Goal: Information Seeking & Learning: Learn about a topic

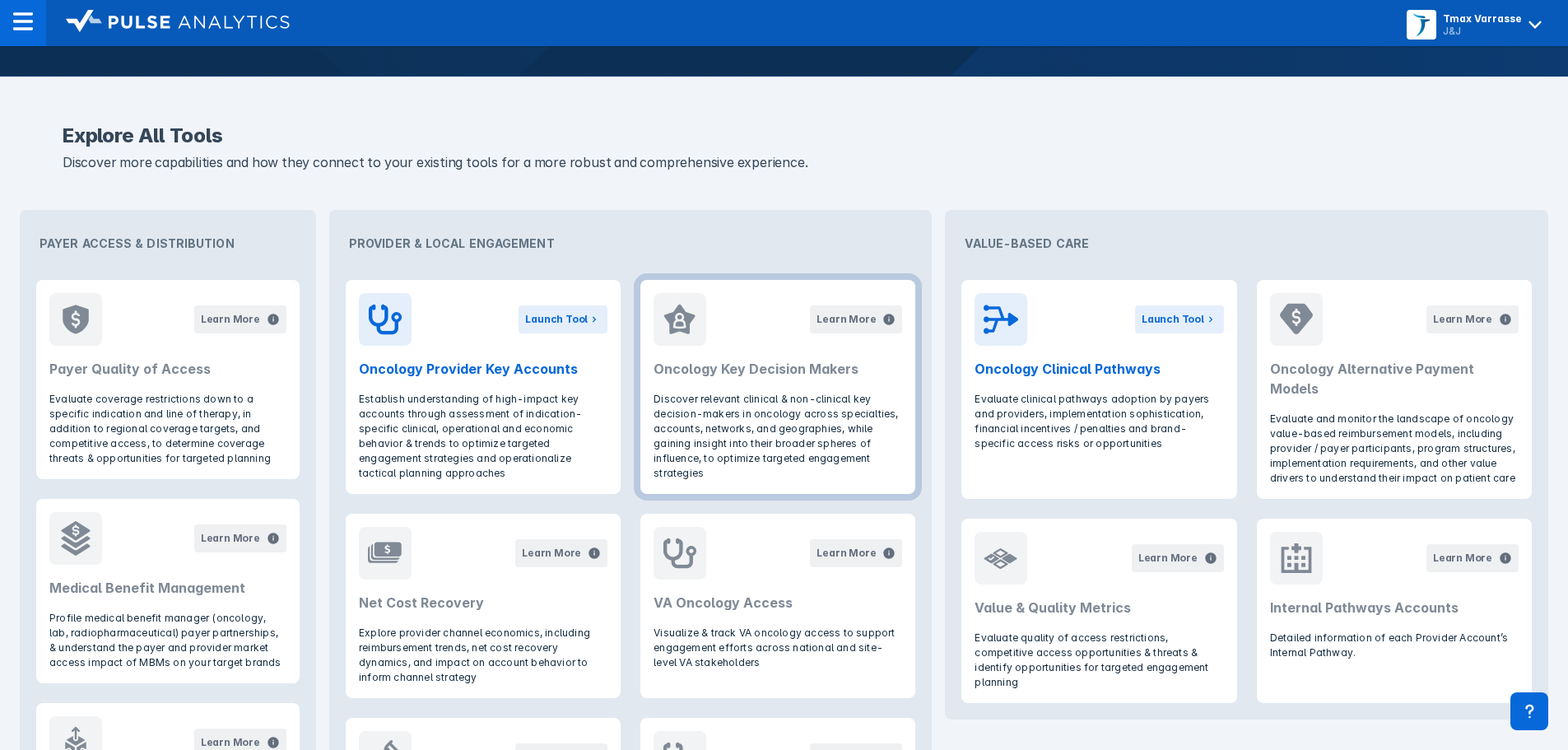
scroll to position [577, 0]
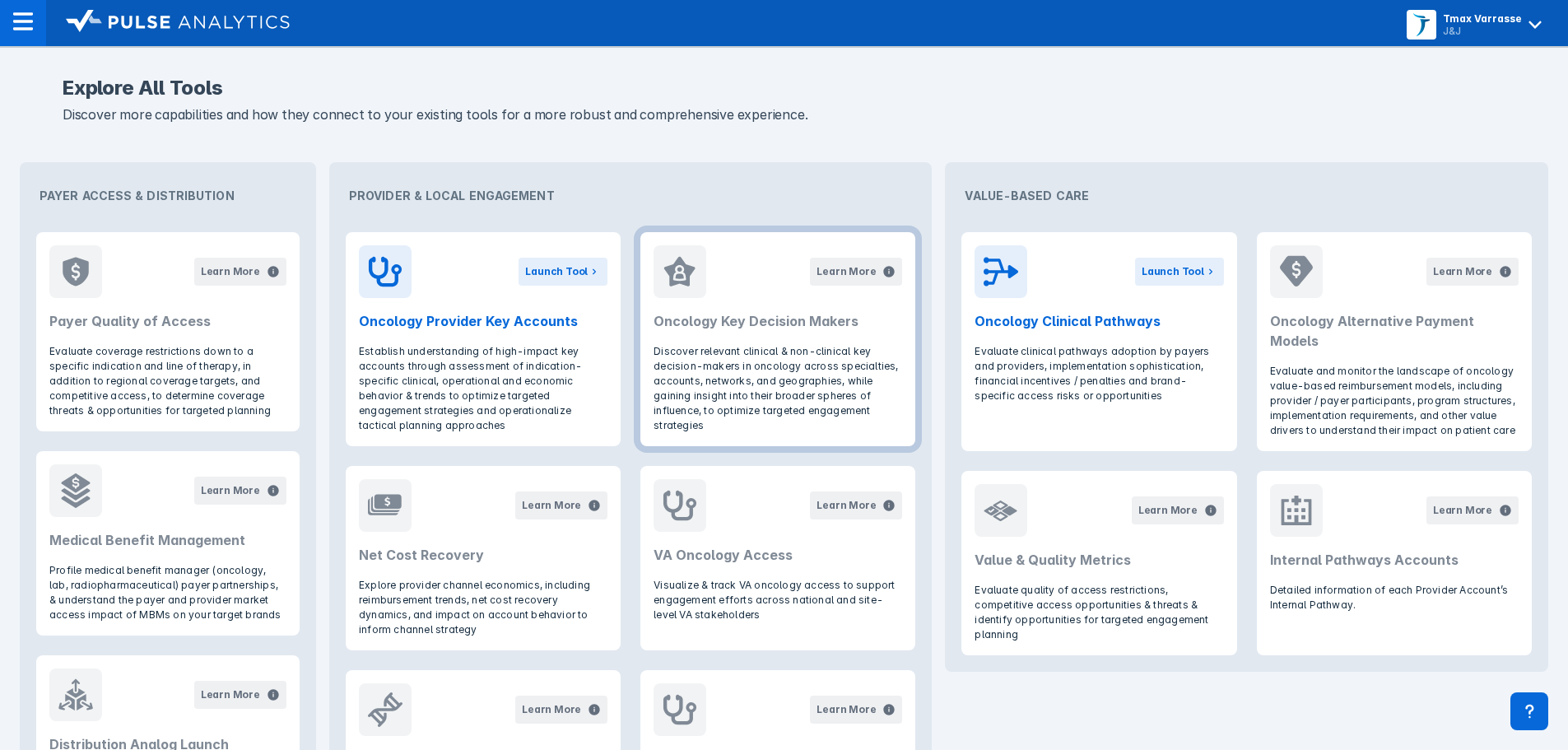
click at [784, 350] on p "Discover relevant clinical & non-clinical key decision-makers in oncology acros…" at bounding box center [778, 388] width 248 height 89
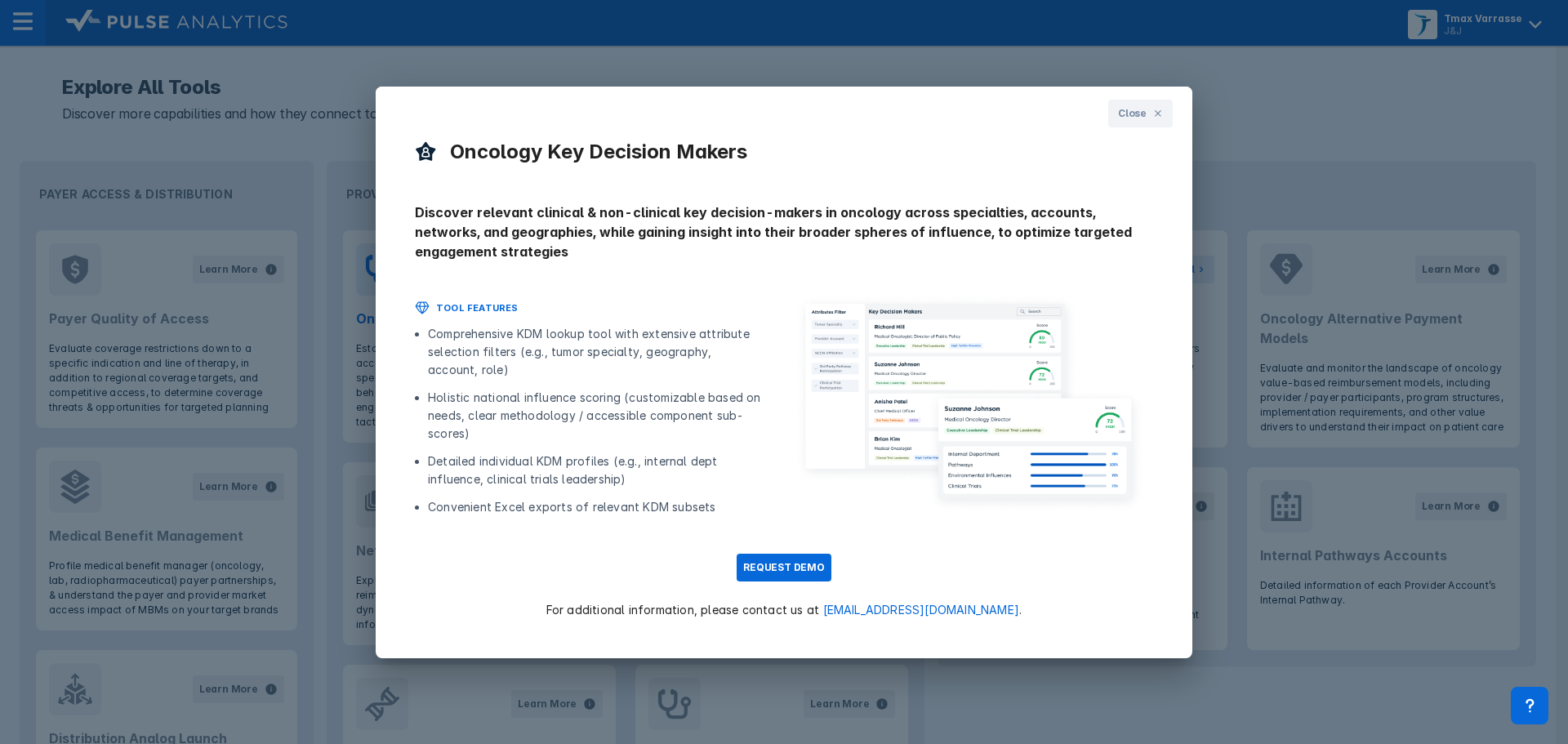
drag, startPoint x: 1159, startPoint y: 111, endPoint x: 1150, endPoint y: 133, distance: 23.8
click at [1159, 112] on icon at bounding box center [1158, 113] width 10 height 10
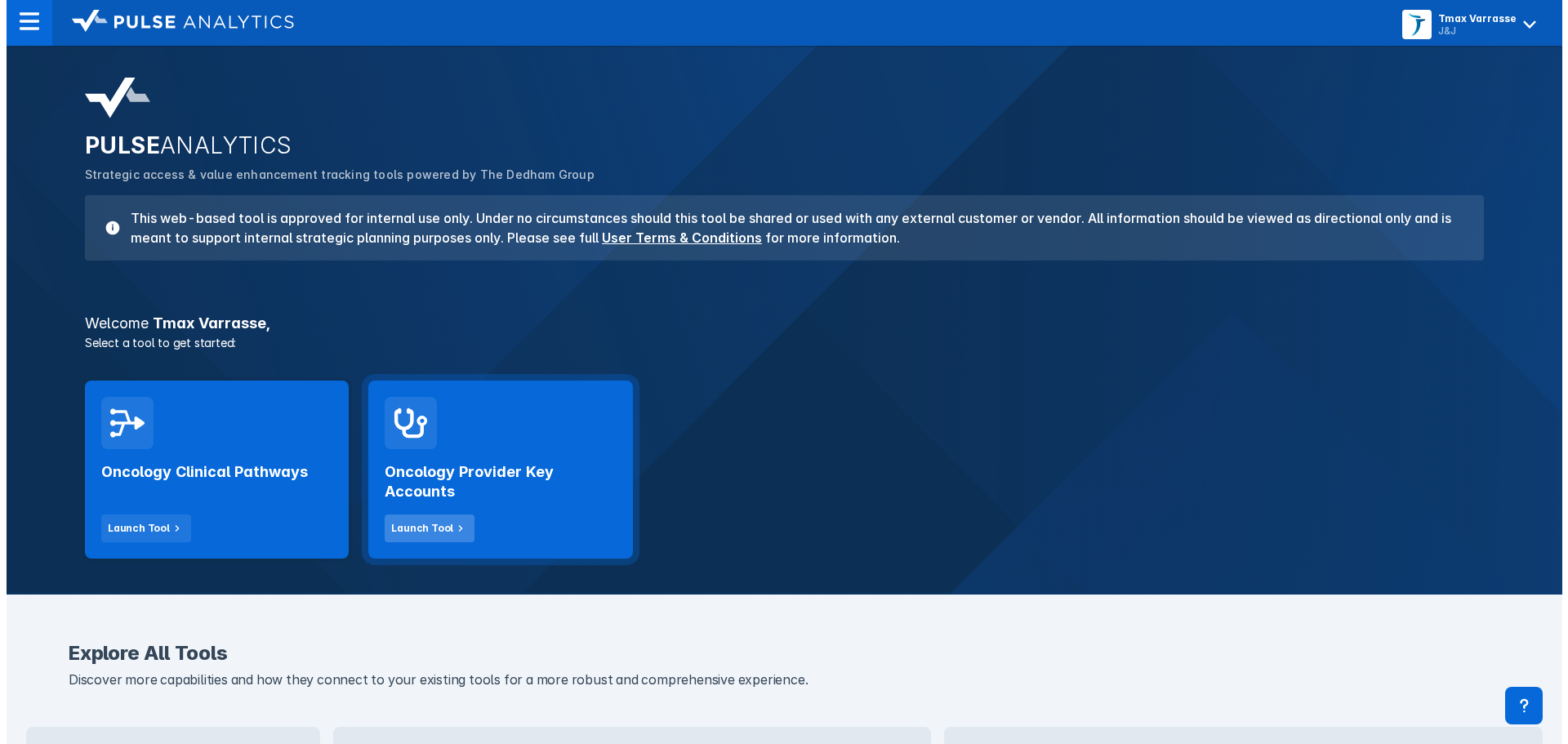
scroll to position [0, 0]
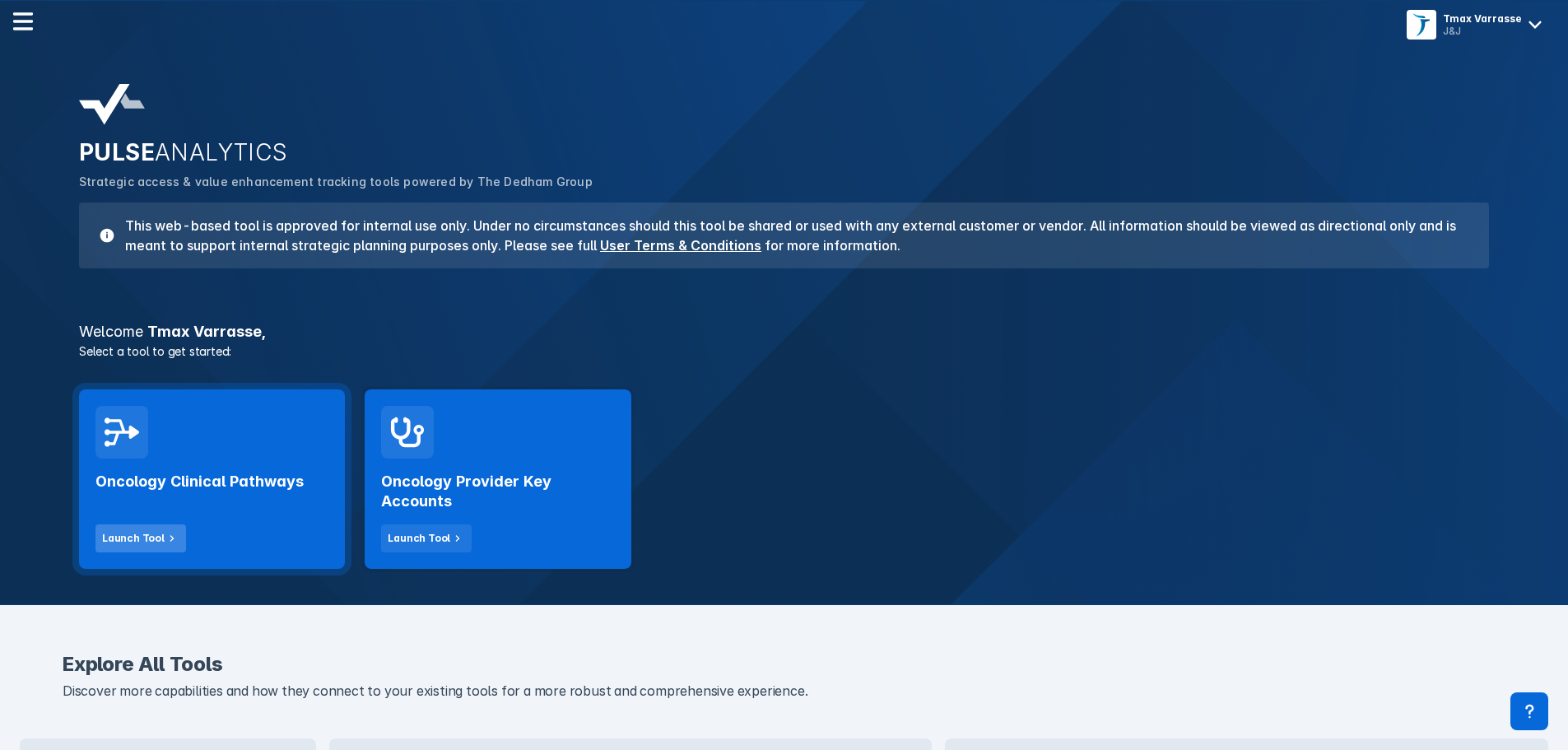
click at [121, 536] on div "Launch Tool" at bounding box center [133, 539] width 62 height 15
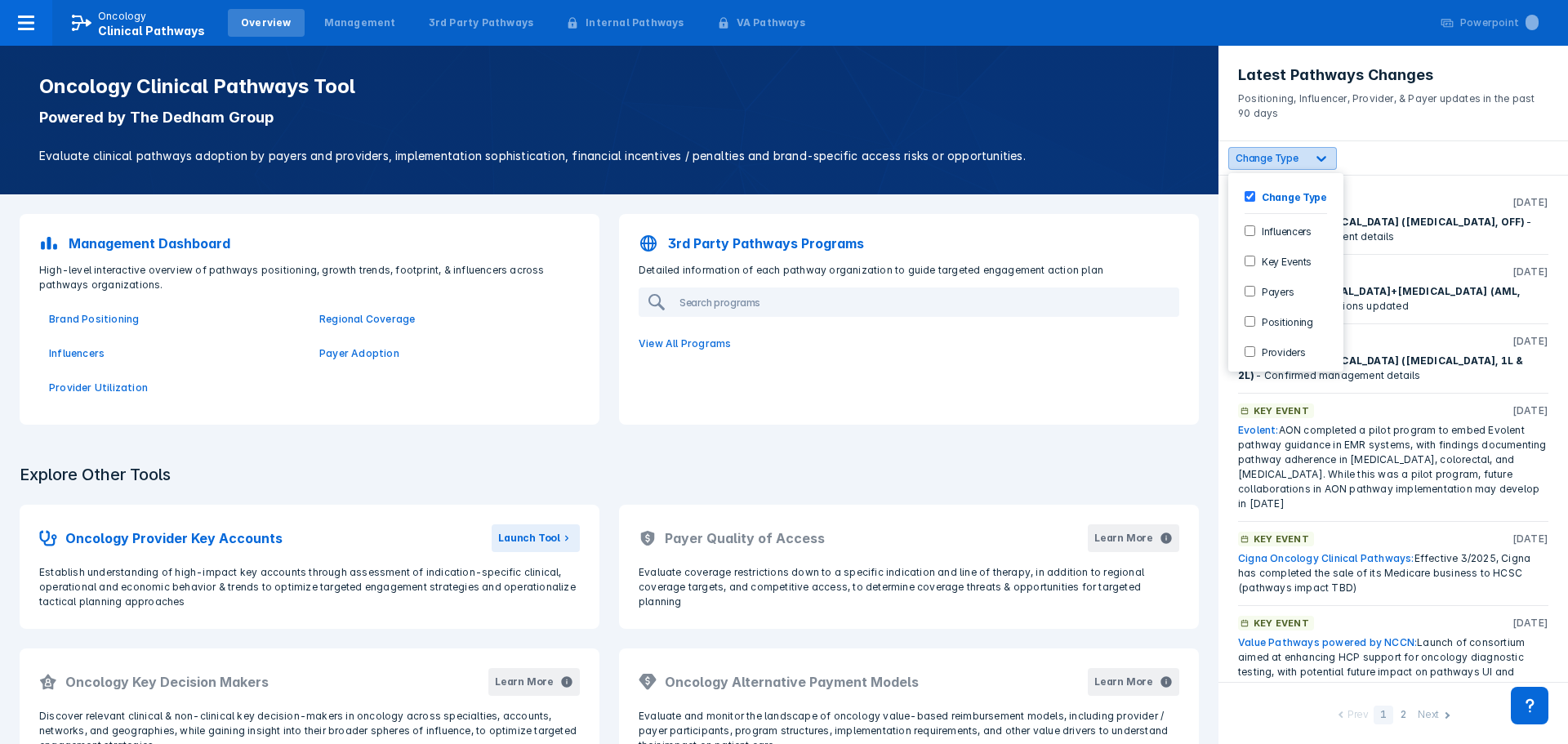
click at [1287, 163] on span "Change Type" at bounding box center [1267, 157] width 63 height 12
click at [1251, 317] on input "Positioning" at bounding box center [1251, 322] width 11 height 11
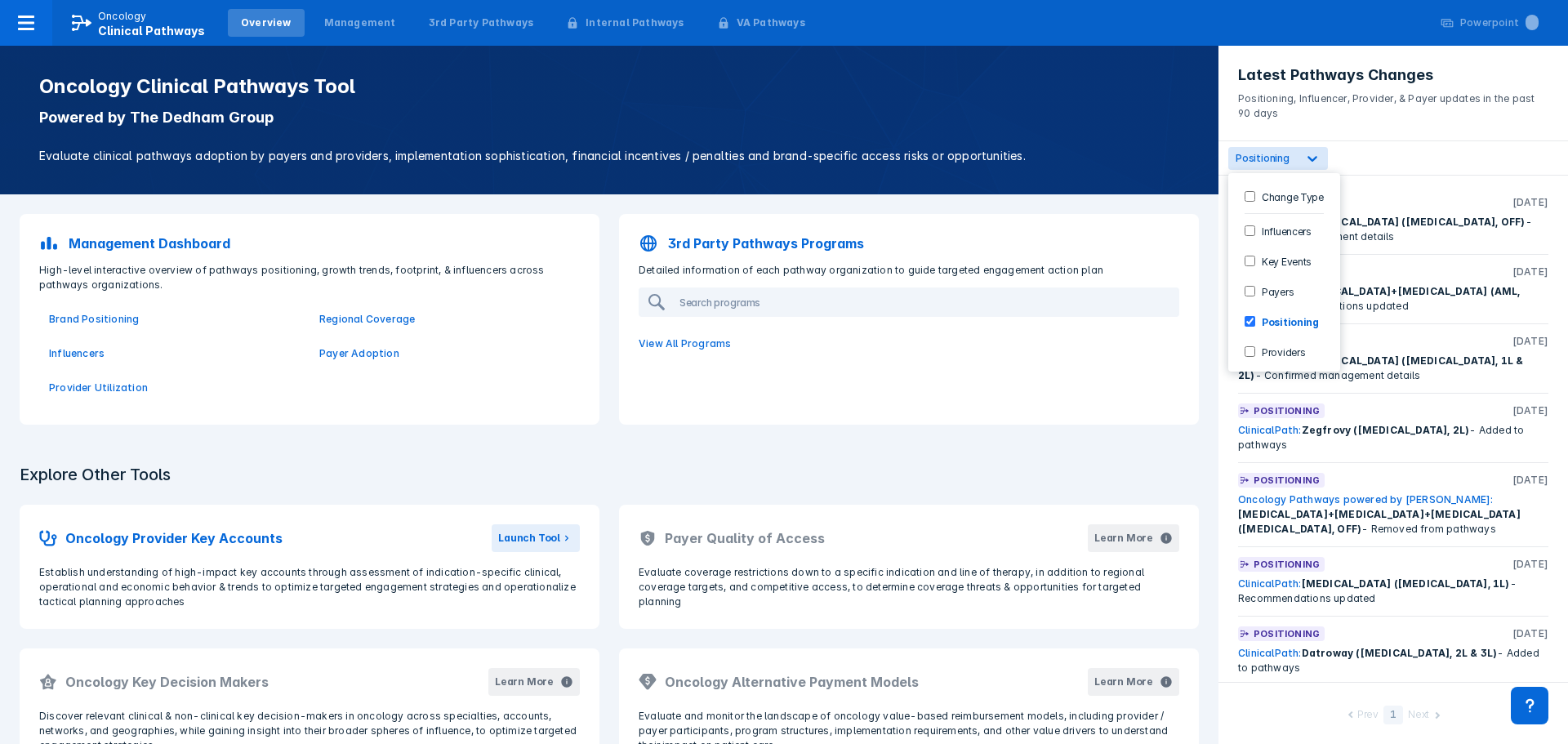
click at [1410, 133] on header "Latest Pathways Changes Positioning, Influencer, Provider, & Payer updates in t…" at bounding box center [1393, 94] width 349 height 96
click at [699, 149] on p "Evaluate clinical pathways adoption by payers and providers, implementation sop…" at bounding box center [610, 156] width 1140 height 18
click at [770, 154] on p "Evaluate clinical pathways adoption by payers and providers, implementation sop…" at bounding box center [610, 156] width 1140 height 18
click at [119, 22] on p "Oncology" at bounding box center [122, 17] width 49 height 15
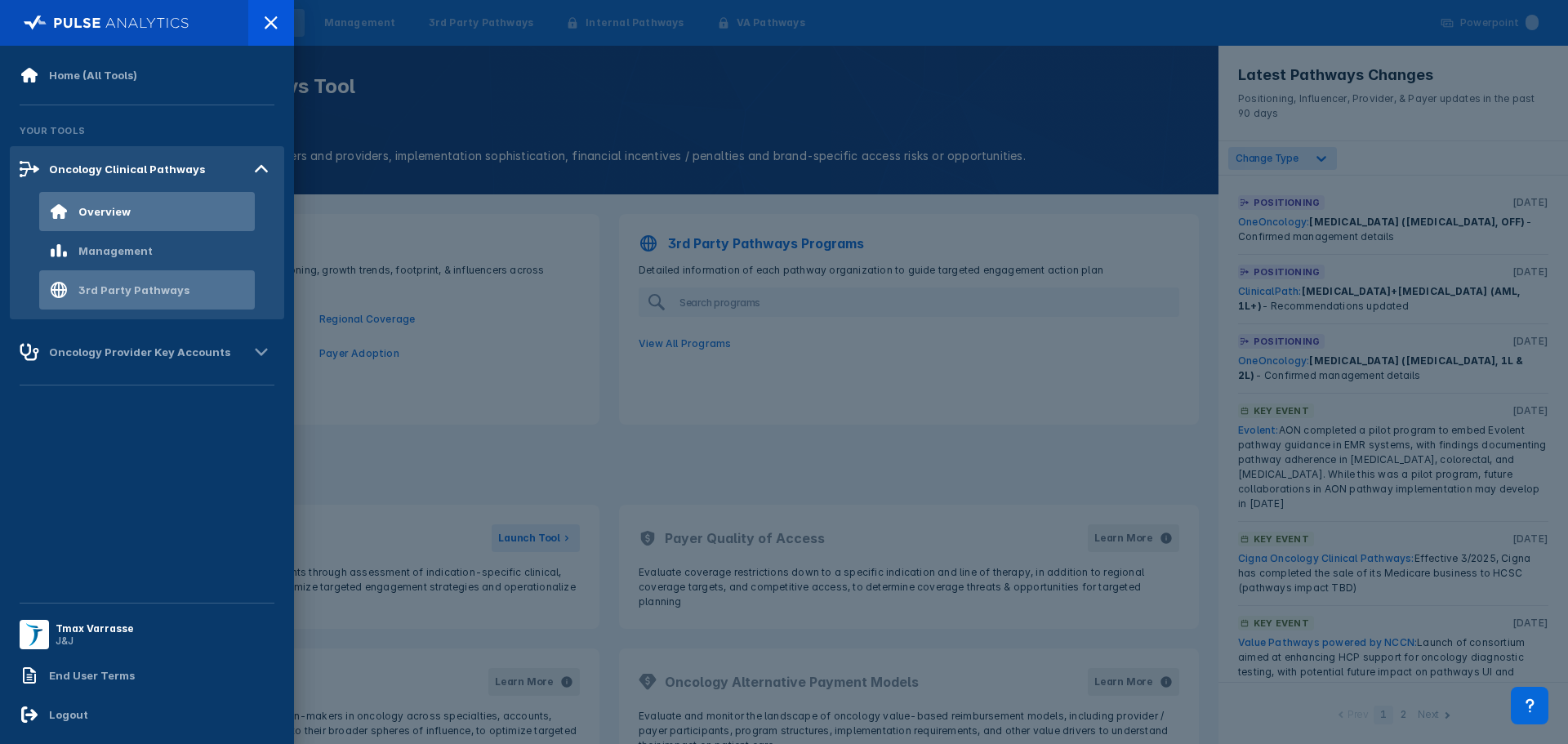
click at [131, 292] on div "3rd Party Pathways" at bounding box center [133, 290] width 111 height 13
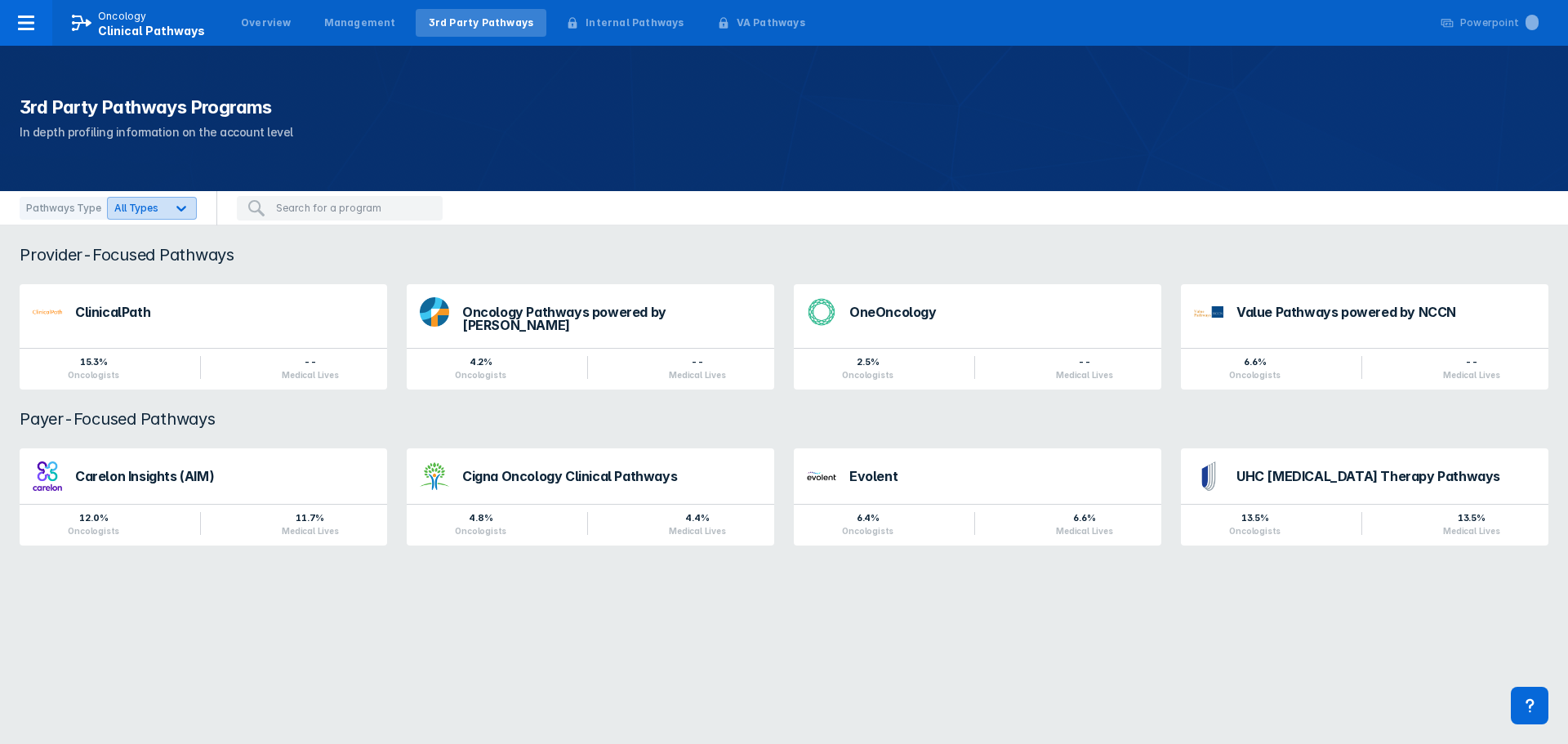
click at [177, 211] on icon at bounding box center [181, 209] width 10 height 6
click at [121, 278] on input "Provider-Focused" at bounding box center [125, 280] width 11 height 11
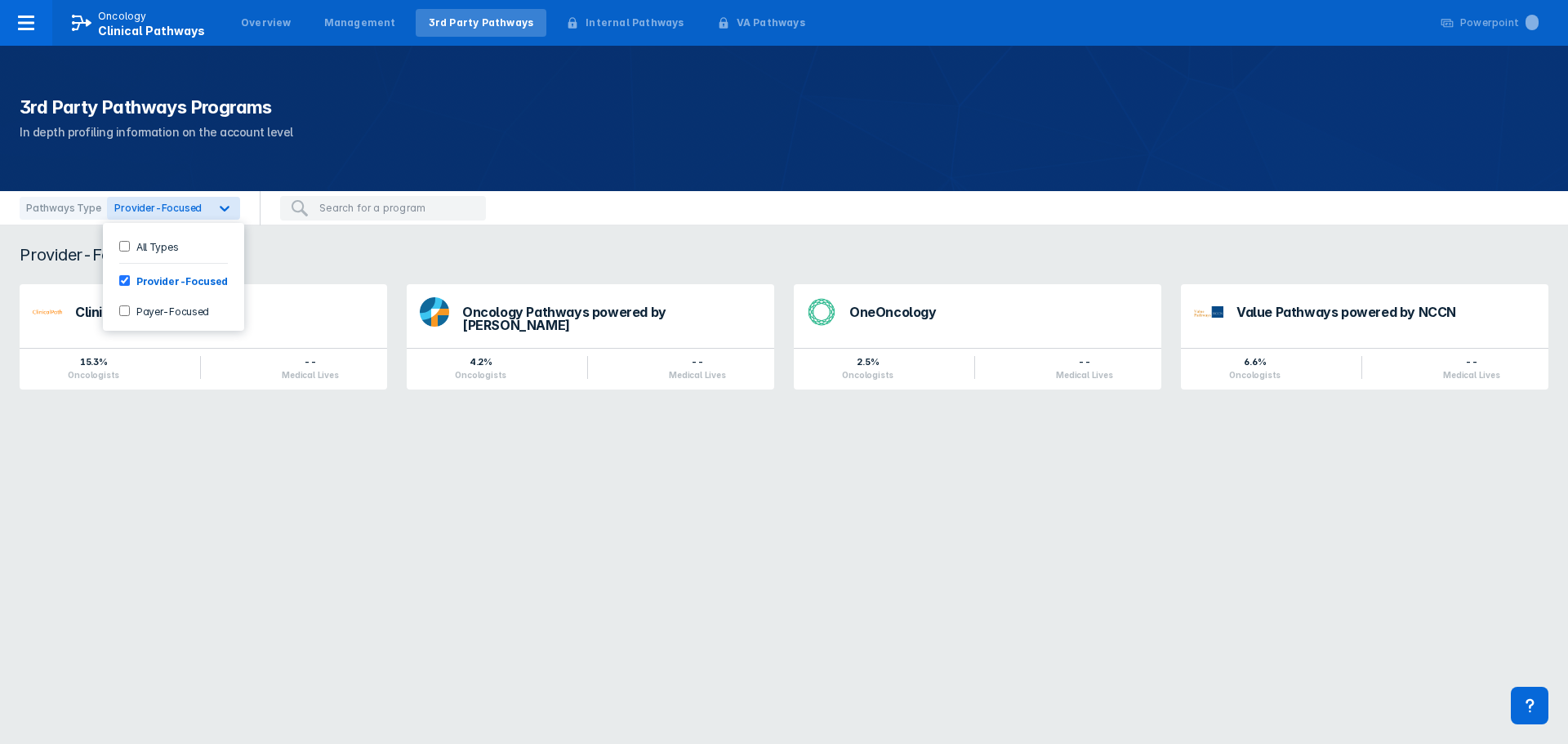
click at [121, 278] on input "Provider-Focused" at bounding box center [125, 280] width 11 height 11
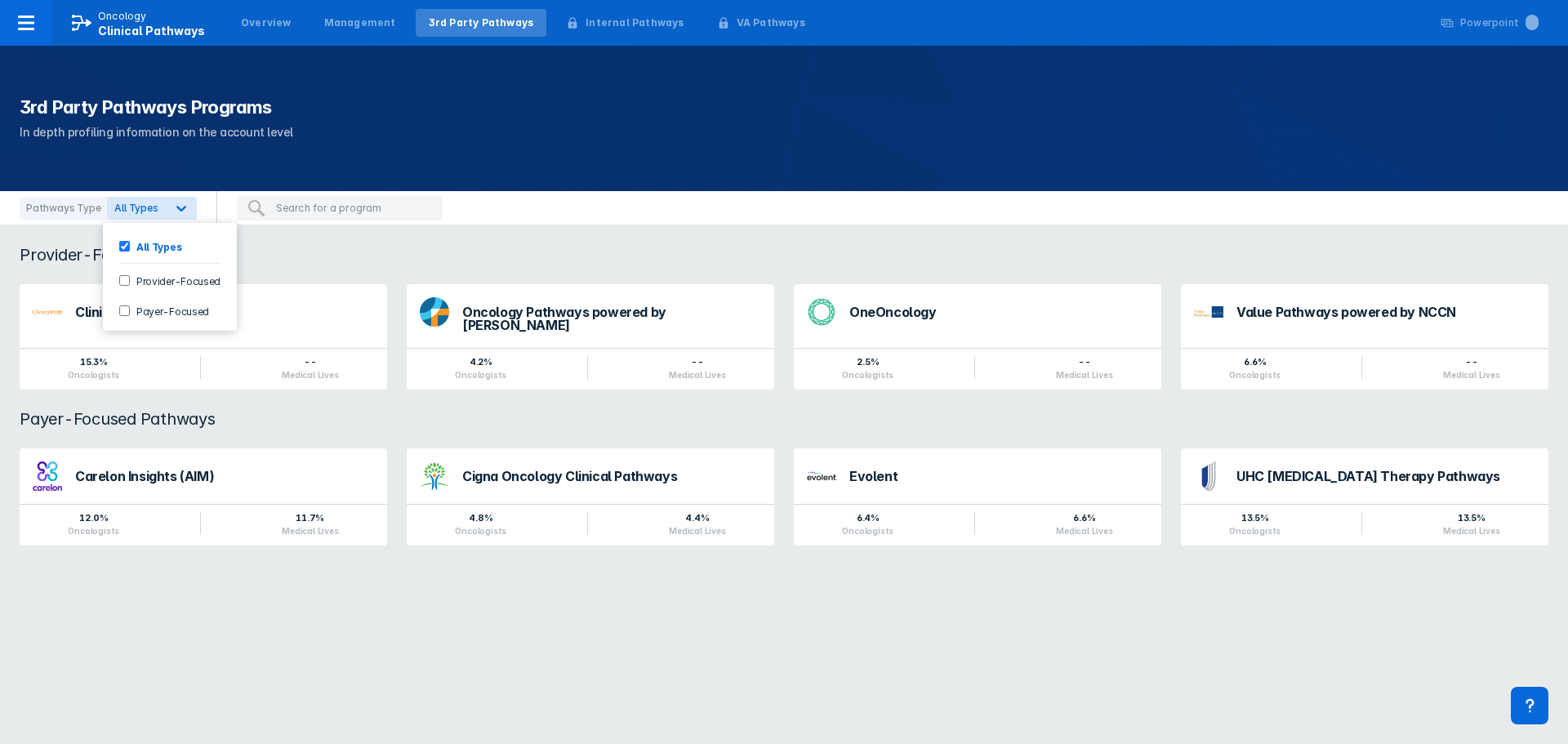
drag, startPoint x: 121, startPoint y: 278, endPoint x: 132, endPoint y: 309, distance: 32.9
click at [132, 309] on label "Payer-Focused" at bounding box center [169, 310] width 79 height 14
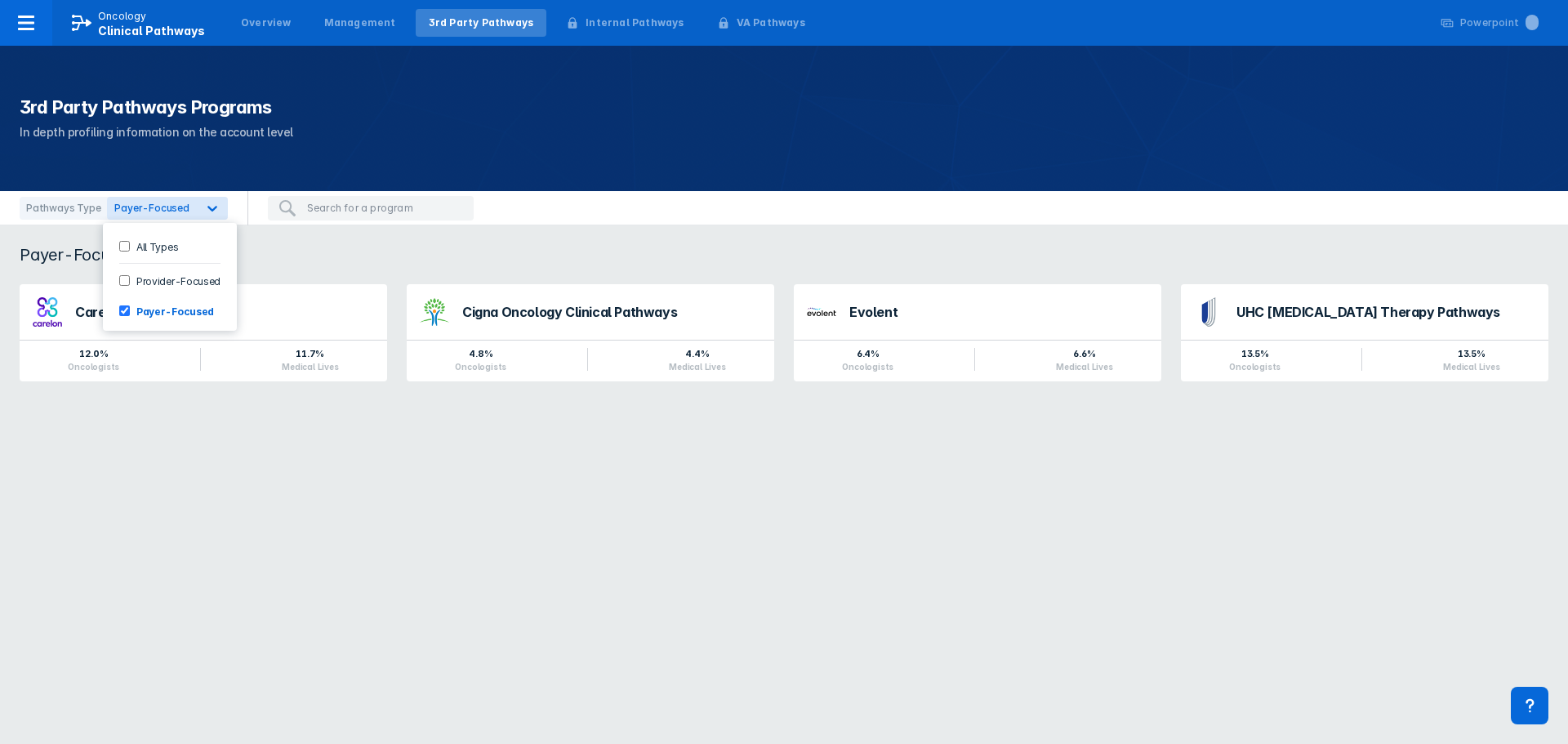
click at [132, 309] on label "Payer-Focused" at bounding box center [171, 310] width 84 height 14
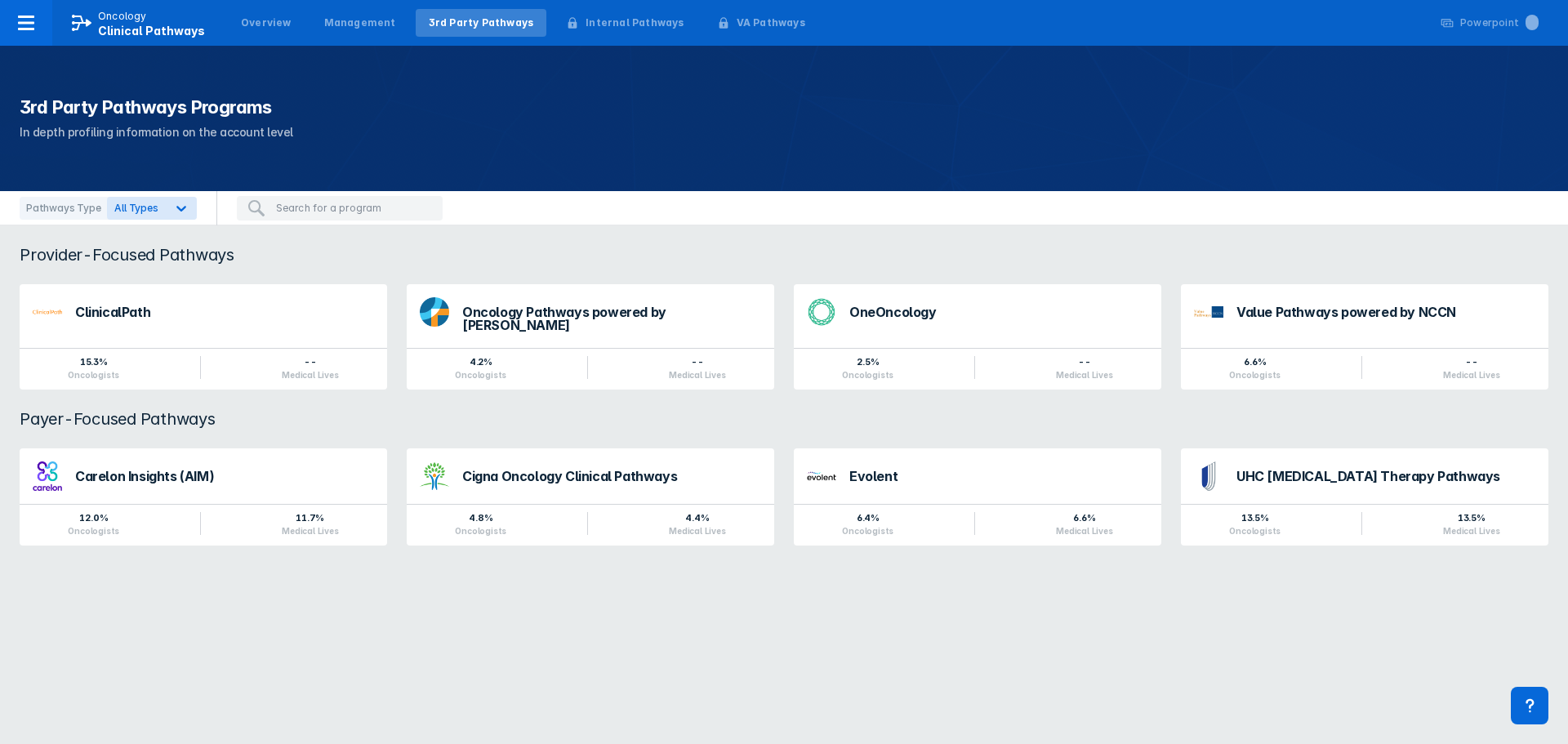
click at [315, 204] on input "search" at bounding box center [354, 208] width 157 height 15
click at [359, 243] on div "Provider-Focused Pathways ClinicalPath 15.3% Oncologists -- Medical Lives Oncol…" at bounding box center [784, 405] width 1568 height 360
click at [612, 23] on div "Internal Pathways" at bounding box center [635, 23] width 98 height 15
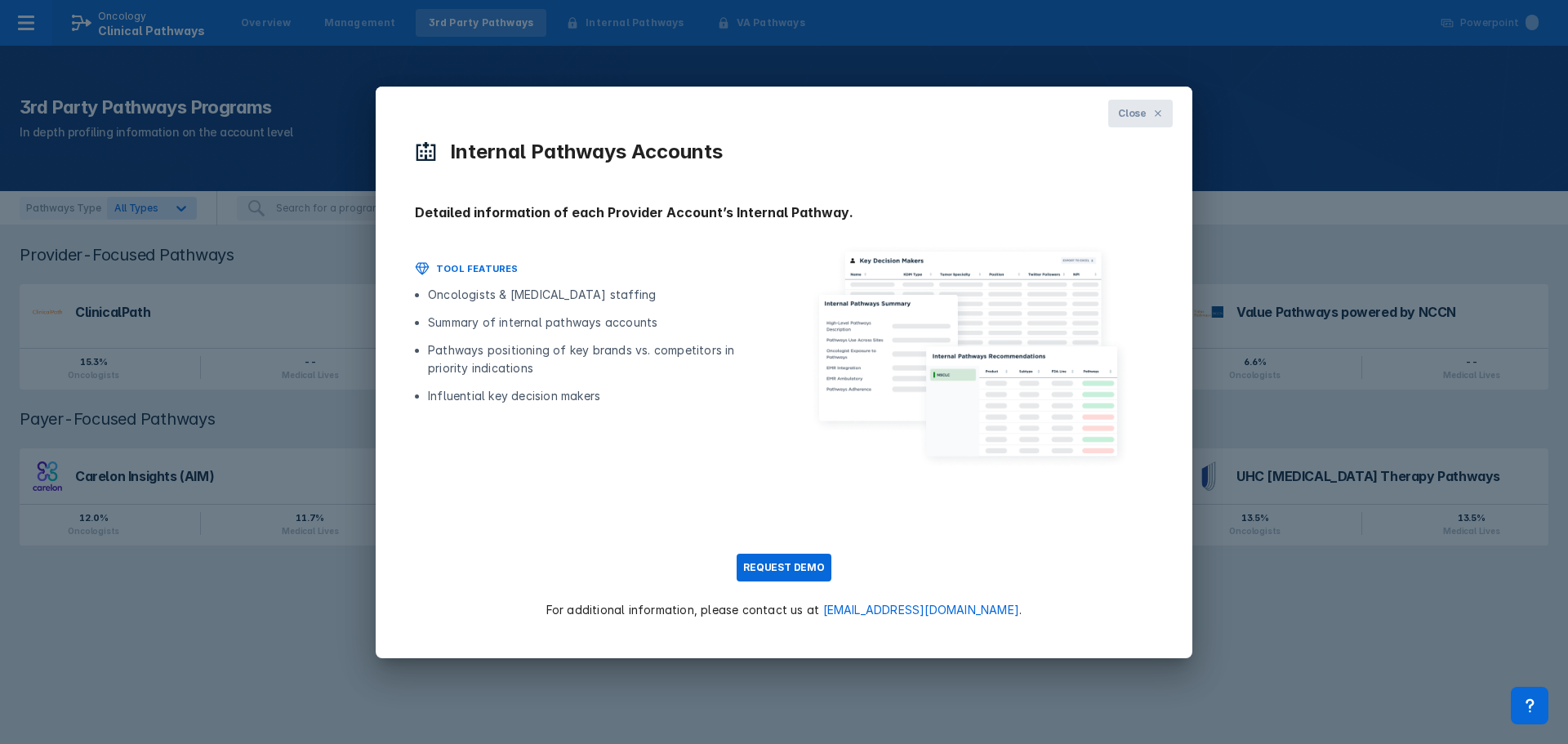
click at [1150, 108] on button "Close" at bounding box center [1140, 113] width 64 height 28
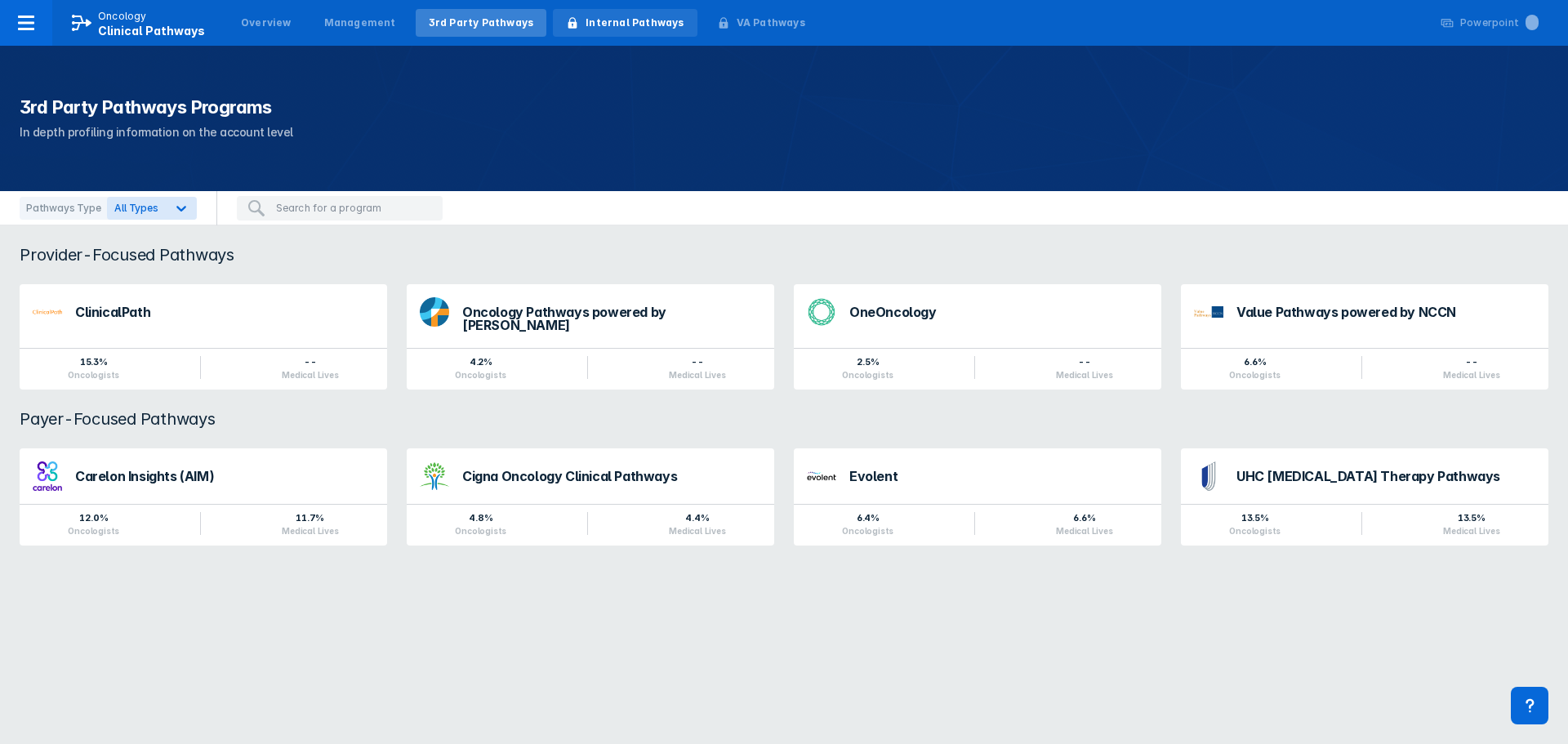
click at [594, 19] on div "Internal Pathways" at bounding box center [635, 23] width 98 height 15
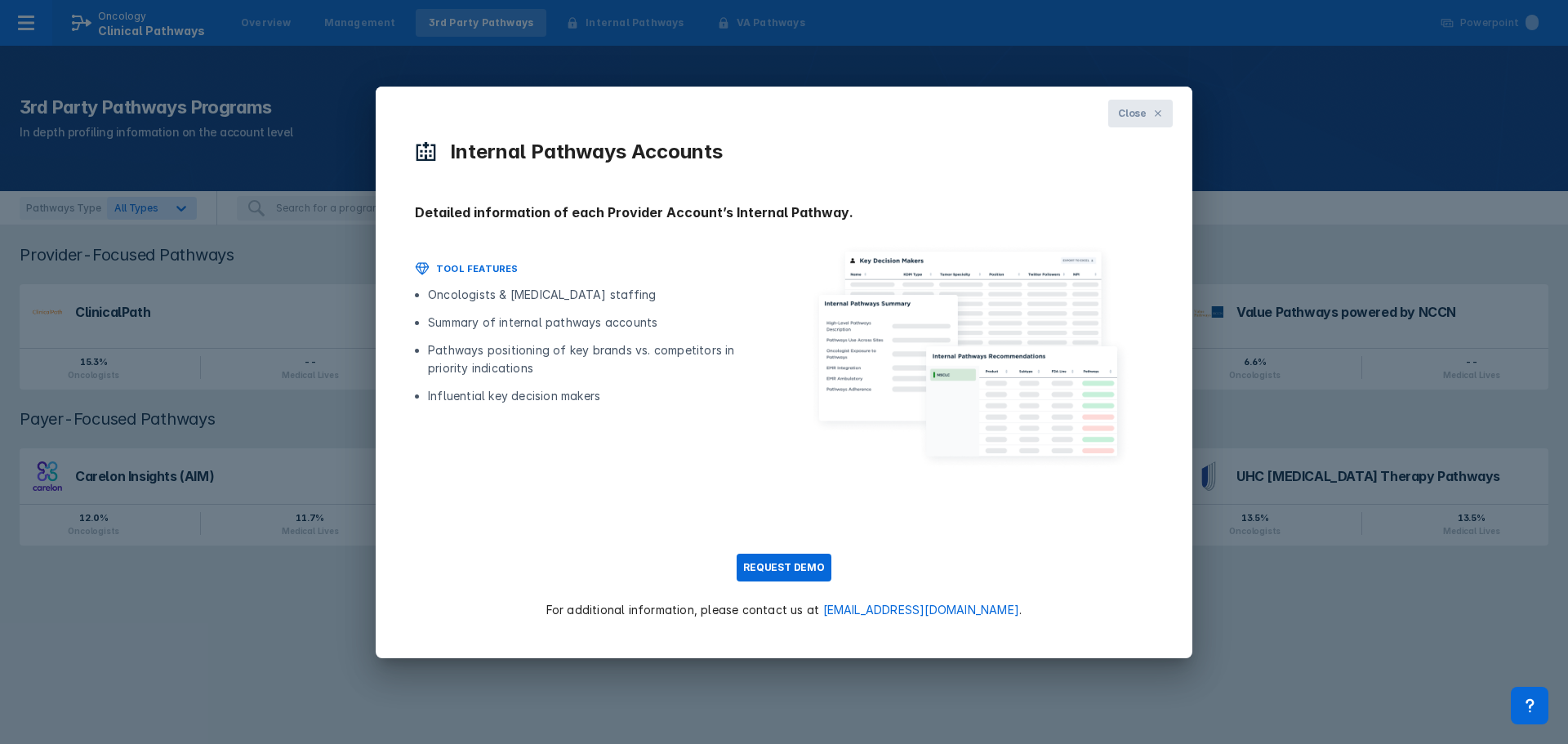
click at [1161, 106] on button "Close" at bounding box center [1140, 113] width 64 height 28
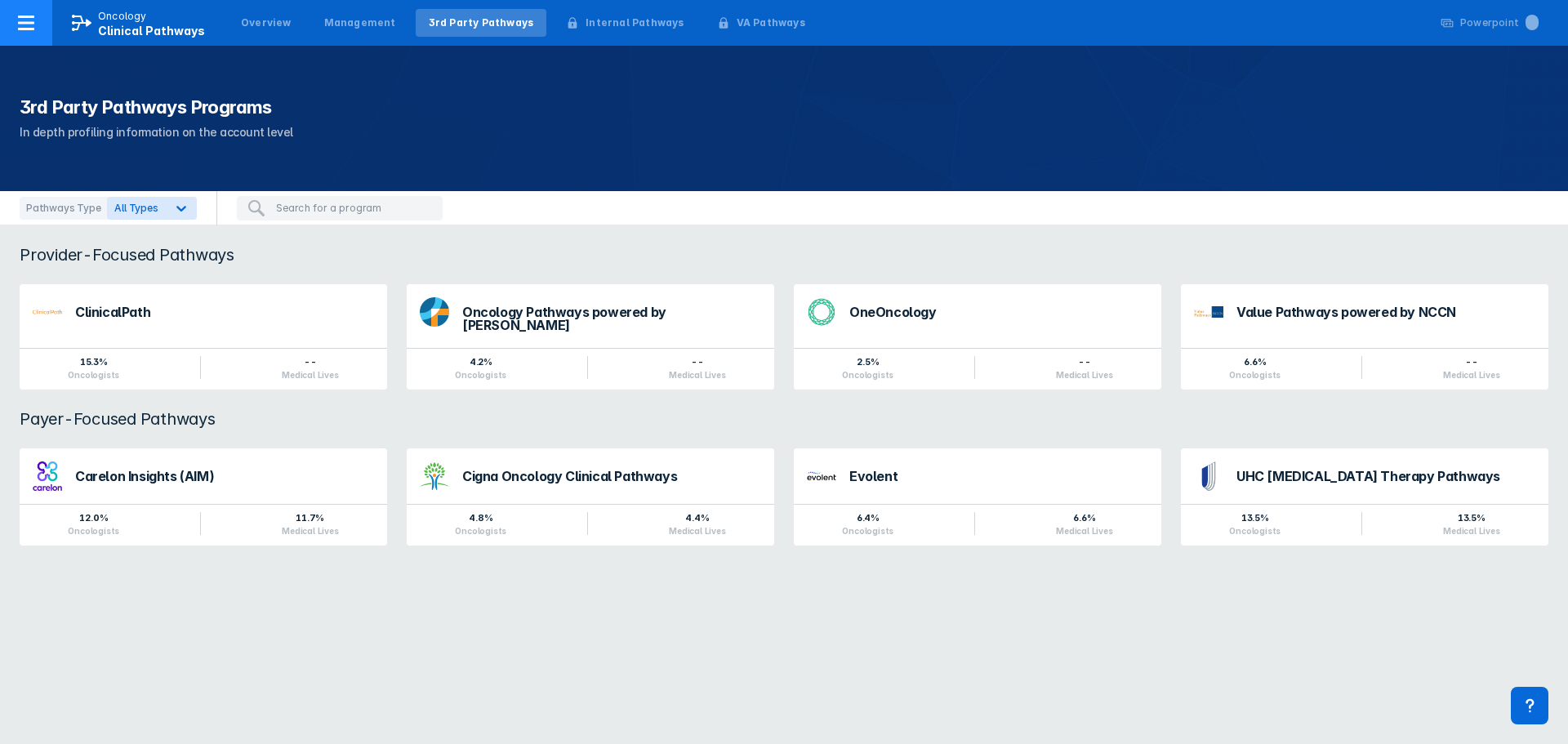
click at [99, 17] on p "Oncology" at bounding box center [122, 17] width 49 height 15
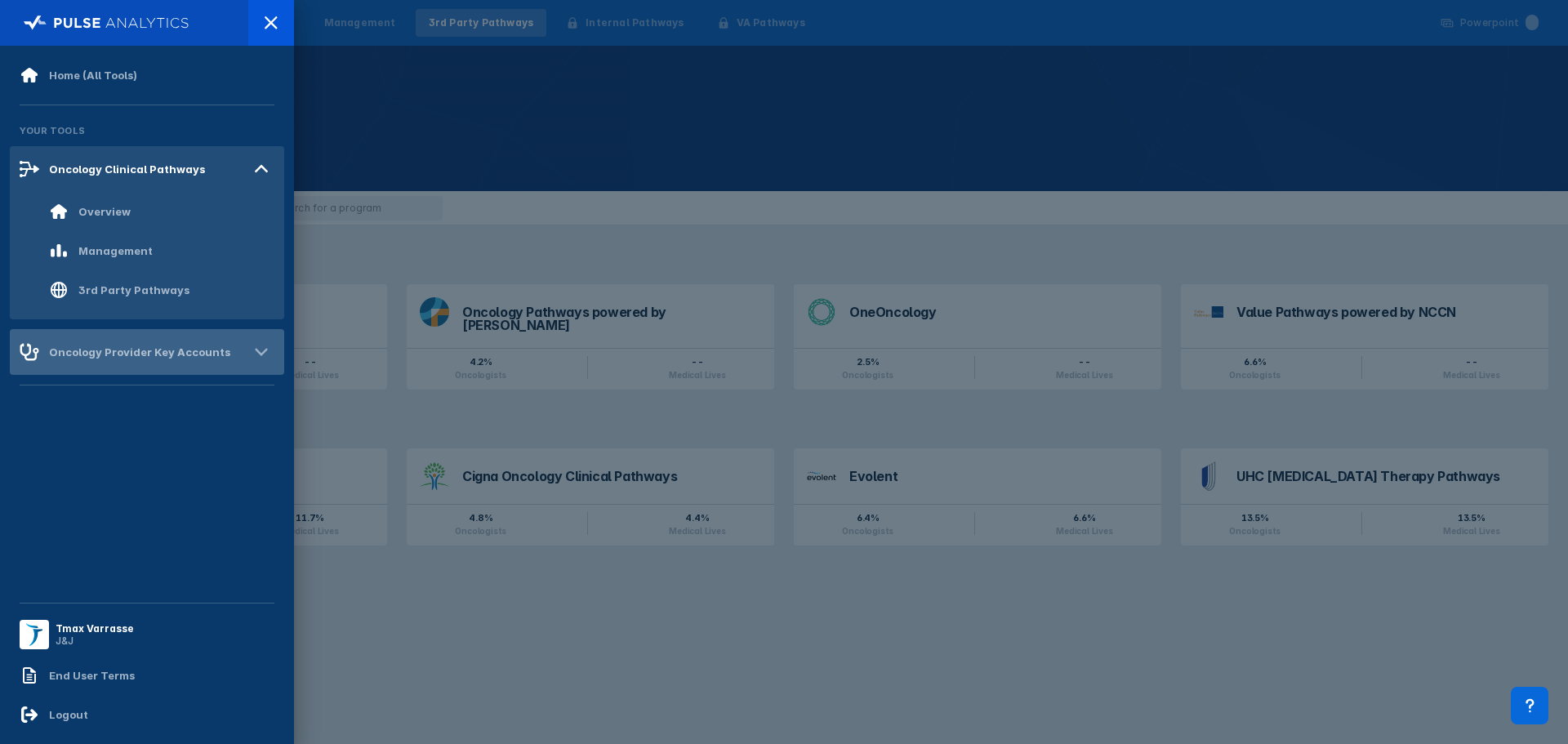
click at [109, 347] on div "Oncology Provider Key Accounts" at bounding box center [139, 352] width 181 height 13
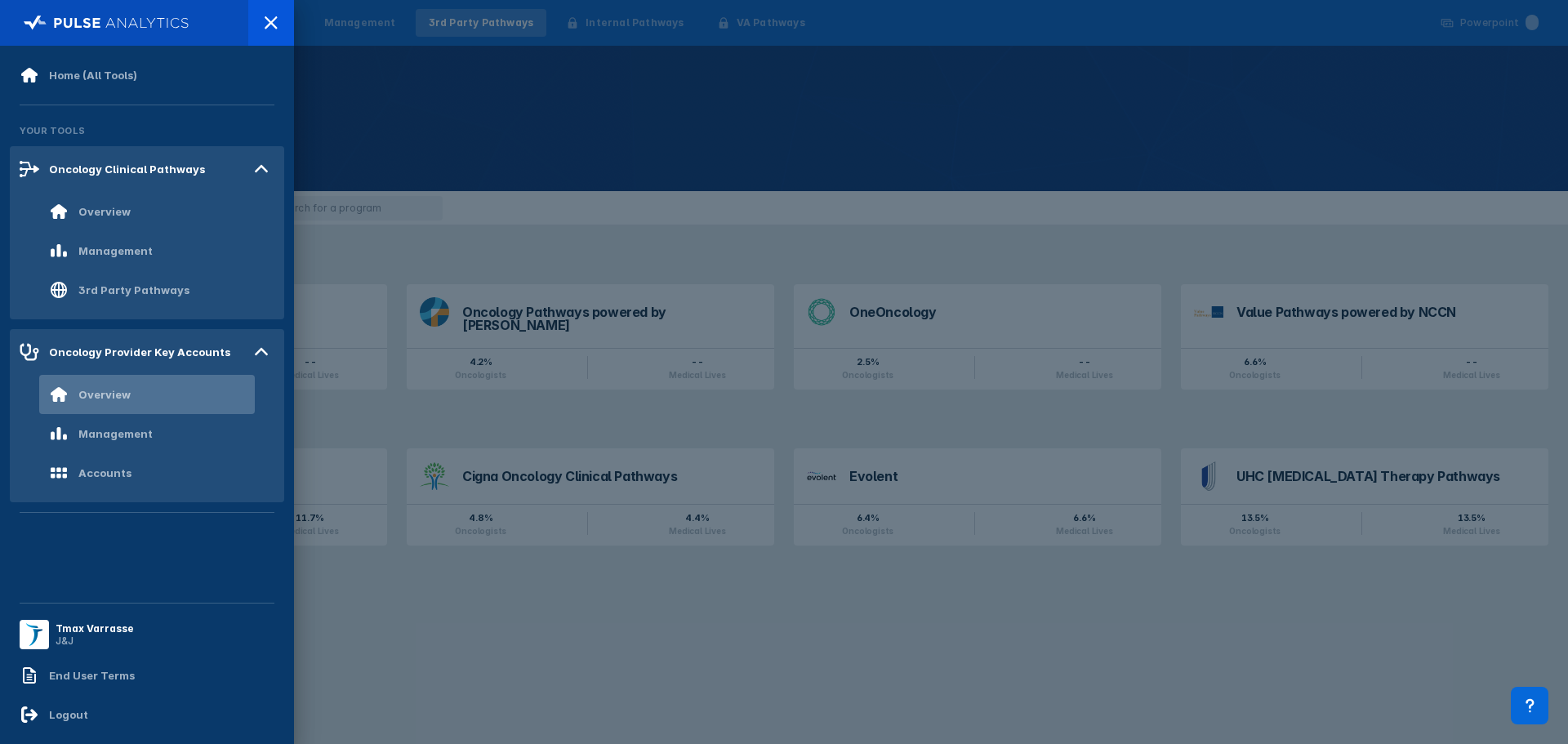
click at [121, 387] on div "Overview" at bounding box center [89, 394] width 82 height 19
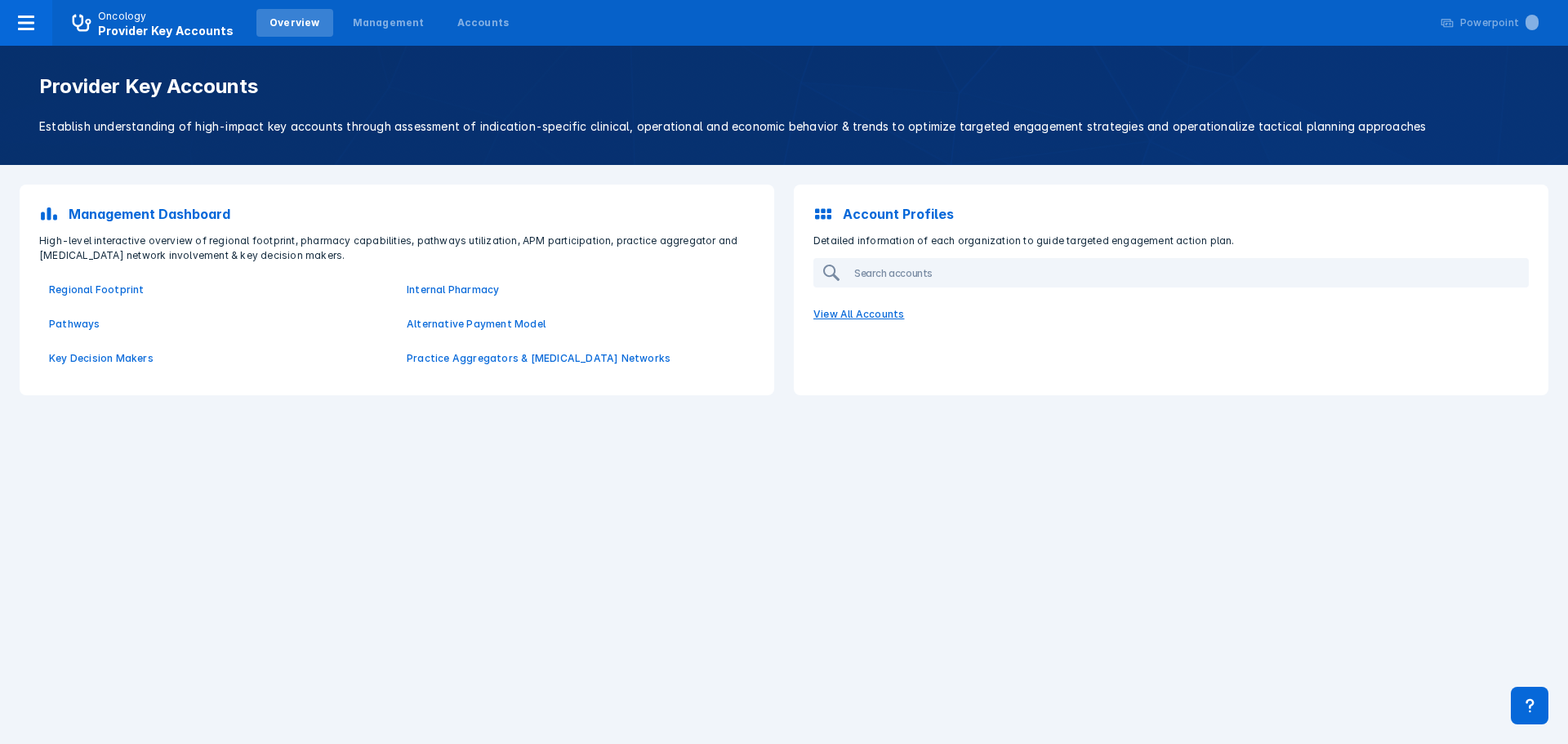
click at [841, 310] on p "View All Accounts" at bounding box center [1171, 314] width 735 height 34
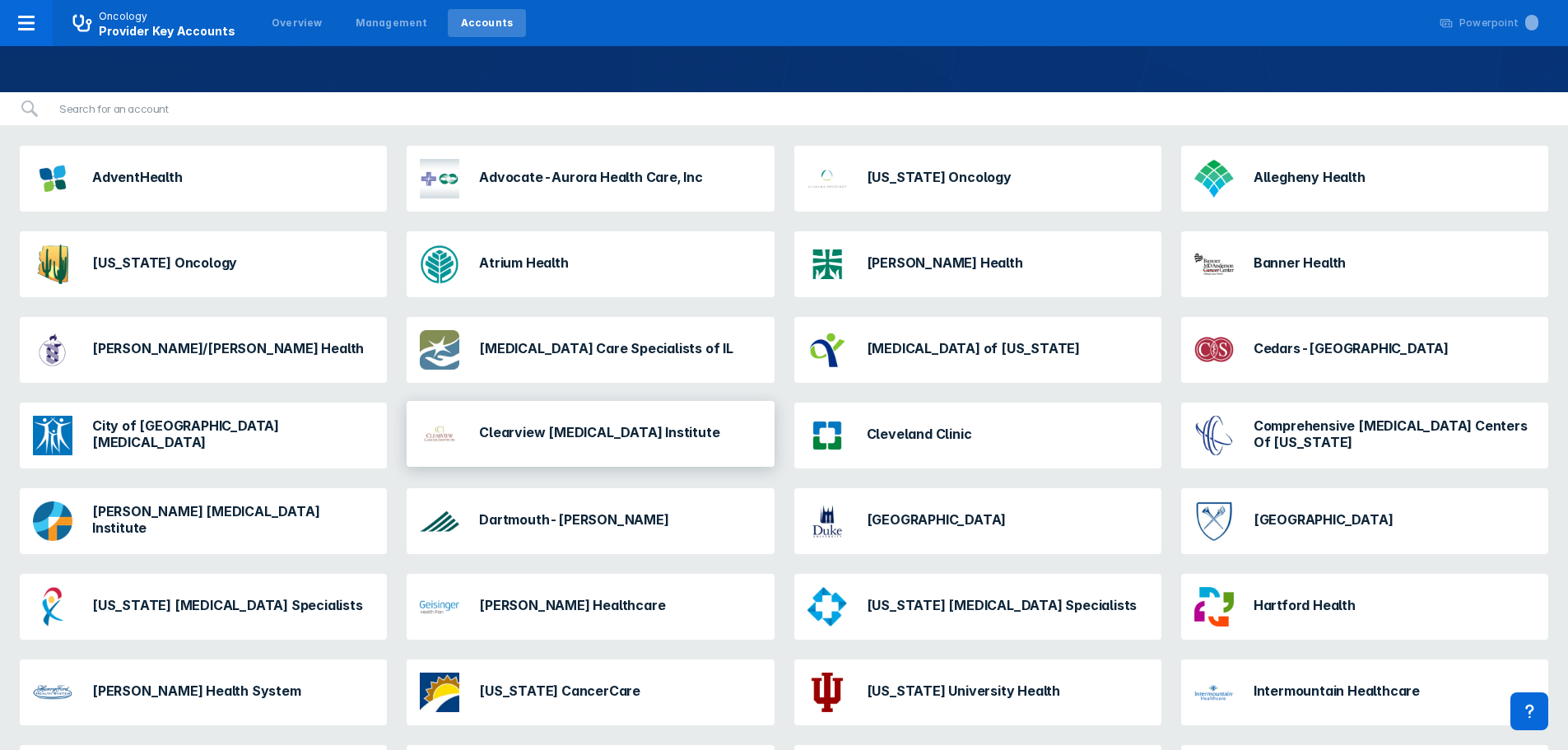
scroll to position [165, 0]
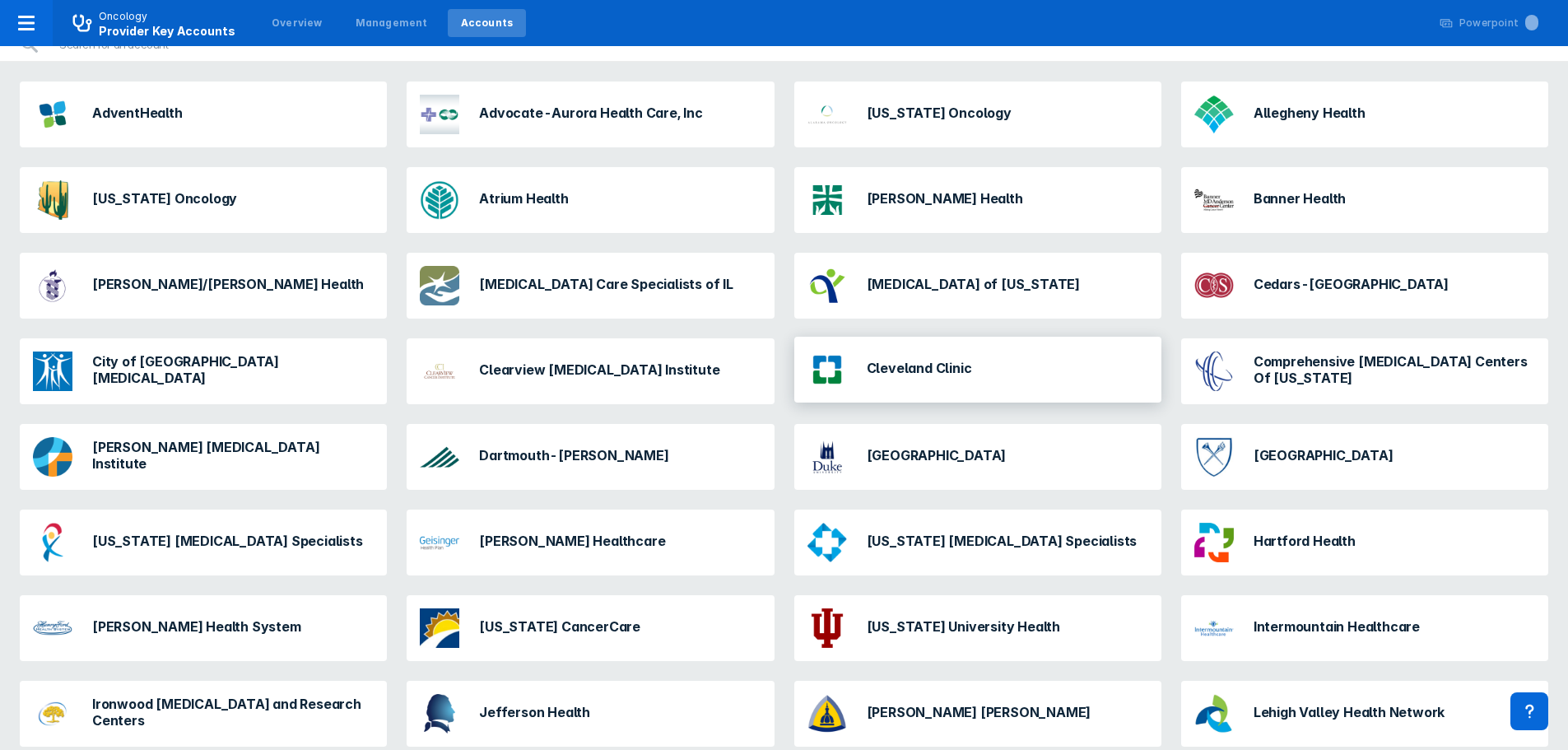
click at [866, 376] on div "Cleveland Clinic" at bounding box center [919, 369] width 106 height 19
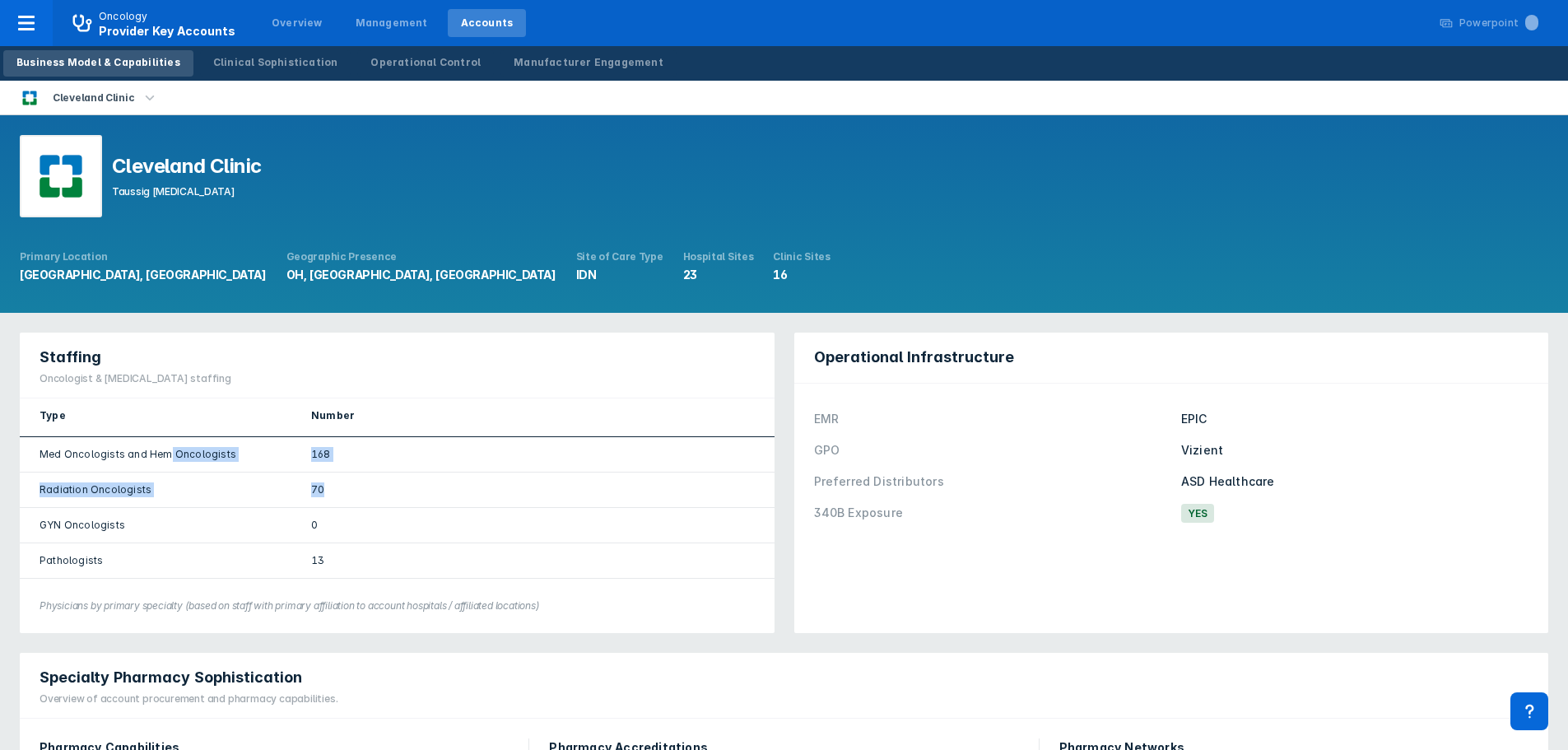
drag, startPoint x: 165, startPoint y: 448, endPoint x: 378, endPoint y: 476, distance: 214.8
click at [378, 476] on div "Med Oncologists and Hem Oncologists 168 Radiation Oncologists 70 GYN Oncologist…" at bounding box center [397, 508] width 754 height 142
click at [380, 477] on div "70" at bounding box center [536, 490] width 489 height 35
click at [410, 538] on div "0" at bounding box center [536, 526] width 489 height 35
click at [275, 69] on div "Clinical Sophistication" at bounding box center [275, 63] width 125 height 15
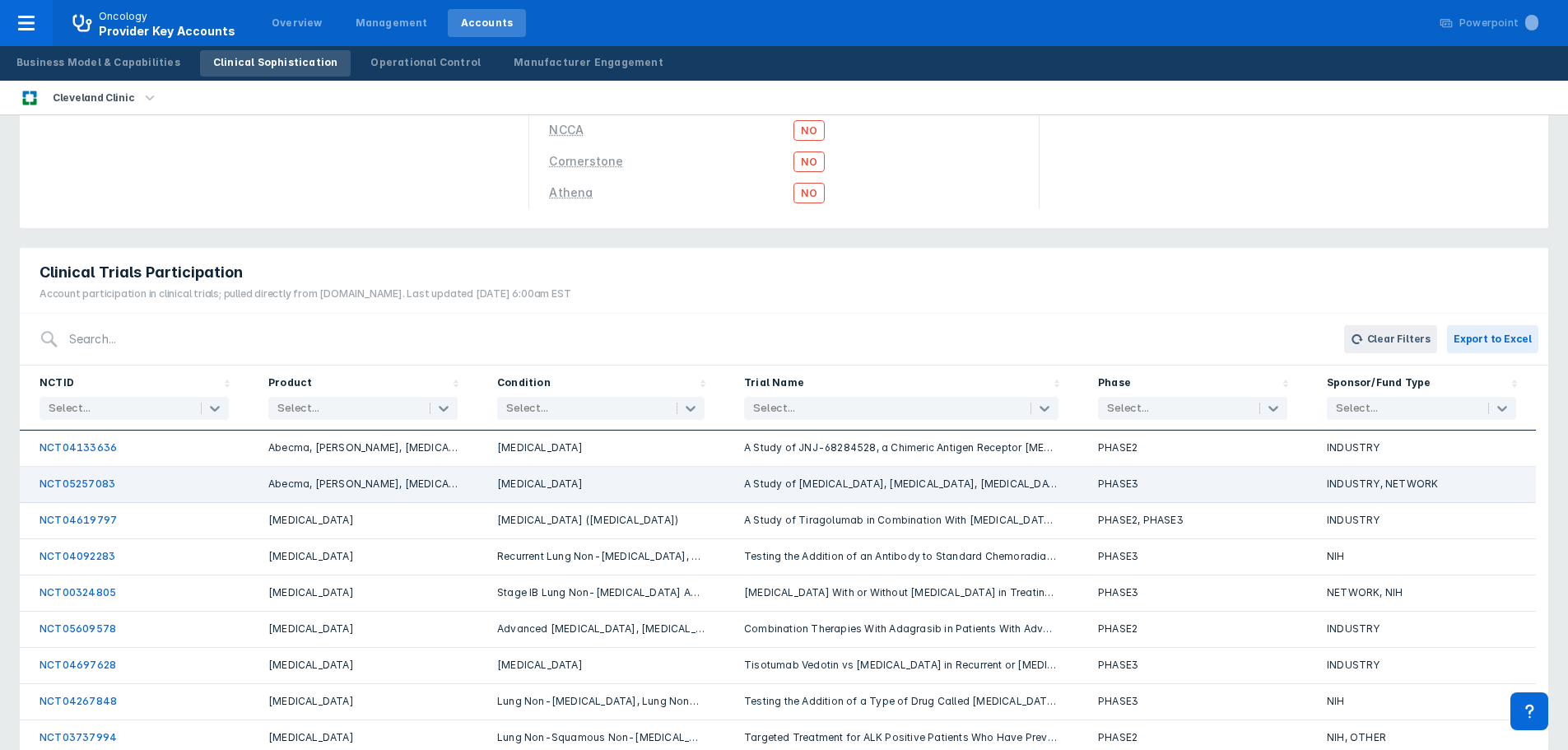
scroll to position [165, 0]
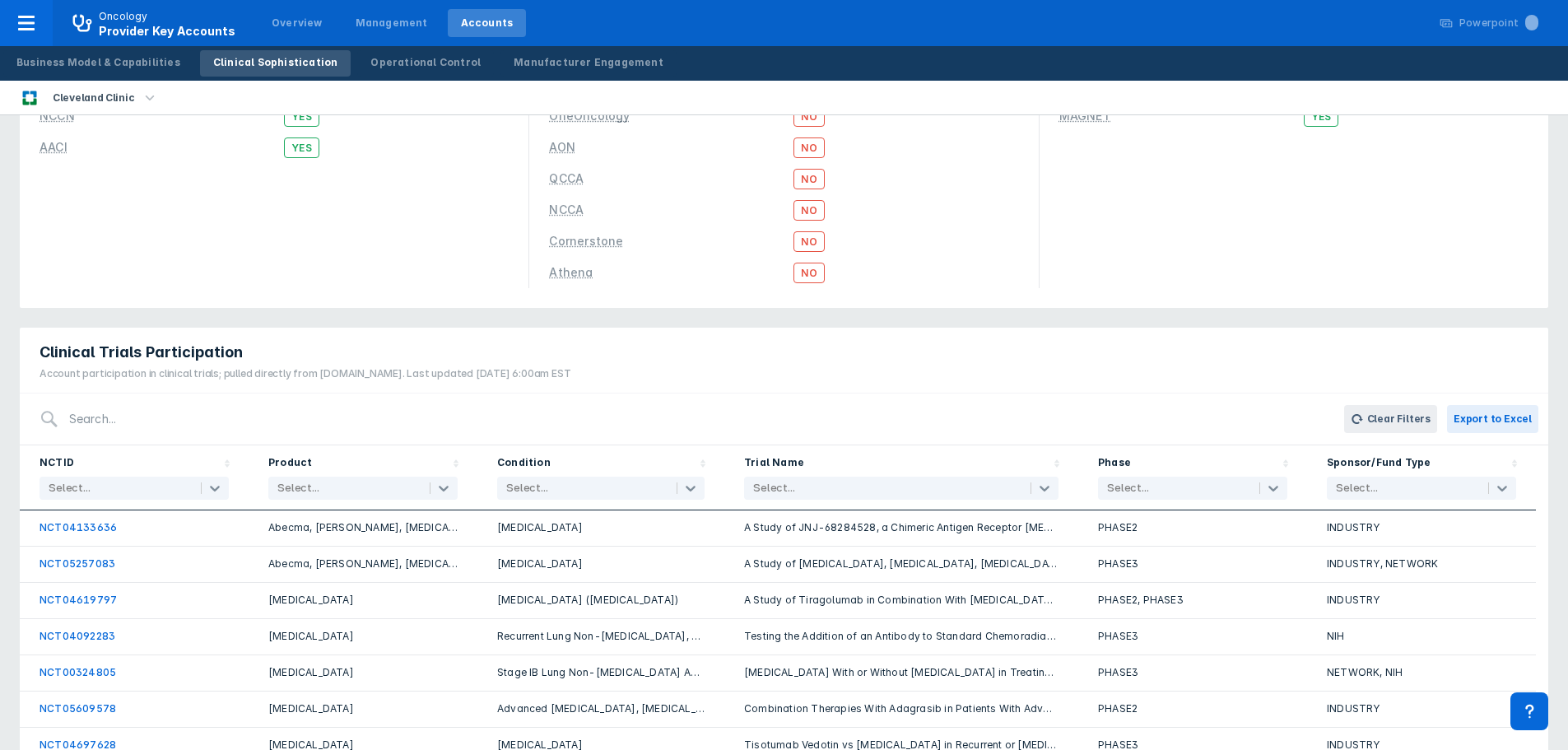
click at [600, 487] on div at bounding box center [585, 489] width 158 height 17
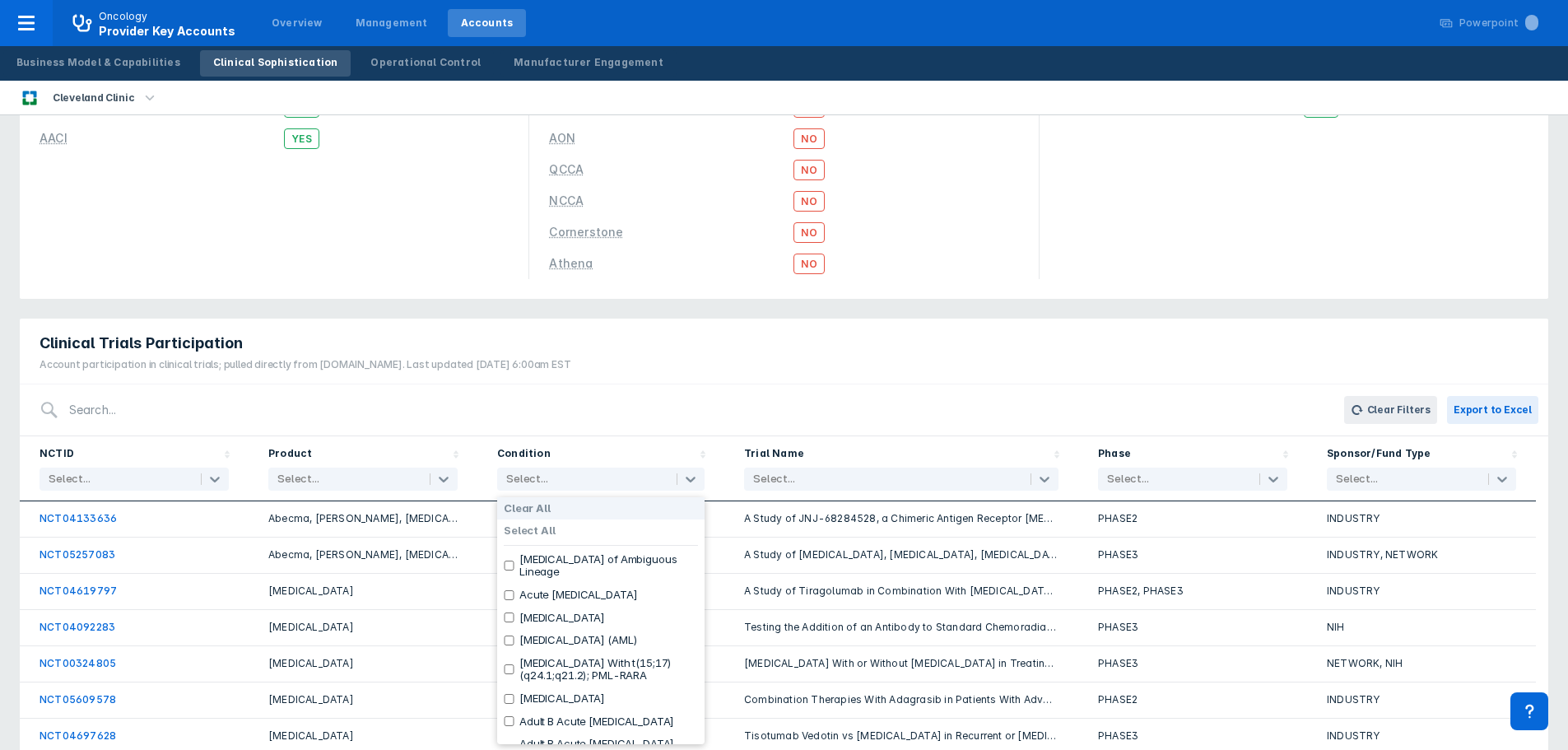
scroll to position [174, 0]
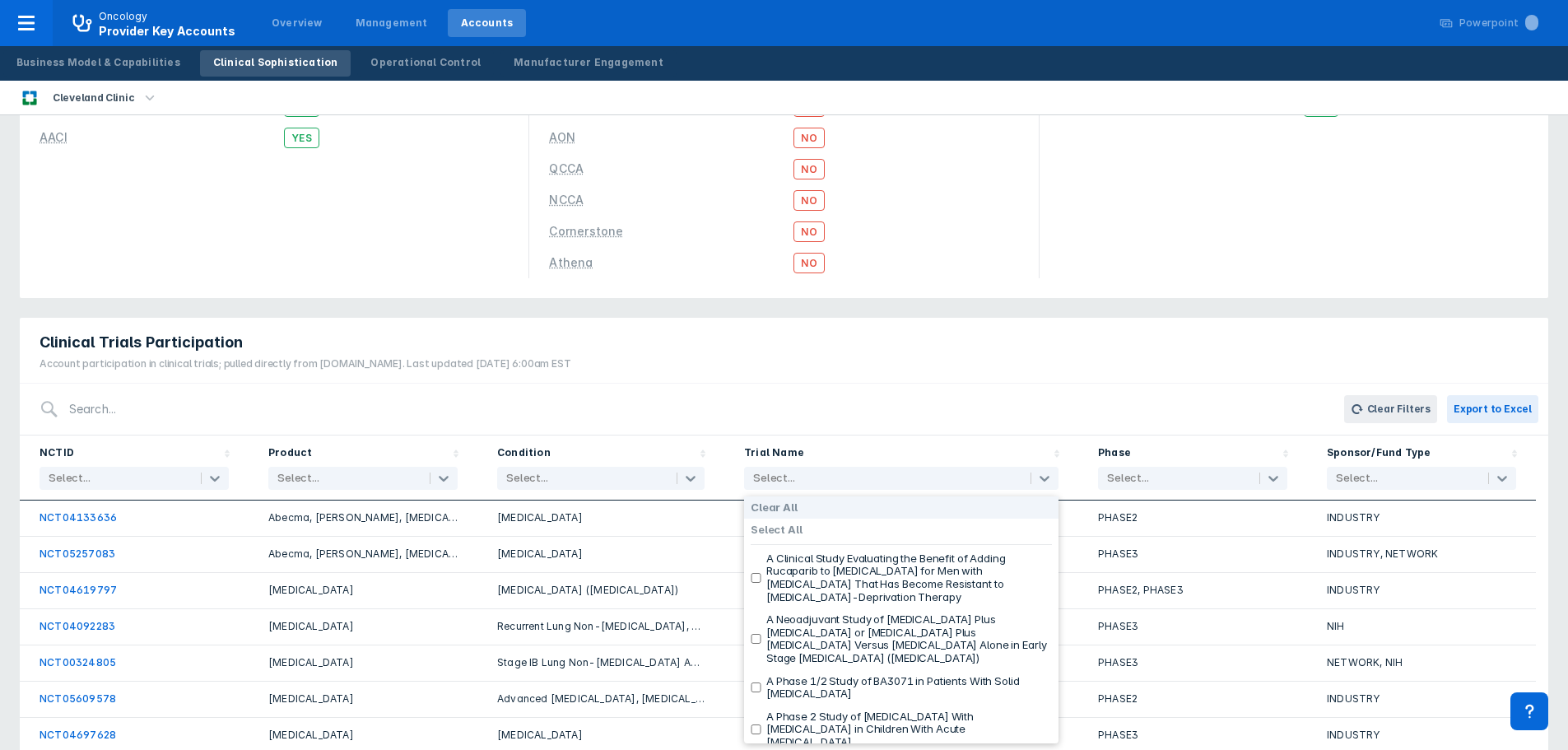
click at [834, 478] on div at bounding box center [885, 478] width 264 height 17
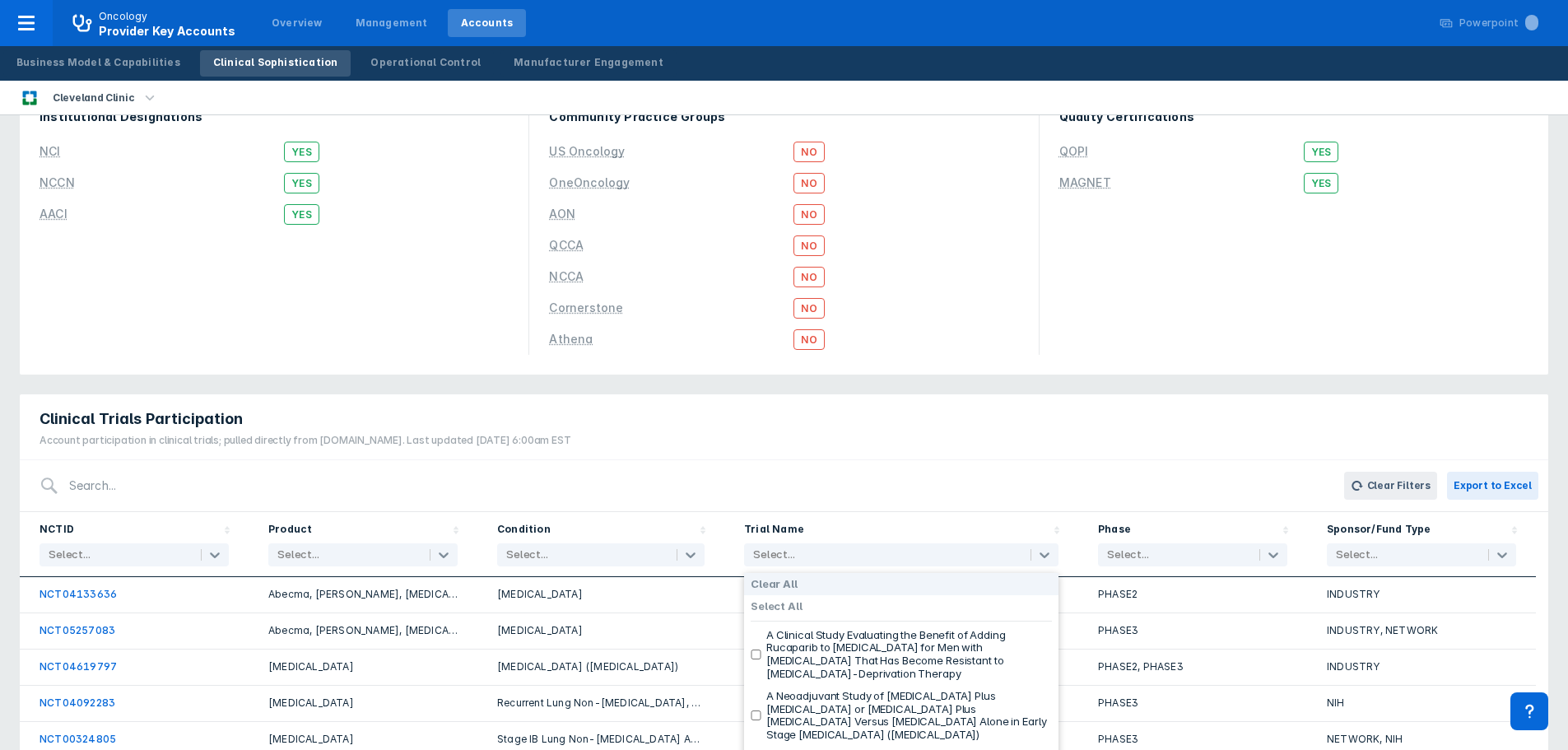
scroll to position [0, 0]
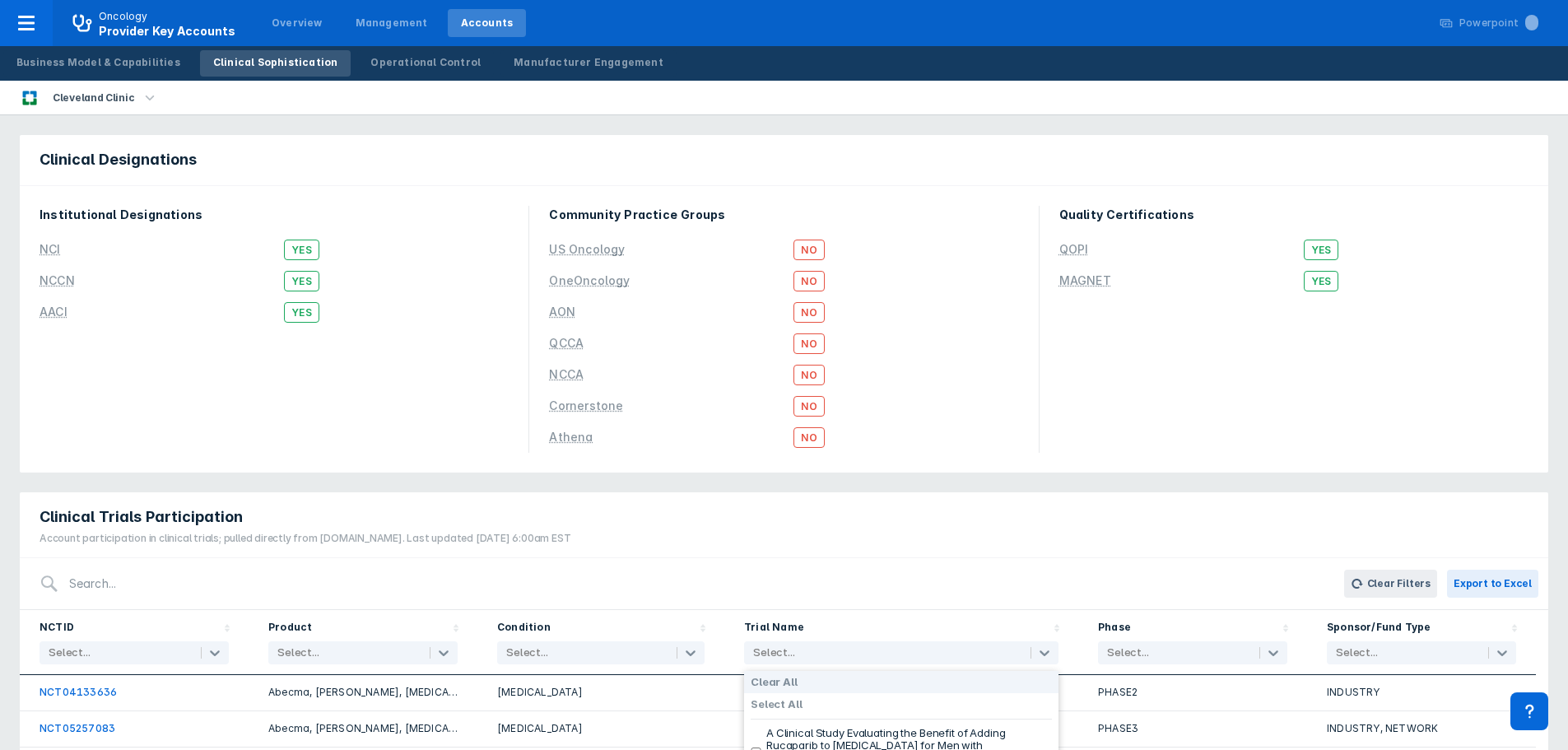
click at [992, 243] on div "No" at bounding box center [905, 249] width 224 height 19
click at [843, 83] on div "Cleveland Clinic" at bounding box center [784, 97] width 1568 height 34
click at [401, 69] on div "Operational Control" at bounding box center [425, 63] width 110 height 15
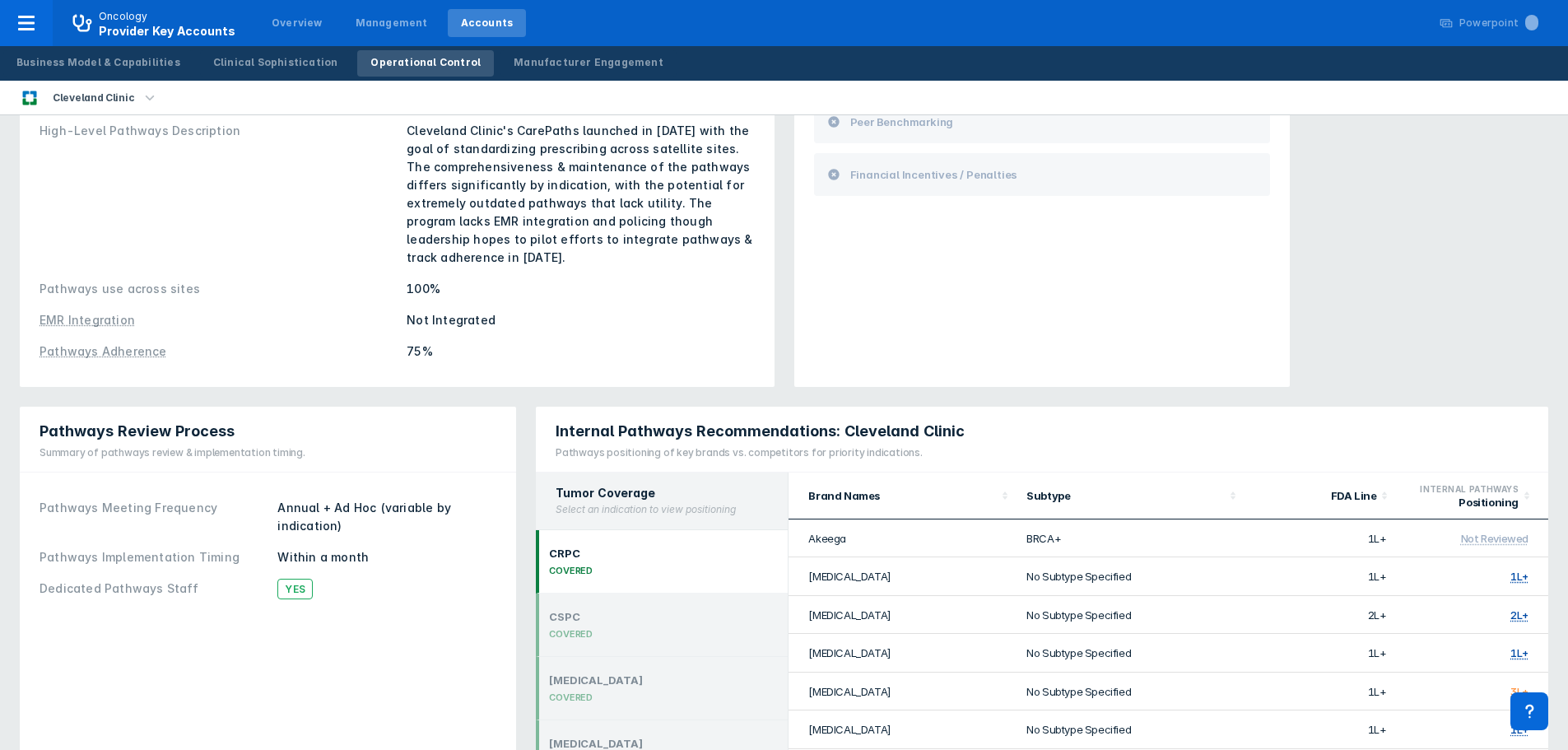
scroll to position [401, 0]
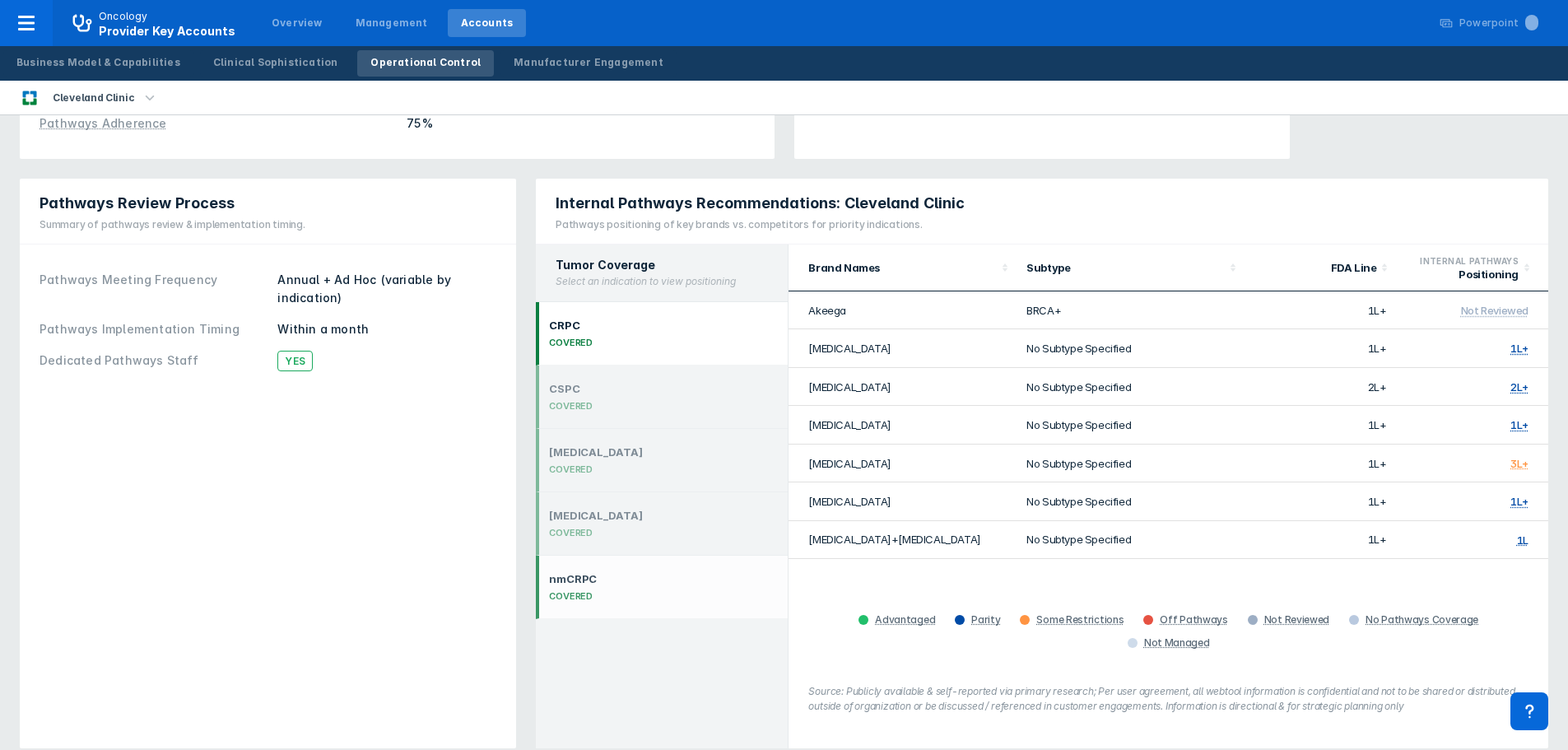
click at [653, 582] on div "nmCRPC COVERED" at bounding box center [662, 587] width 252 height 63
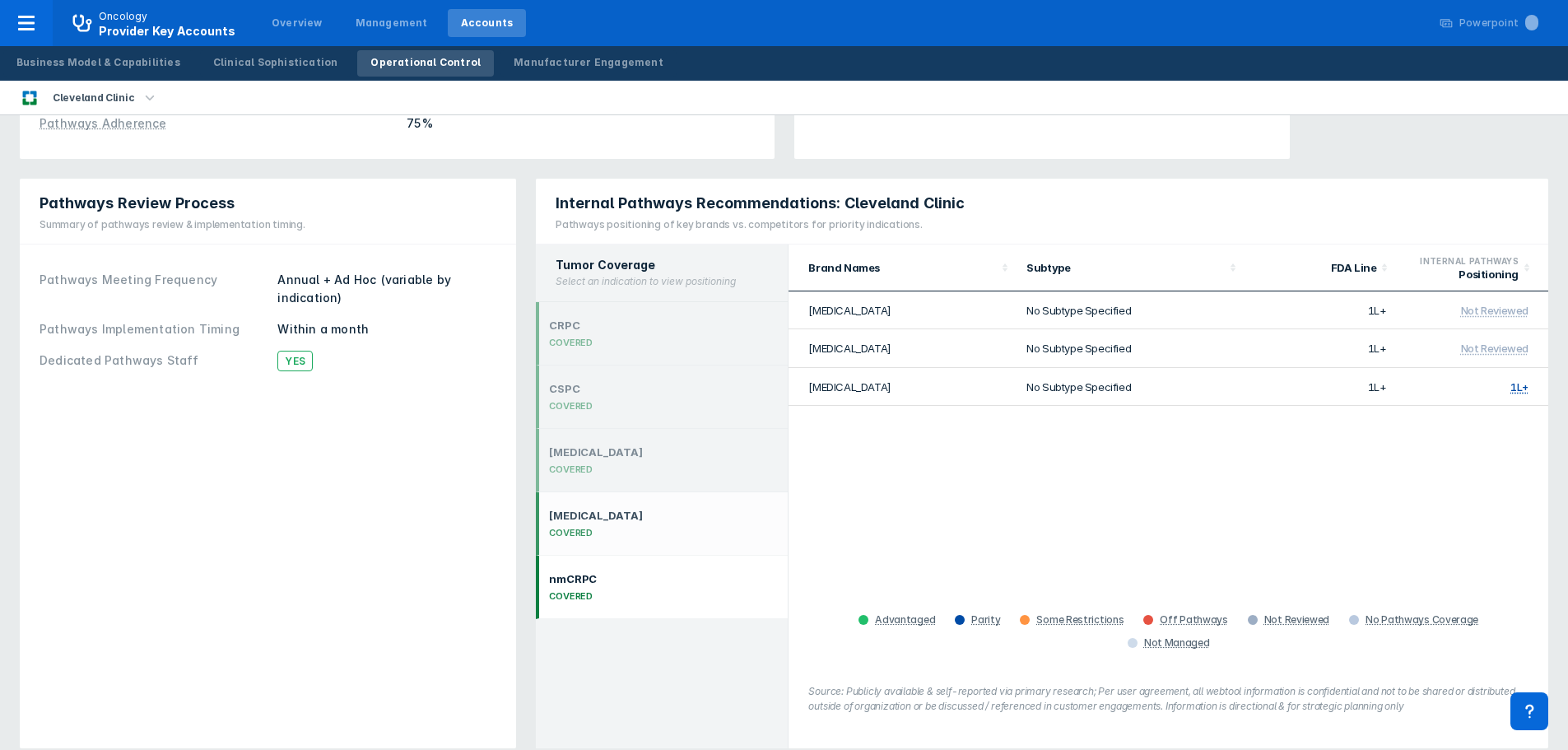
click at [623, 504] on div "[MEDICAL_DATA] COVERED" at bounding box center [662, 524] width 252 height 63
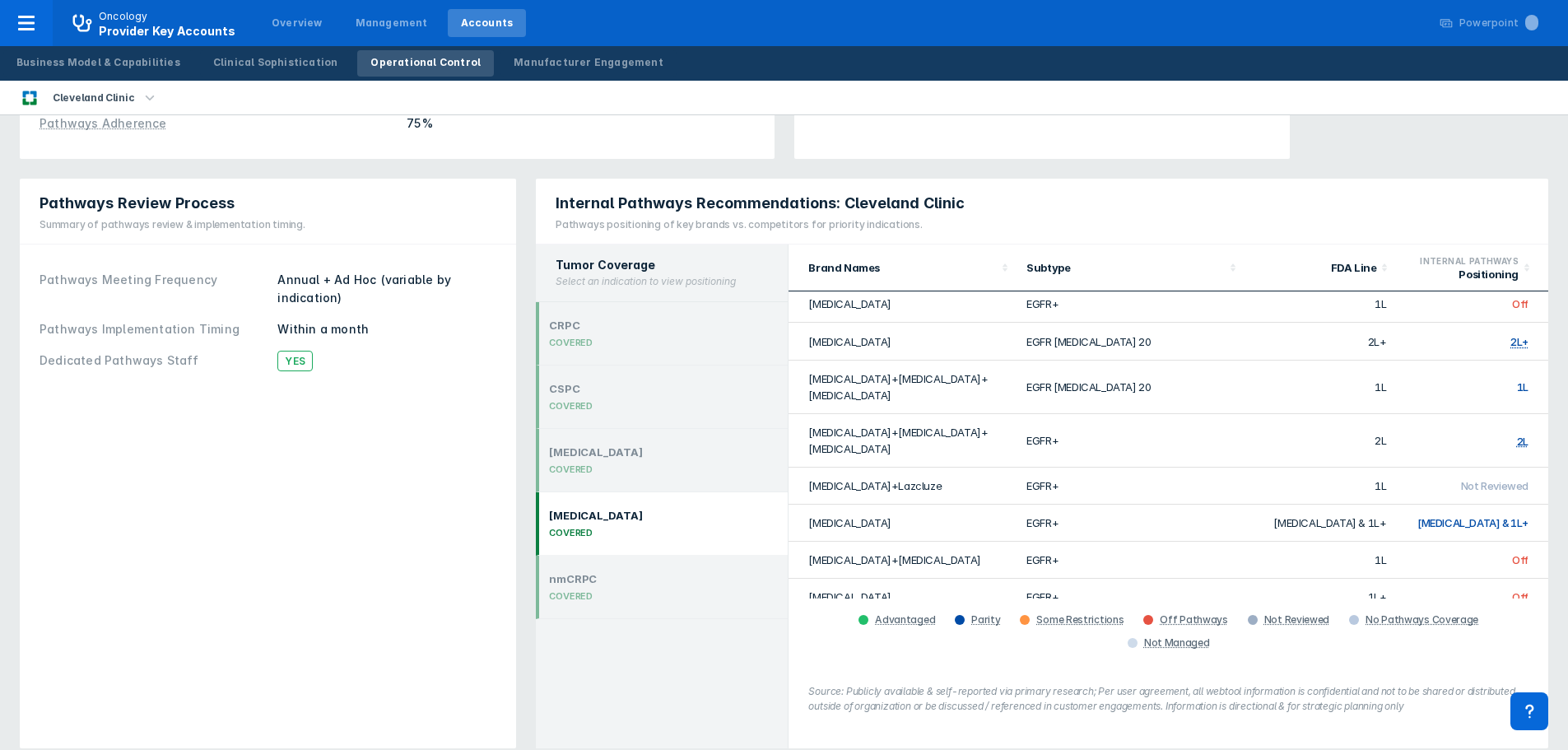
scroll to position [140, 0]
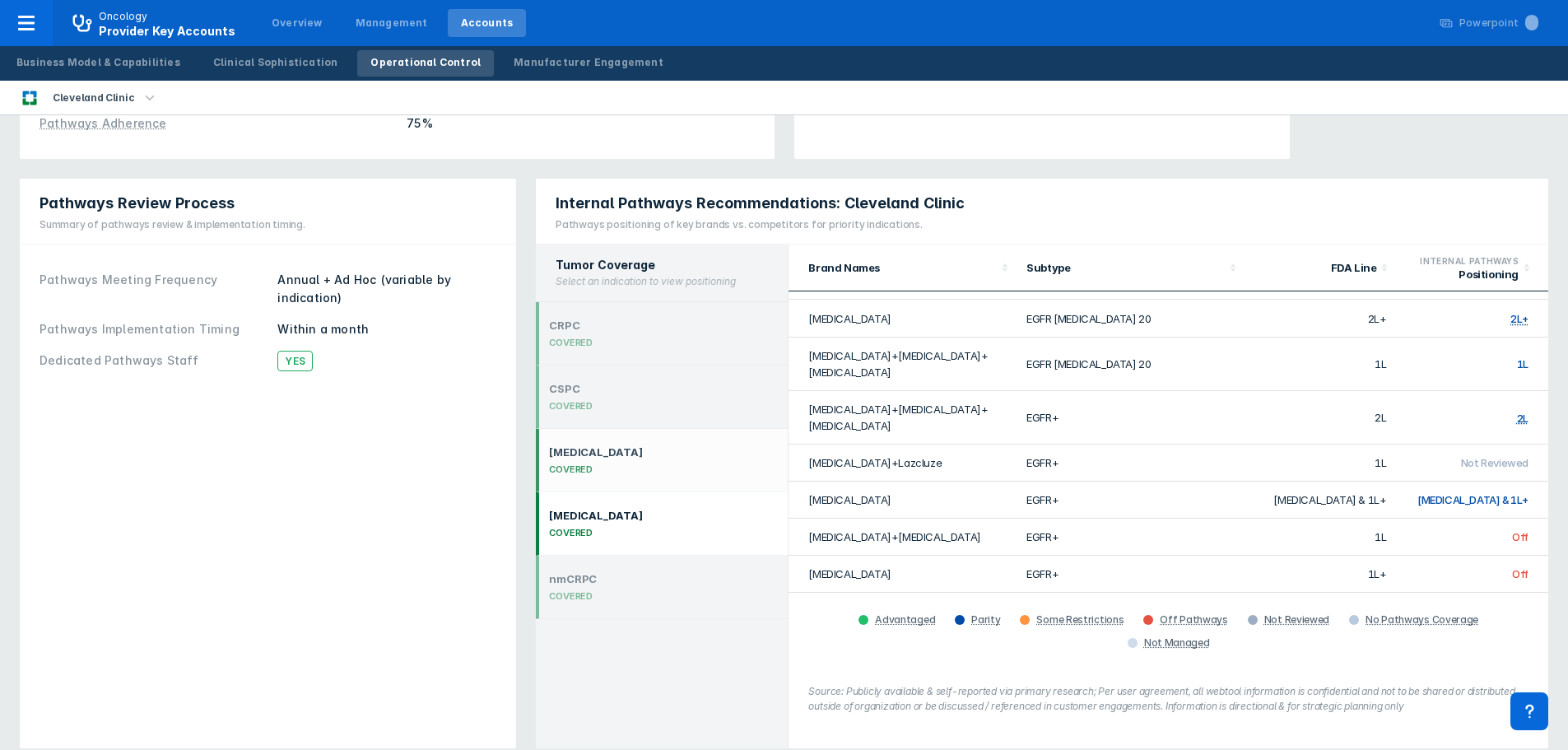
click at [614, 445] on div "[MEDICAL_DATA]" at bounding box center [595, 451] width 94 height 13
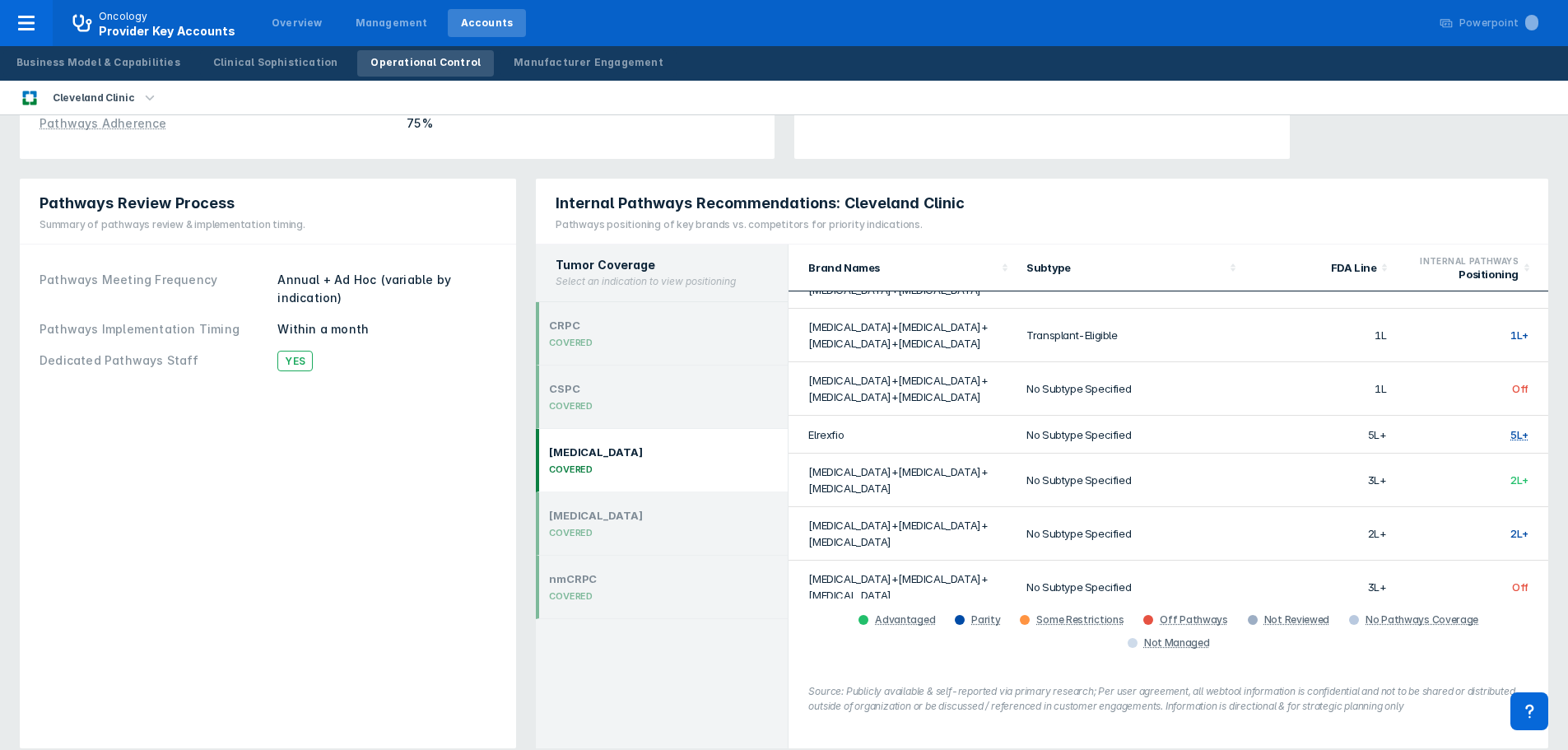
scroll to position [851, 0]
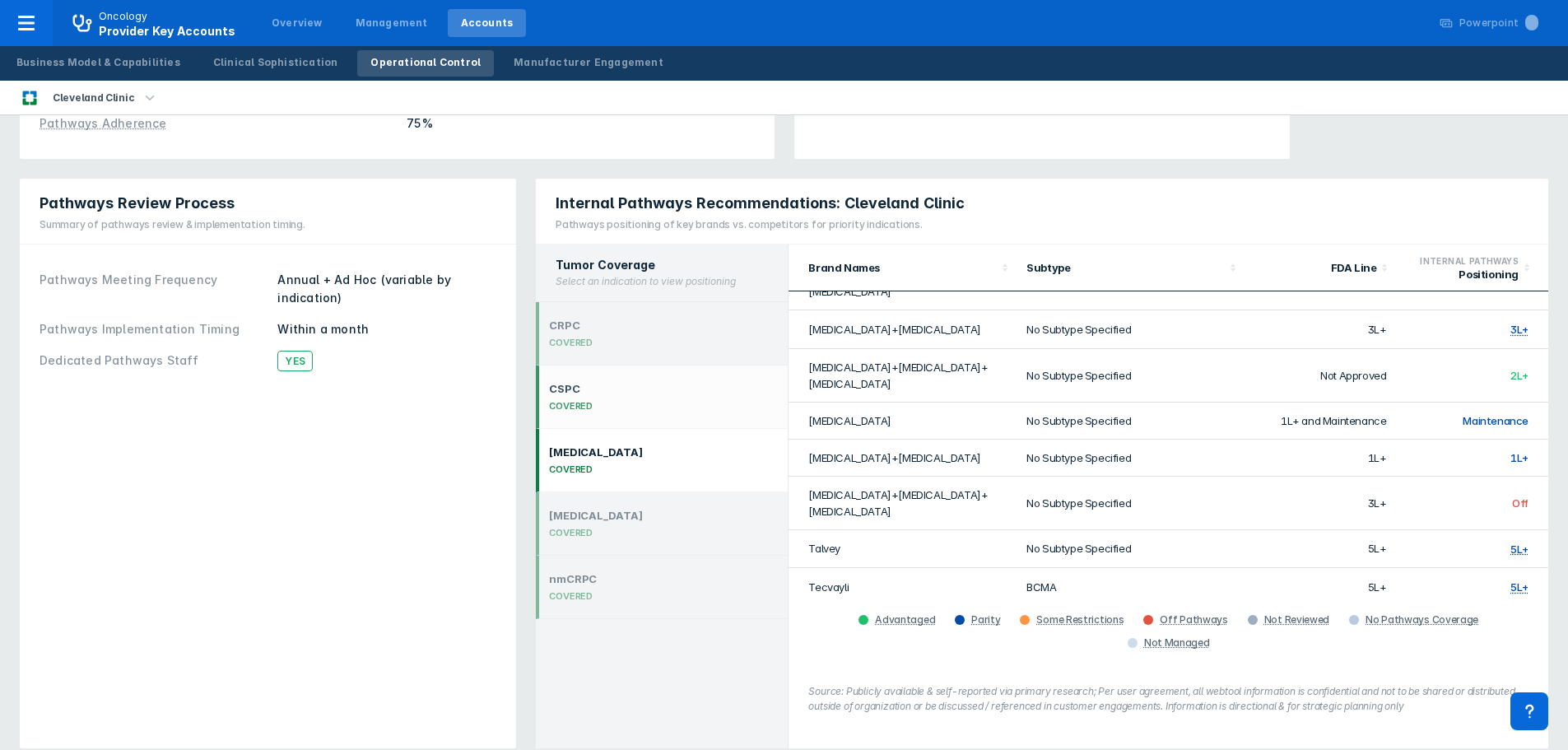
click at [572, 400] on div "COVERED" at bounding box center [570, 406] width 44 height 11
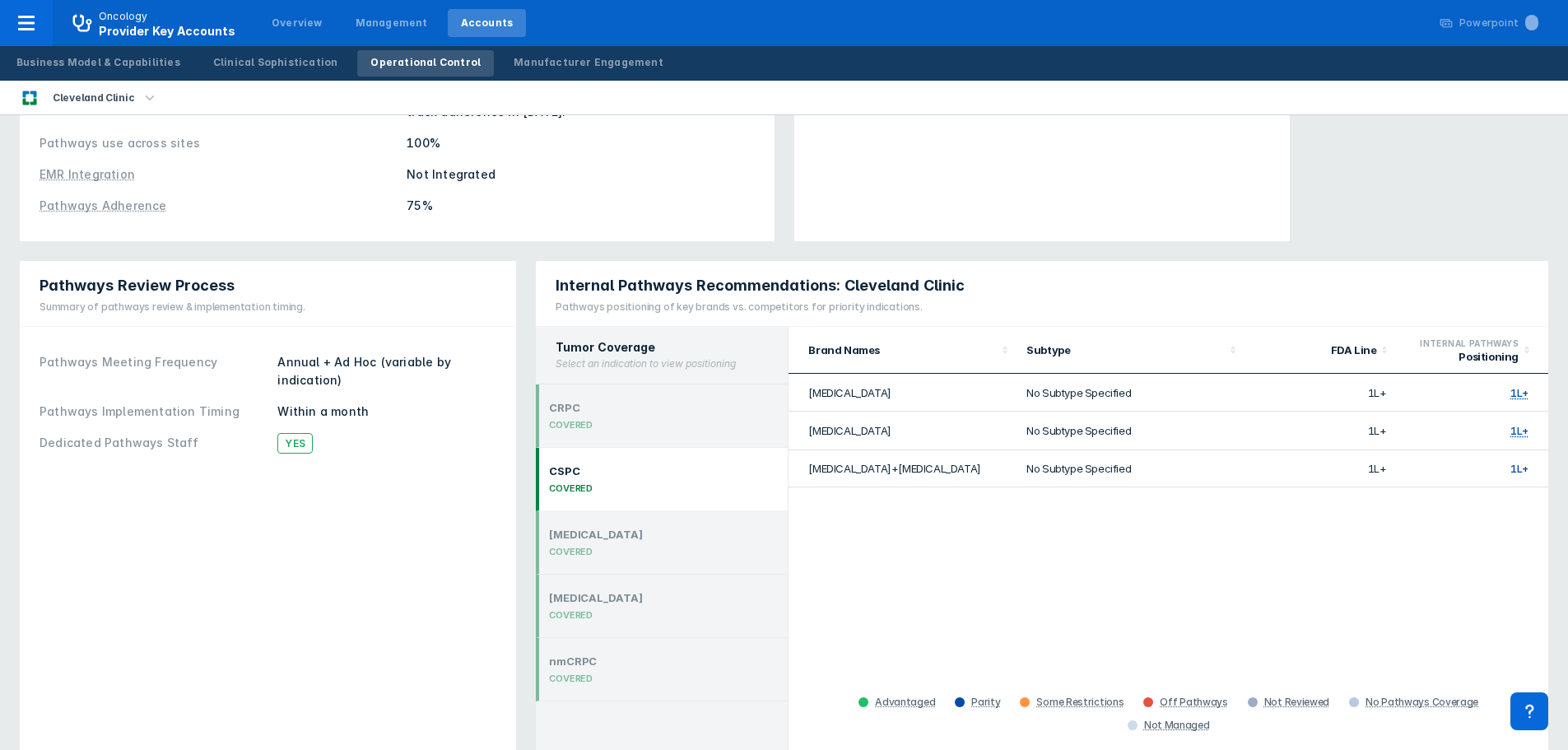
scroll to position [154, 0]
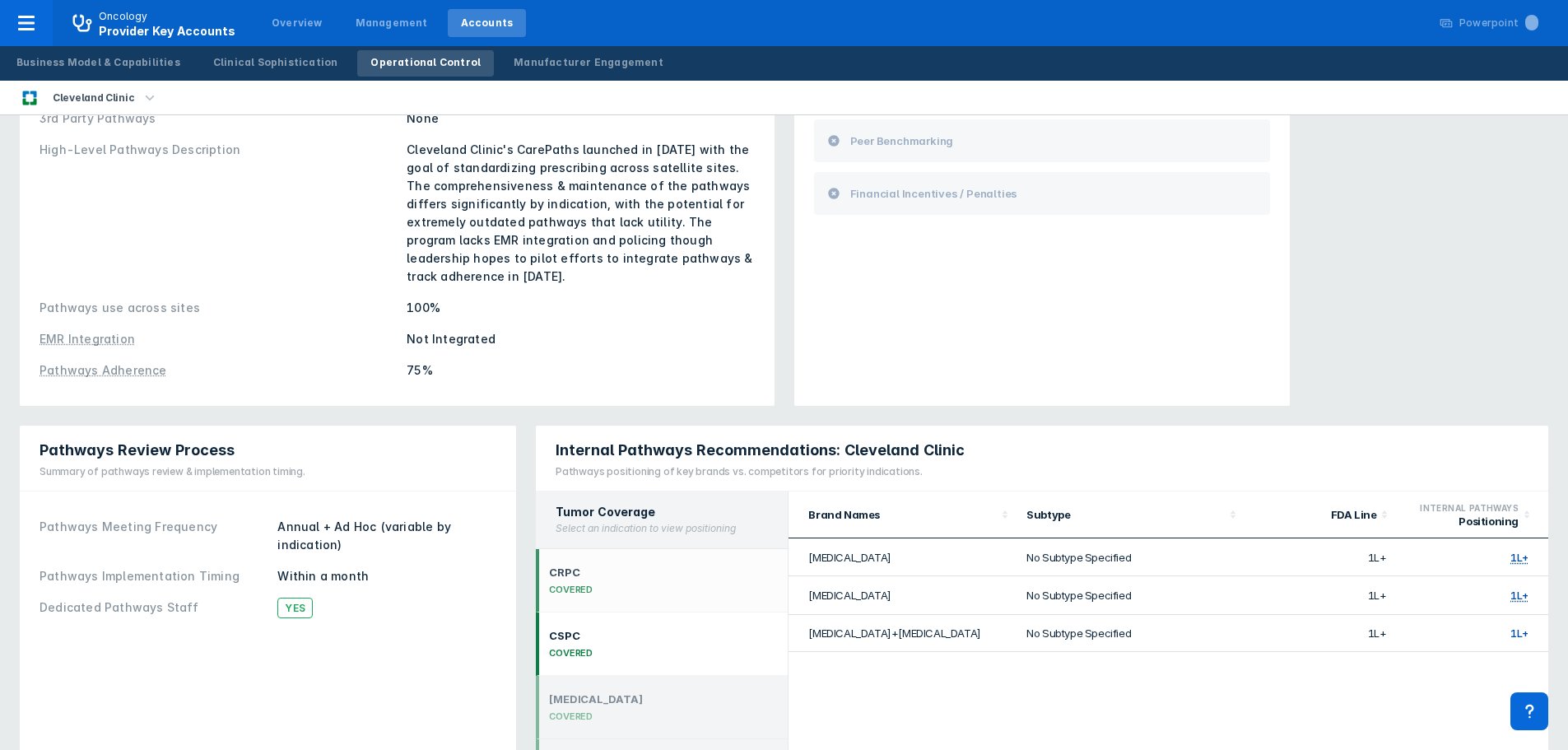
drag, startPoint x: 600, startPoint y: 559, endPoint x: 631, endPoint y: 558, distance: 31.0
click at [600, 559] on div "CRPC COVERED" at bounding box center [662, 580] width 252 height 63
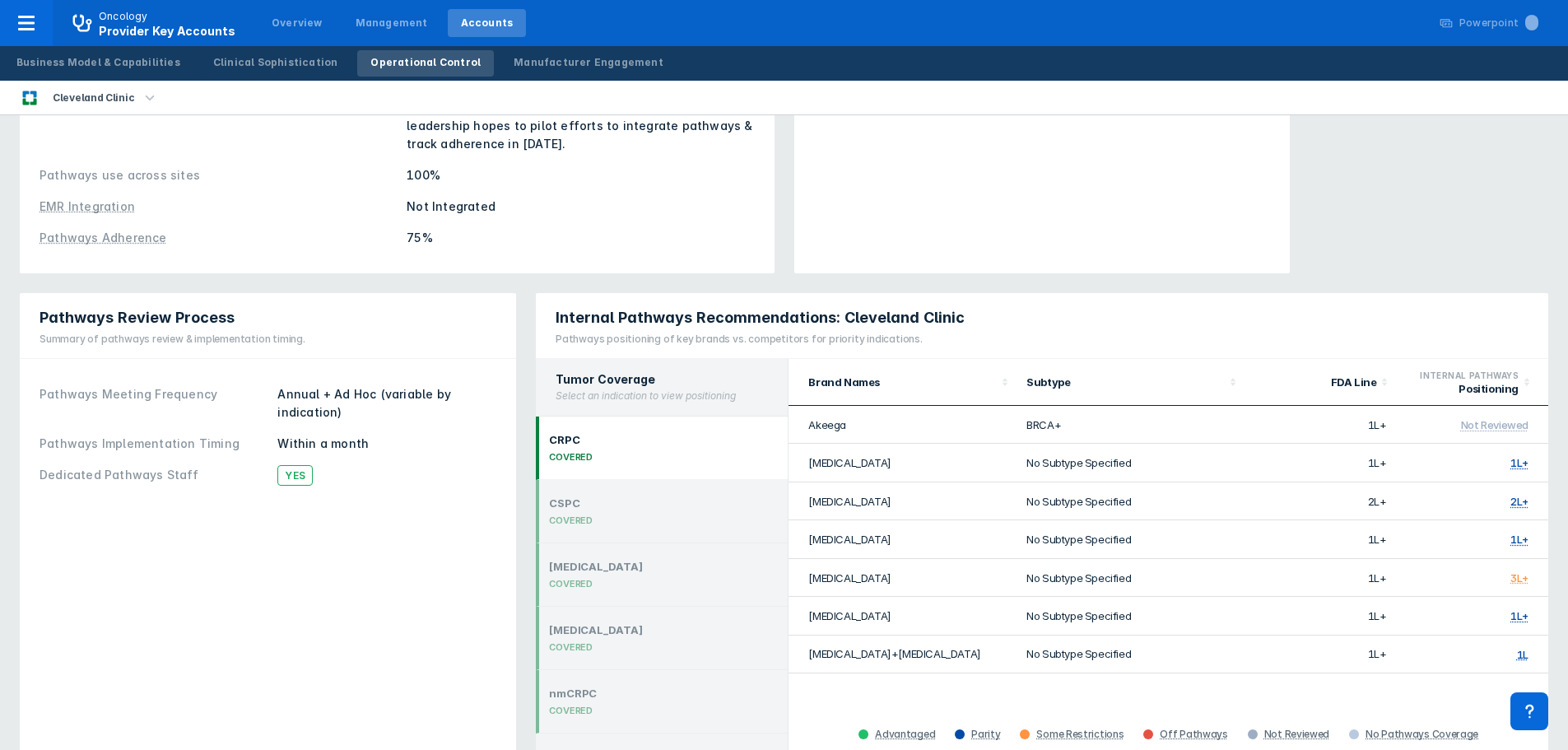
scroll to position [401, 0]
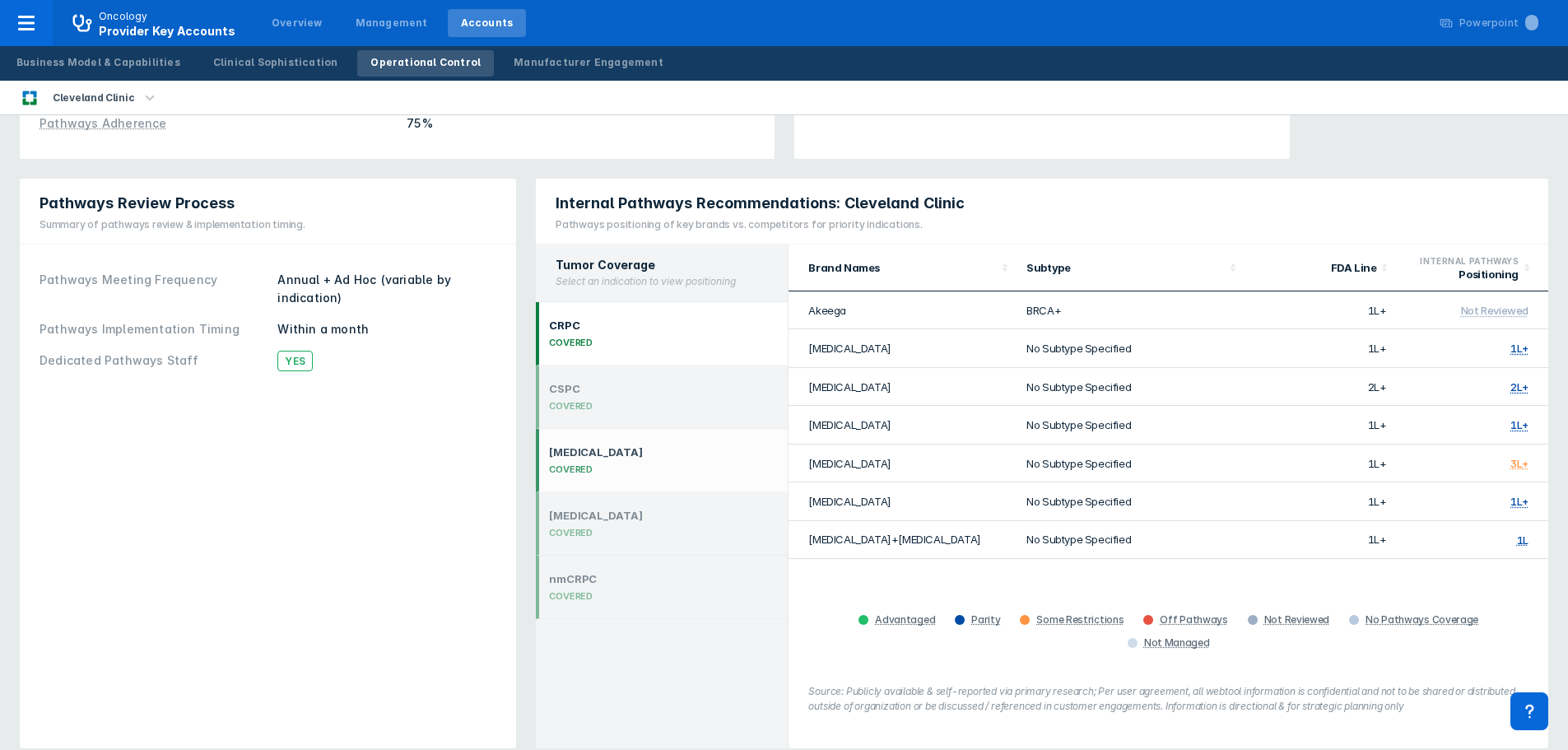
click at [604, 464] on div "COVERED" at bounding box center [595, 469] width 94 height 11
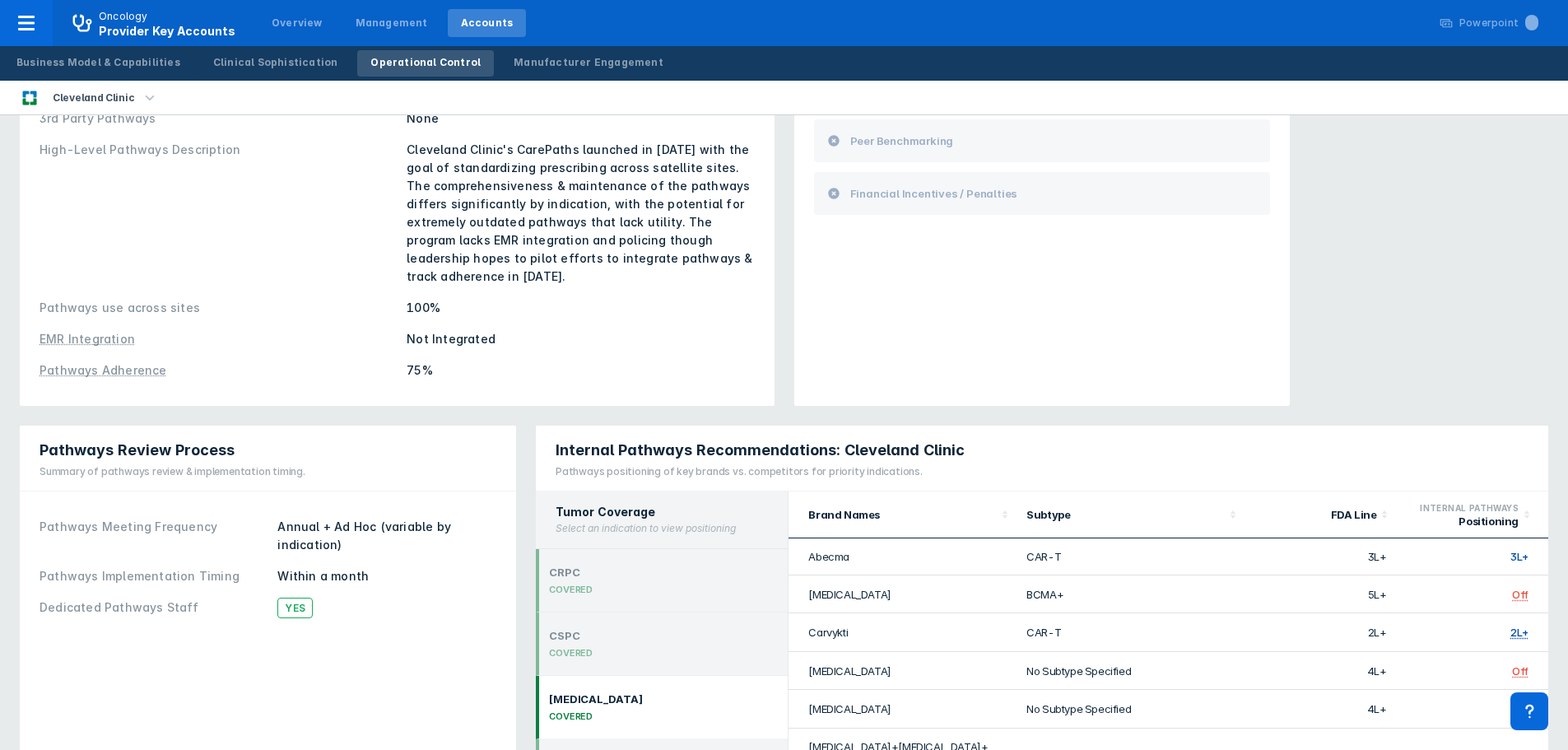
scroll to position [0, 0]
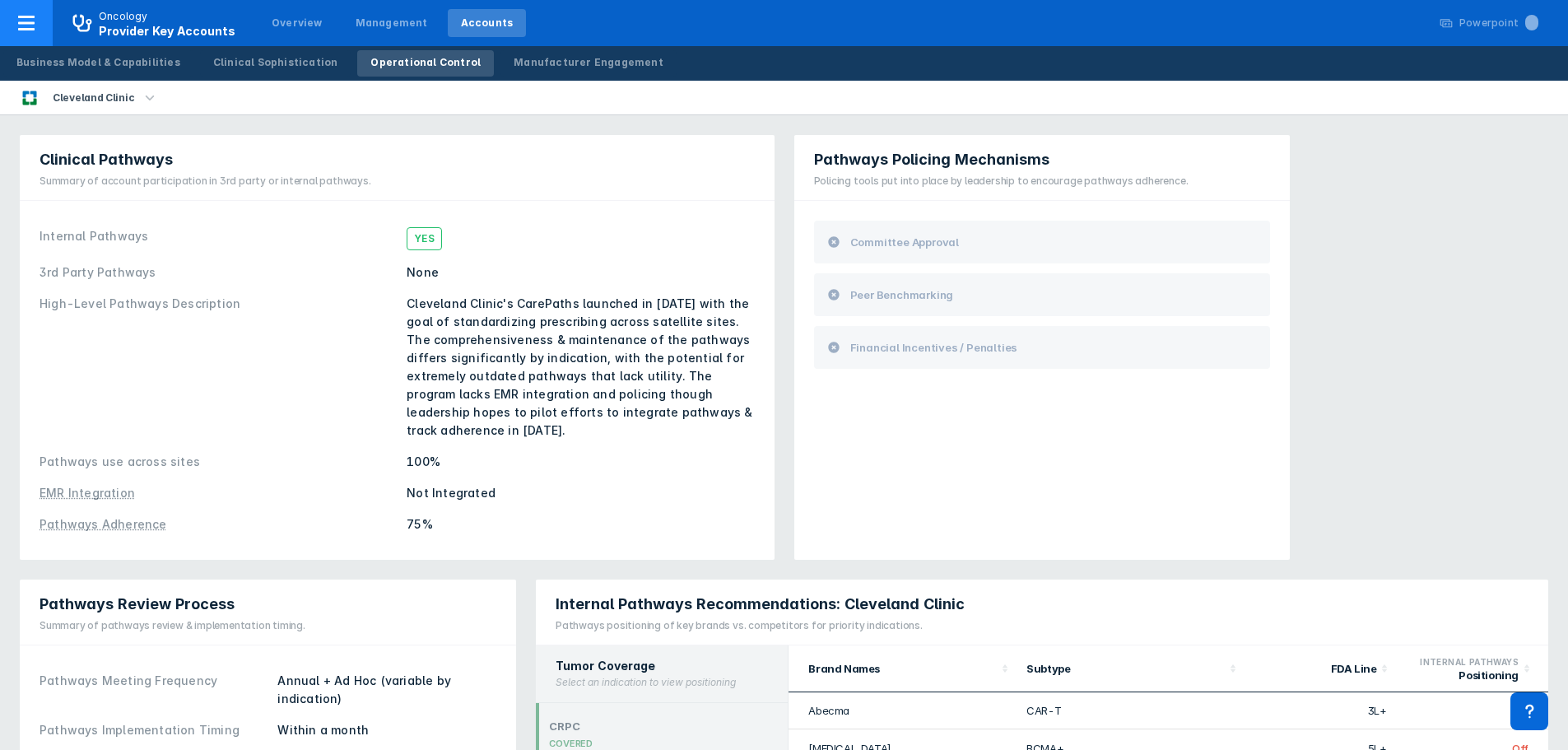
click at [38, 19] on div at bounding box center [26, 23] width 53 height 46
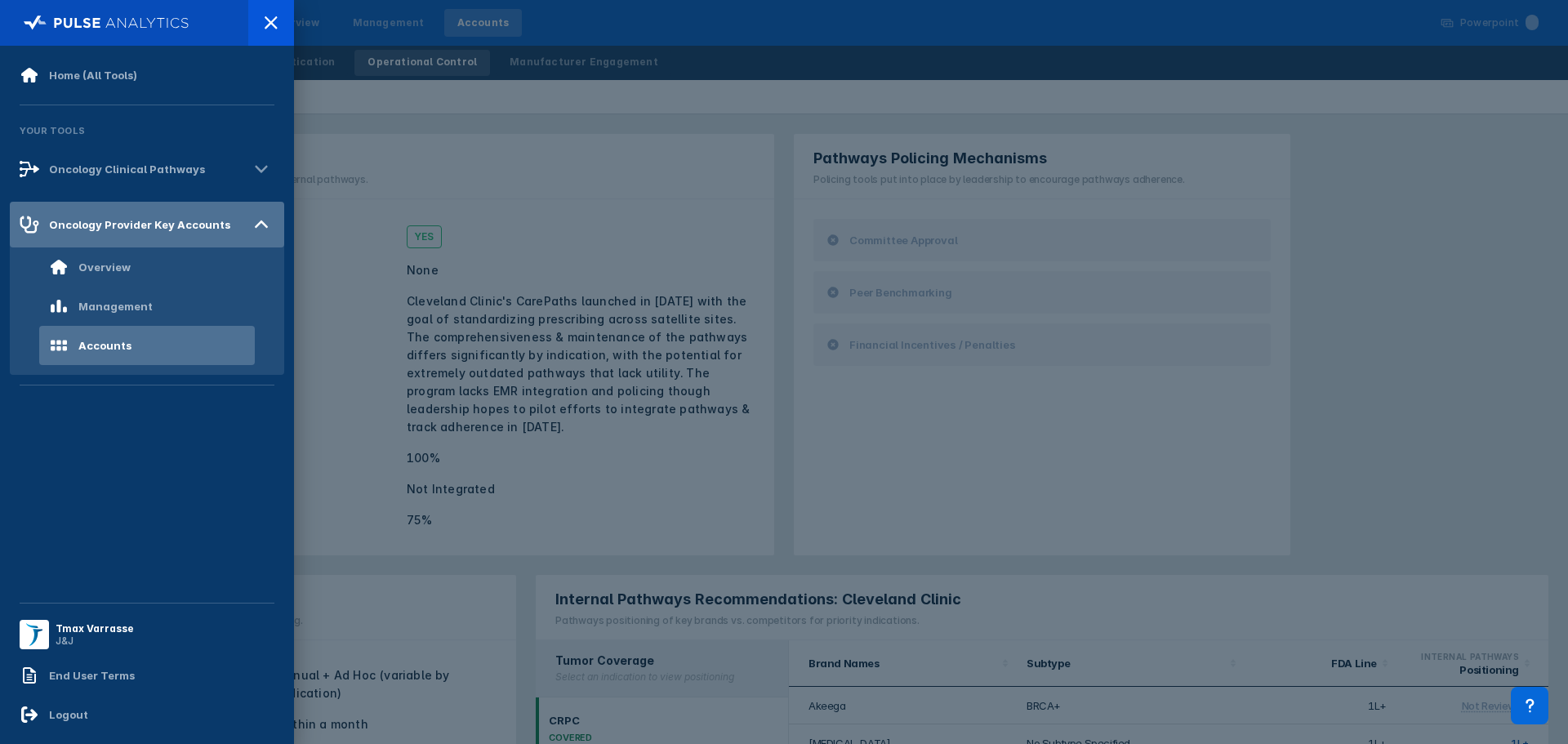
click at [178, 228] on div "Oncology Provider Key Accounts" at bounding box center [139, 224] width 181 height 13
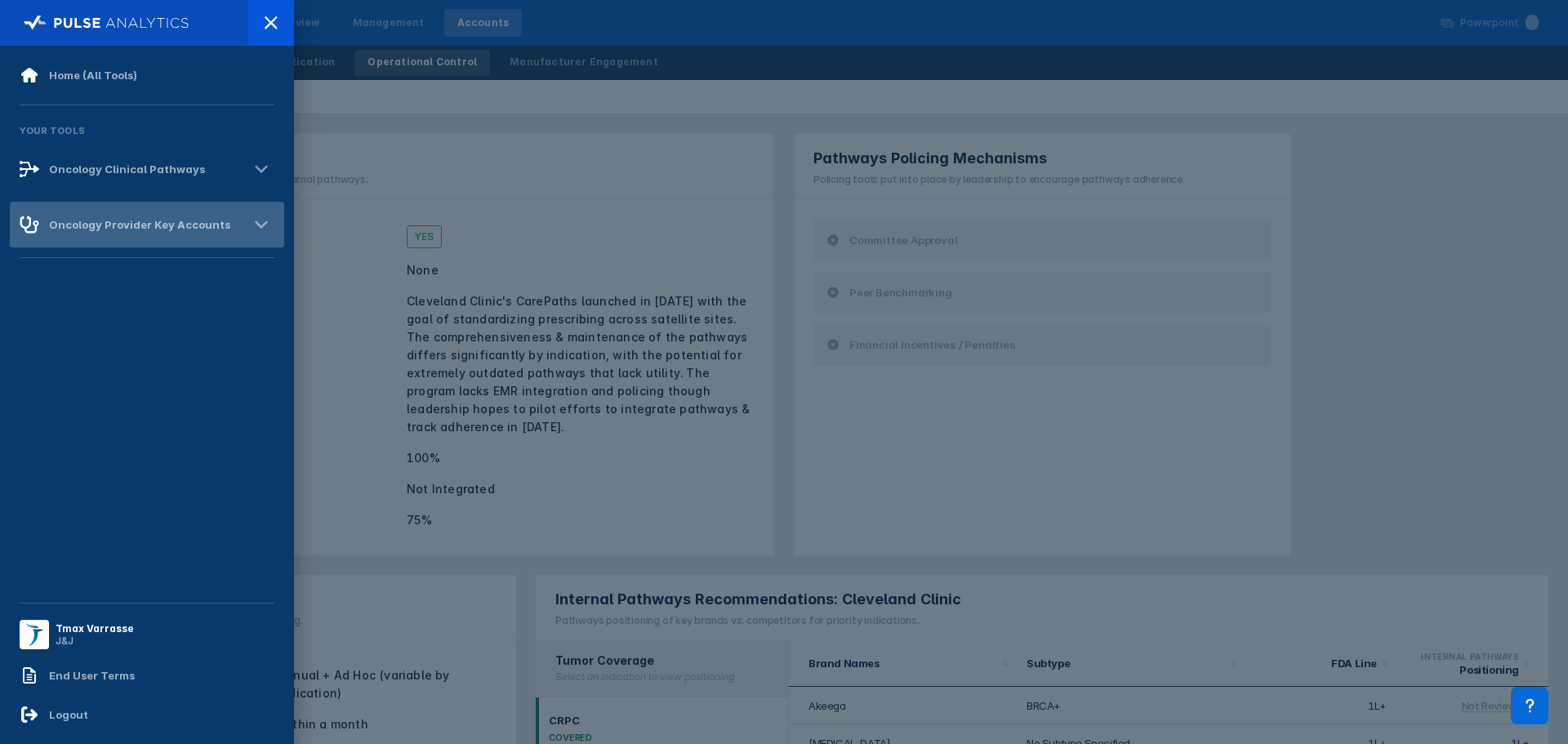
click at [253, 230] on icon at bounding box center [261, 224] width 26 height 26
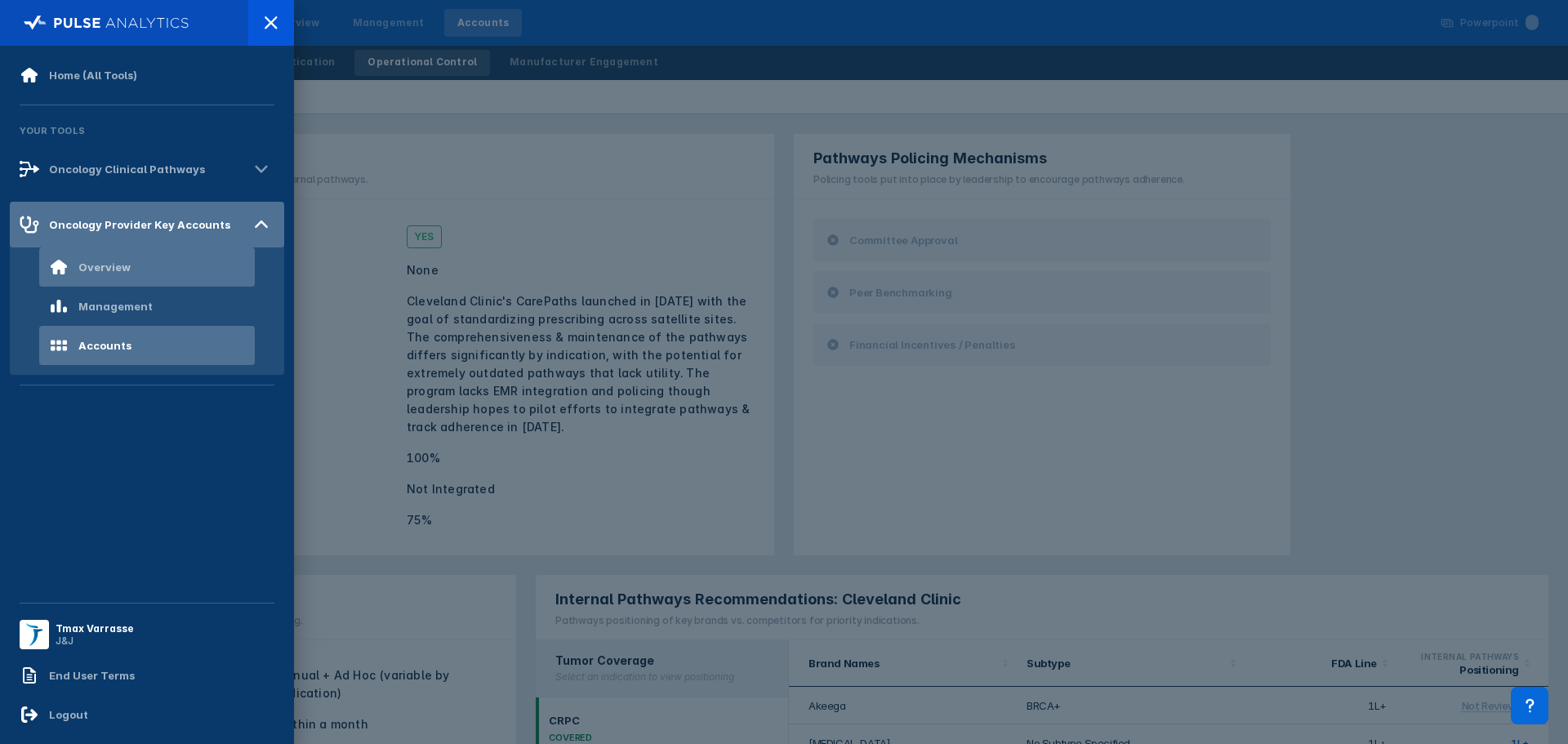
click at [128, 269] on div "Overview" at bounding box center [147, 267] width 215 height 40
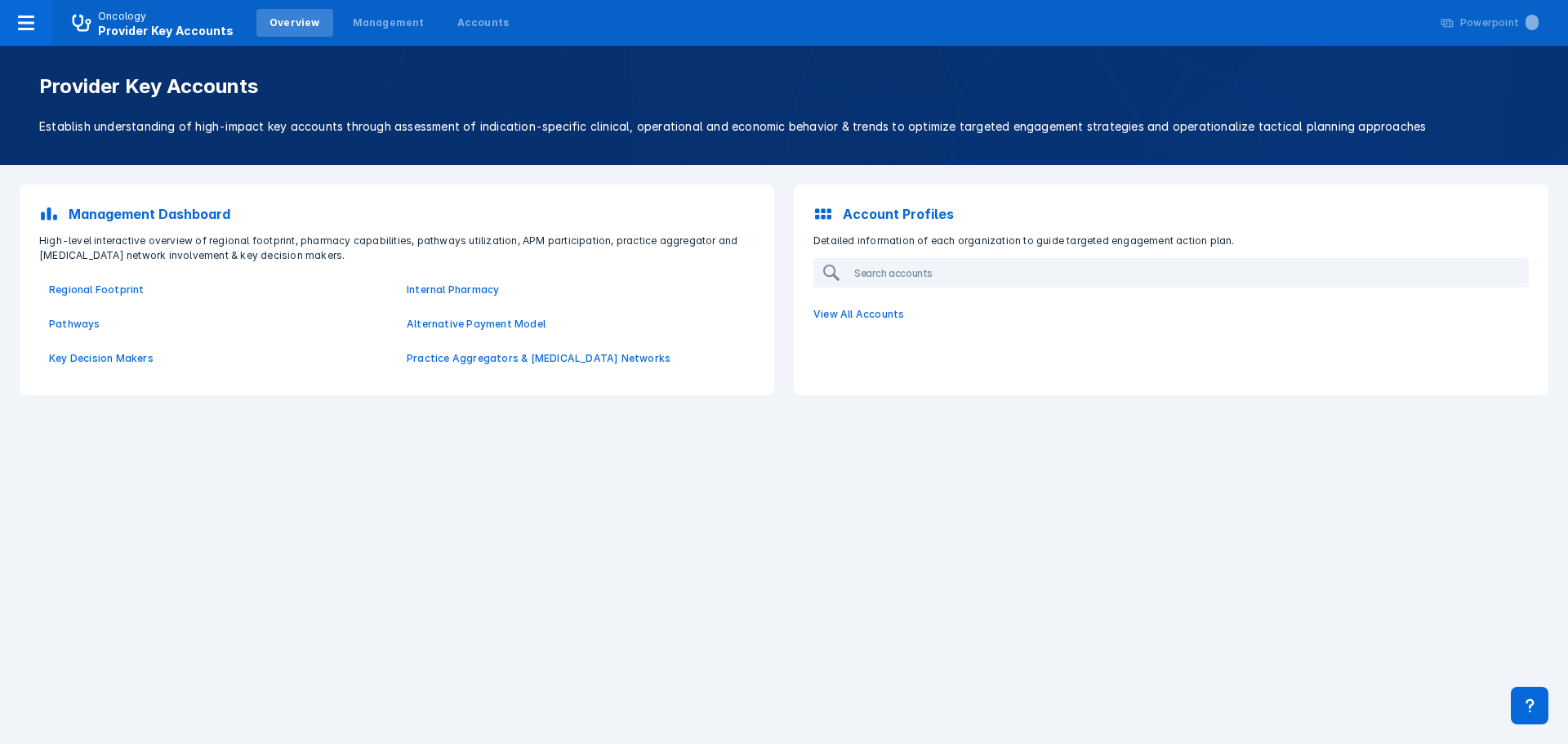
click at [891, 206] on p "Account Profiles" at bounding box center [898, 213] width 111 height 19
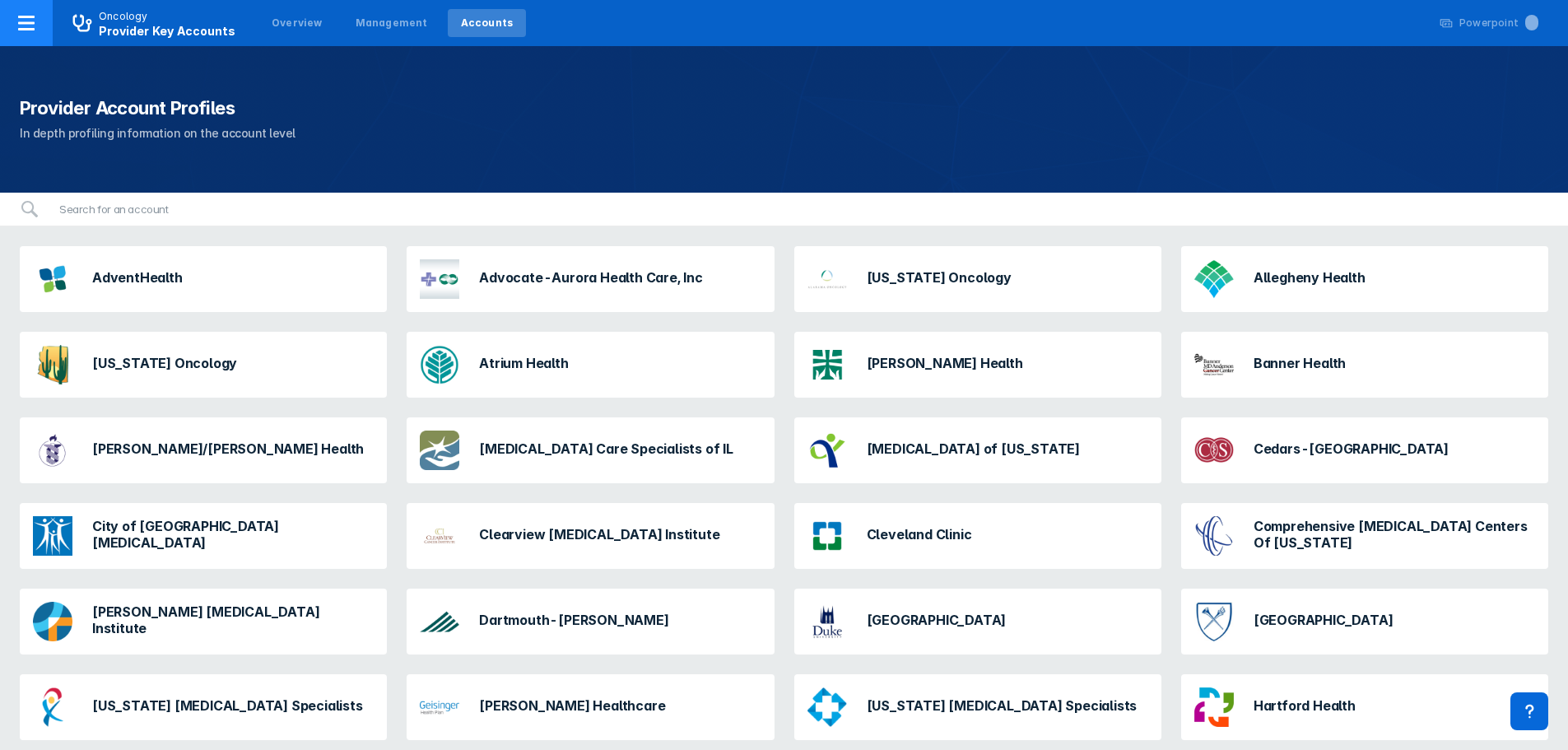
click at [39, 26] on div at bounding box center [26, 23] width 53 height 46
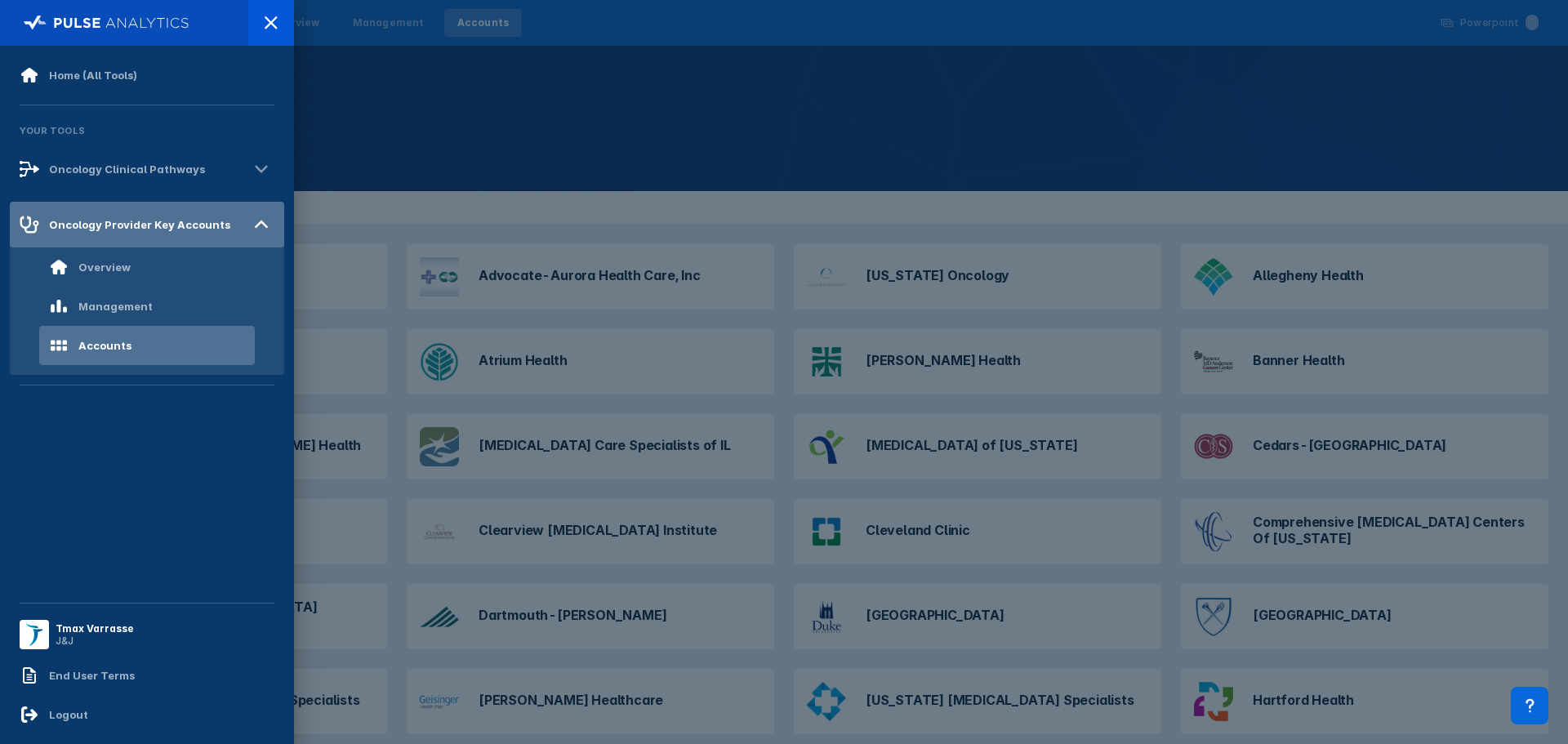
click at [138, 221] on div "Oncology Provider Key Accounts" at bounding box center [139, 224] width 181 height 13
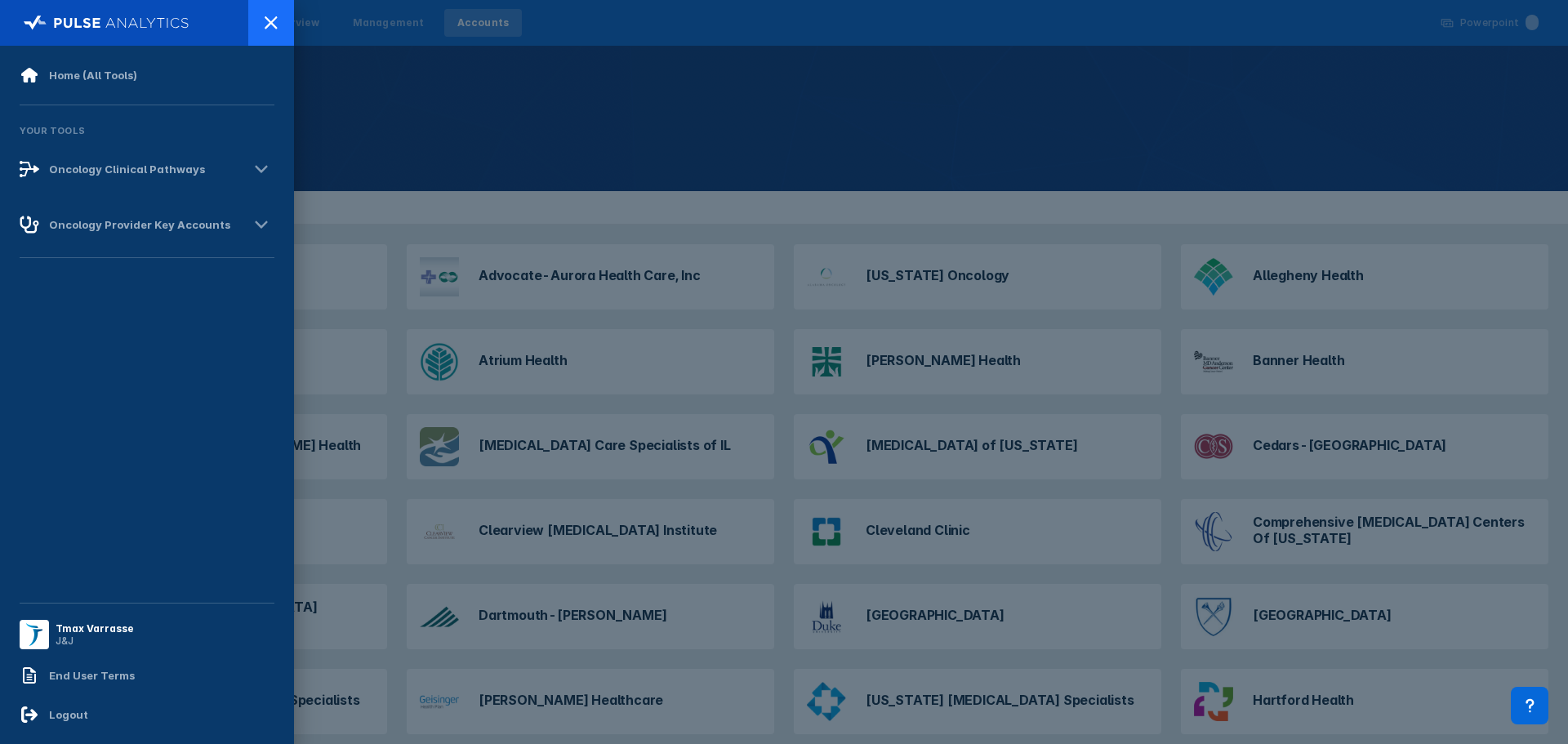
click at [258, 23] on div at bounding box center [271, 23] width 46 height 46
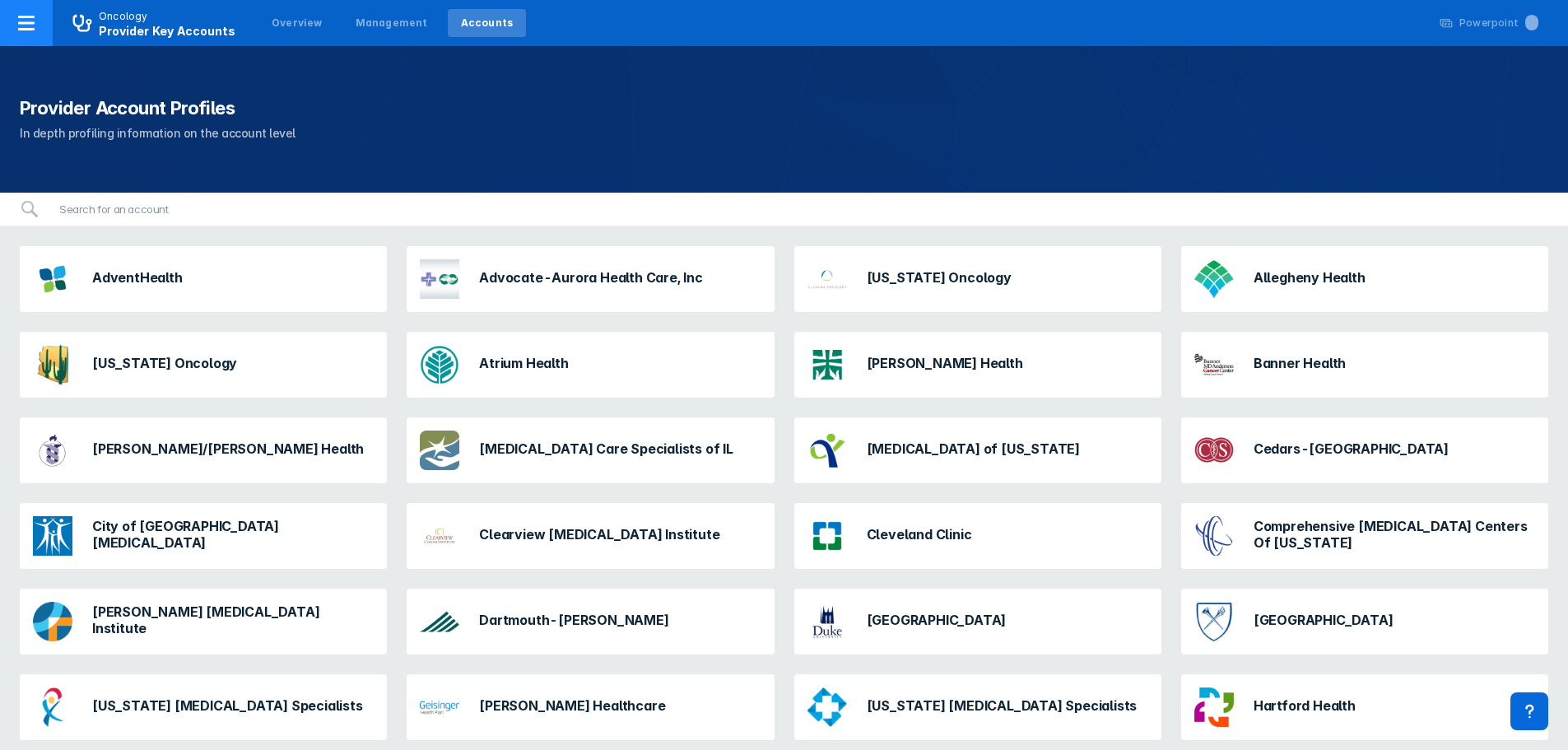
click at [28, 24] on icon at bounding box center [27, 23] width 17 height 15
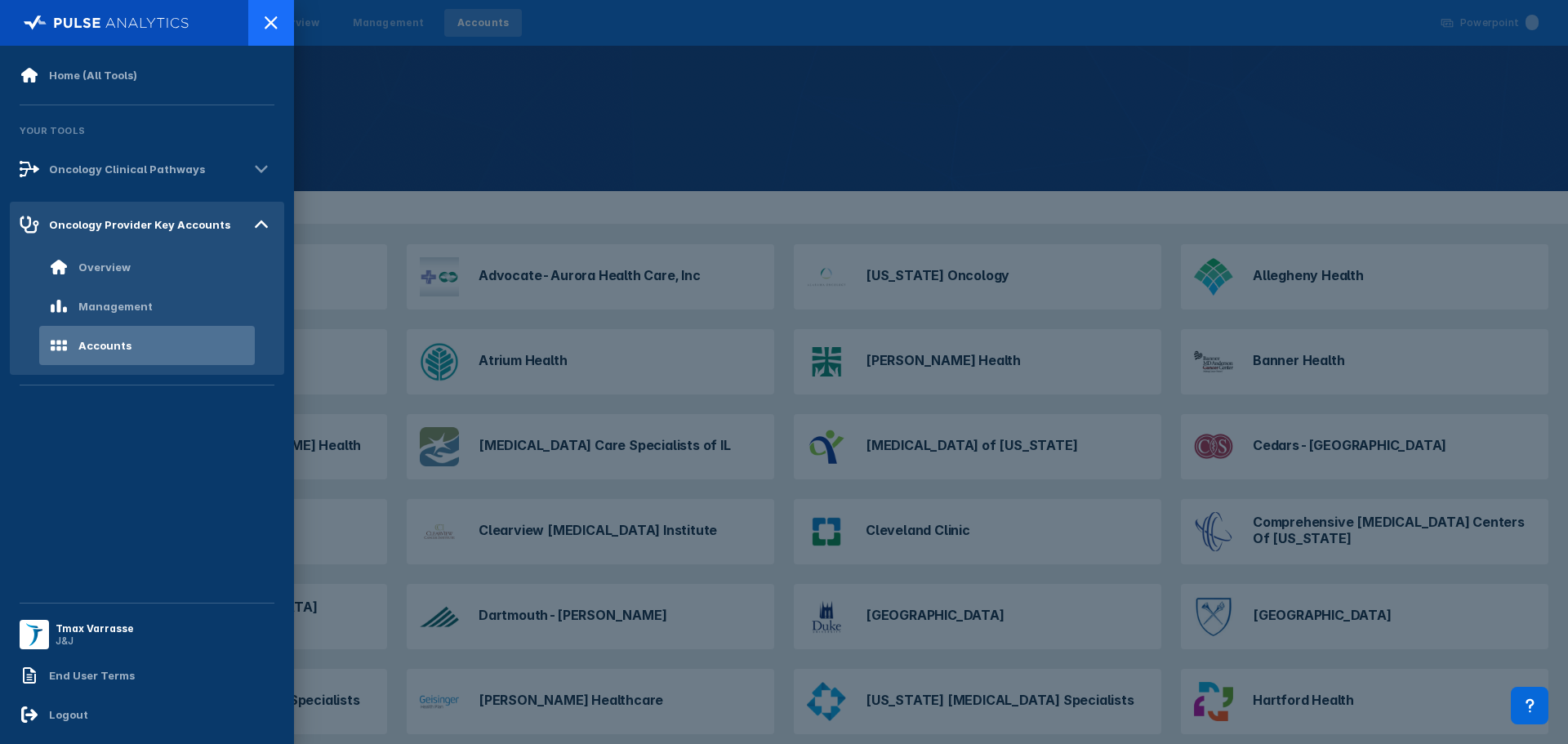
click at [257, 21] on div at bounding box center [271, 23] width 46 height 46
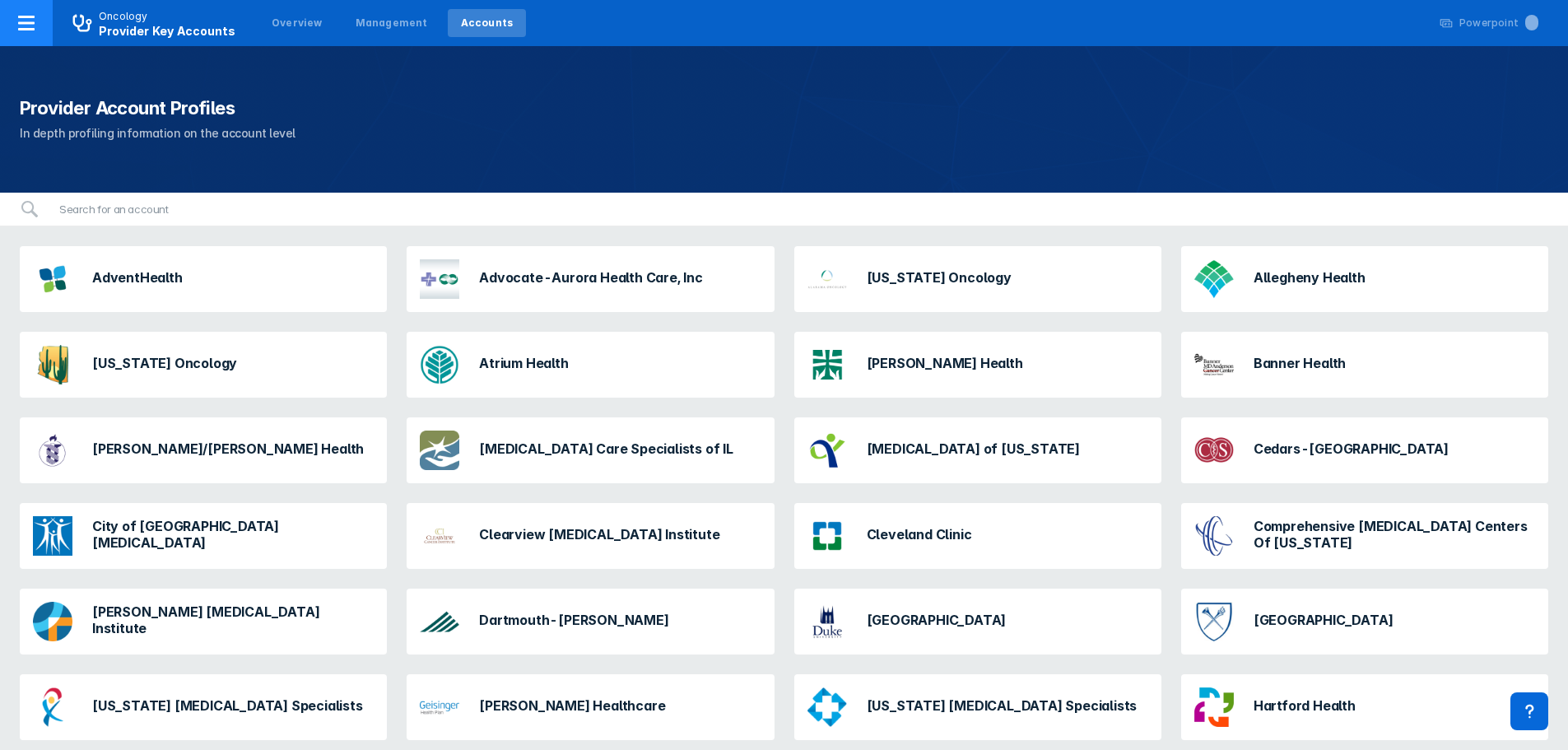
click at [21, 17] on icon at bounding box center [27, 23] width 17 height 15
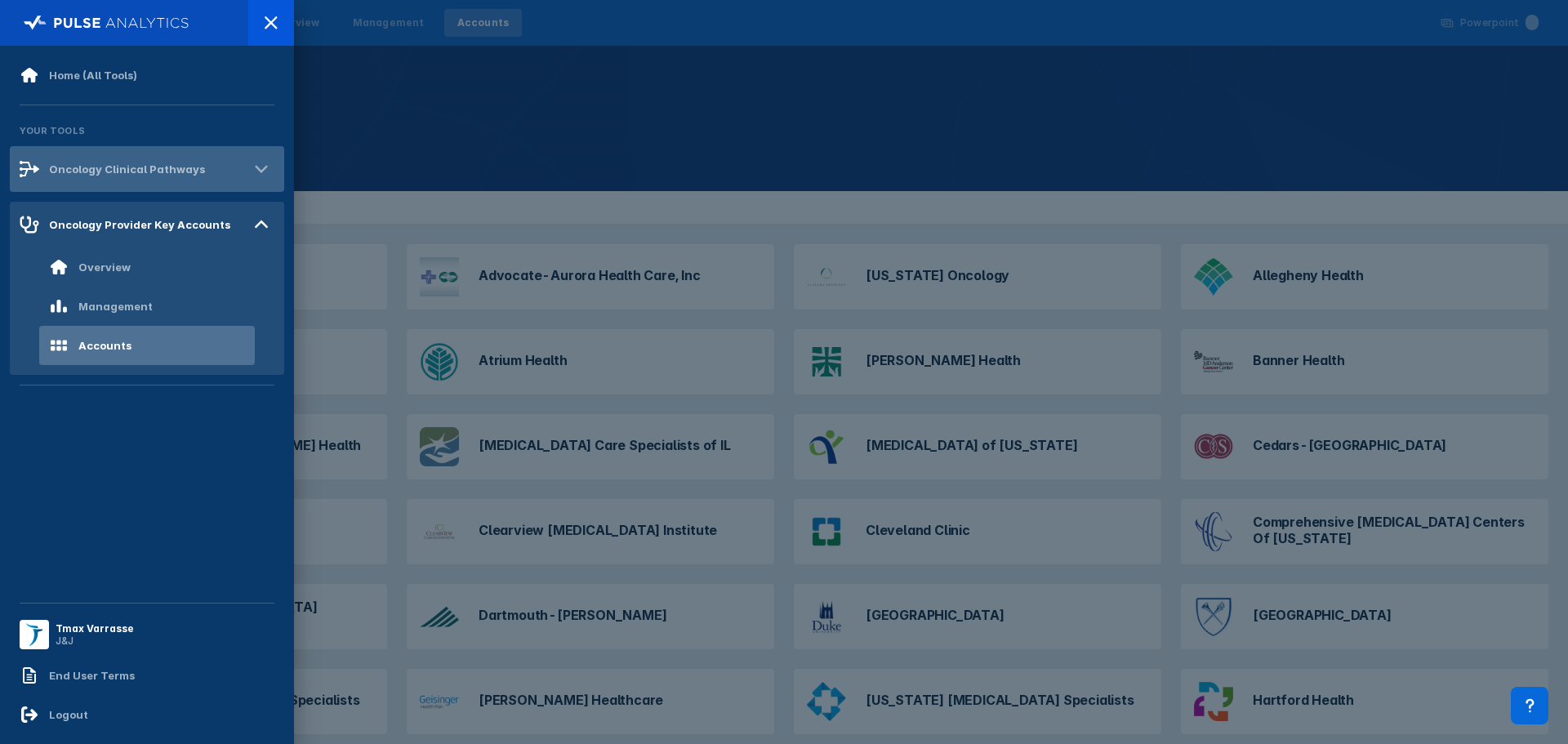
click at [260, 168] on icon at bounding box center [261, 169] width 26 height 26
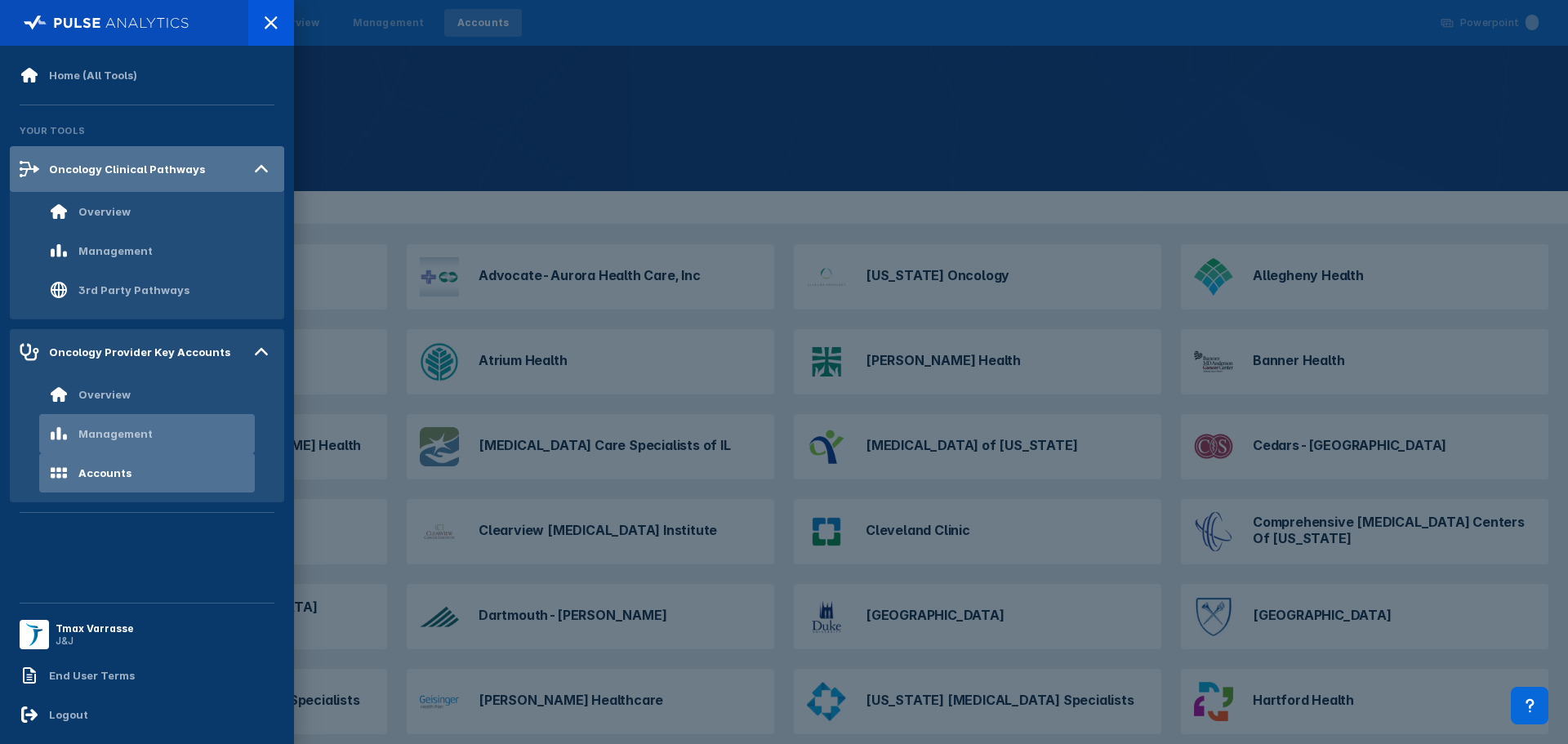
click at [112, 429] on div "Management" at bounding box center [115, 433] width 74 height 13
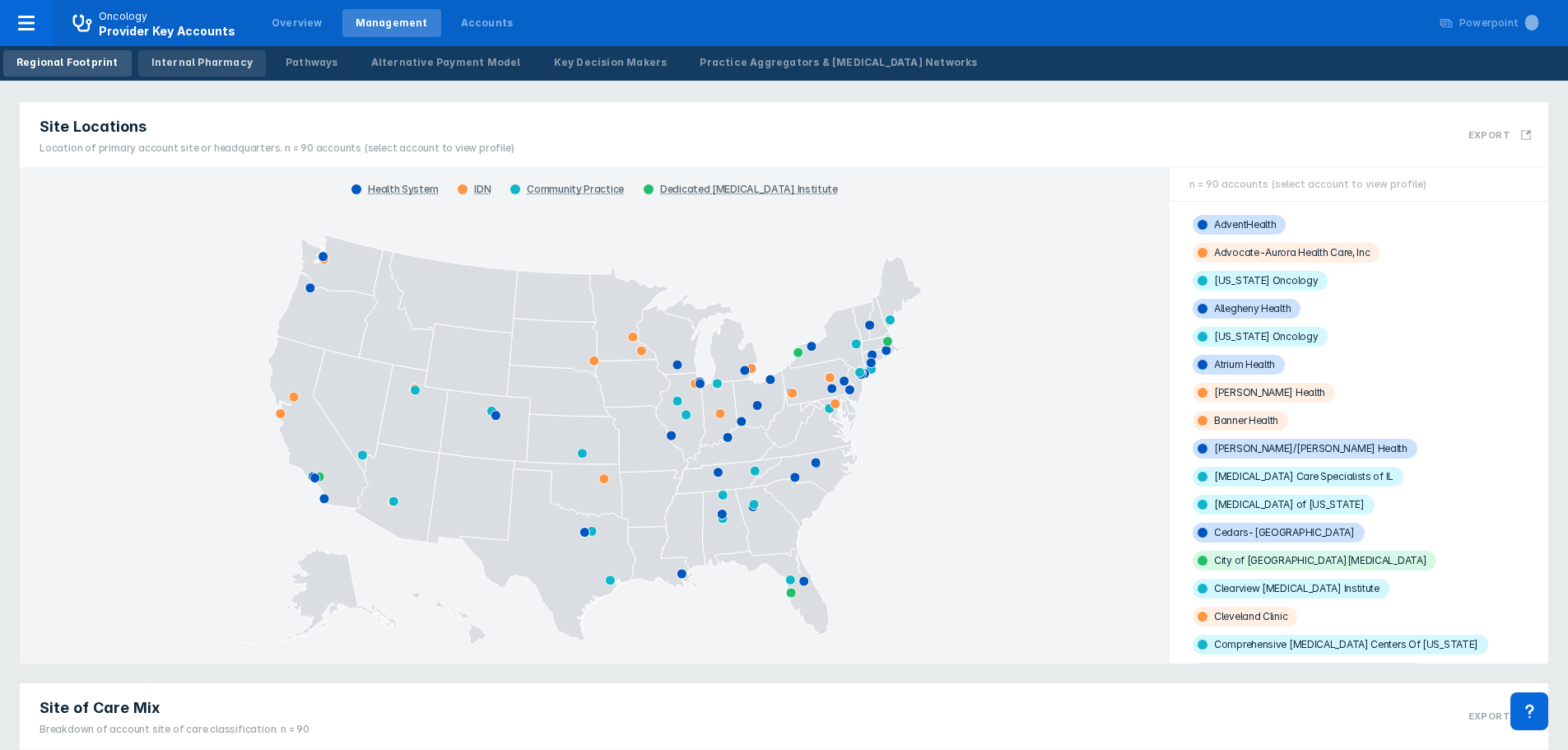
click at [209, 71] on link "Internal Pharmacy" at bounding box center [202, 63] width 128 height 26
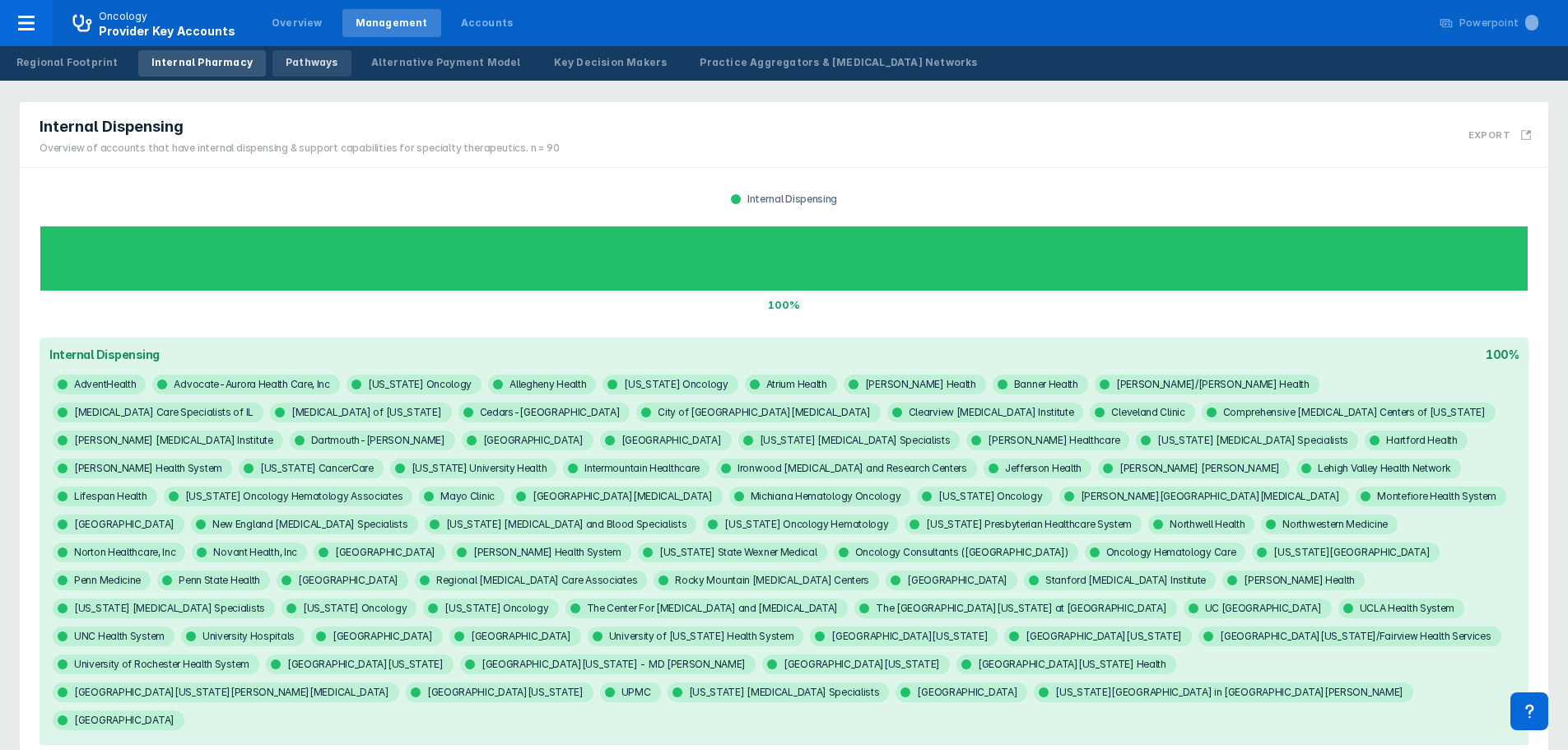
click at [289, 61] on div "Pathways" at bounding box center [311, 63] width 53 height 15
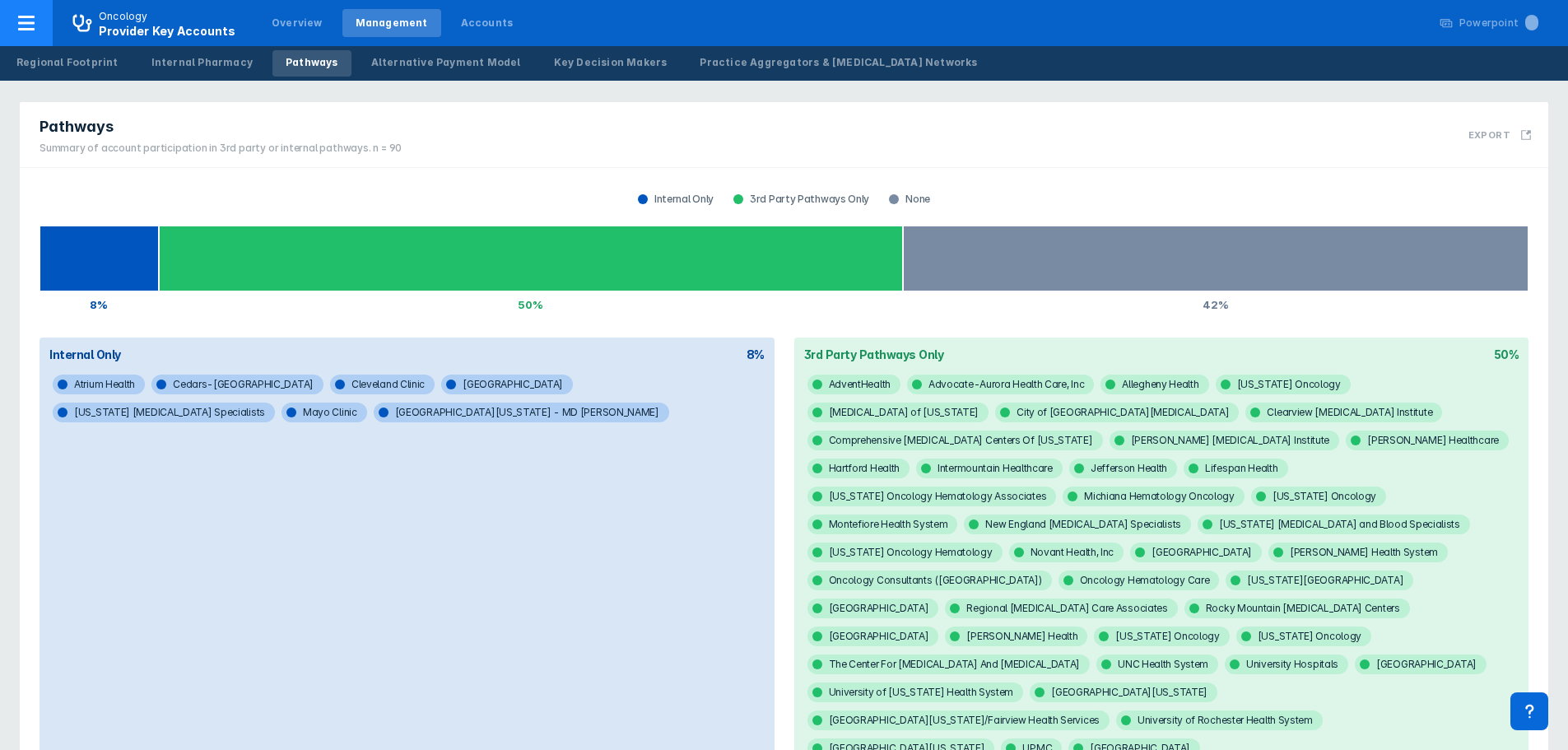
click at [44, 17] on div at bounding box center [26, 23] width 53 height 46
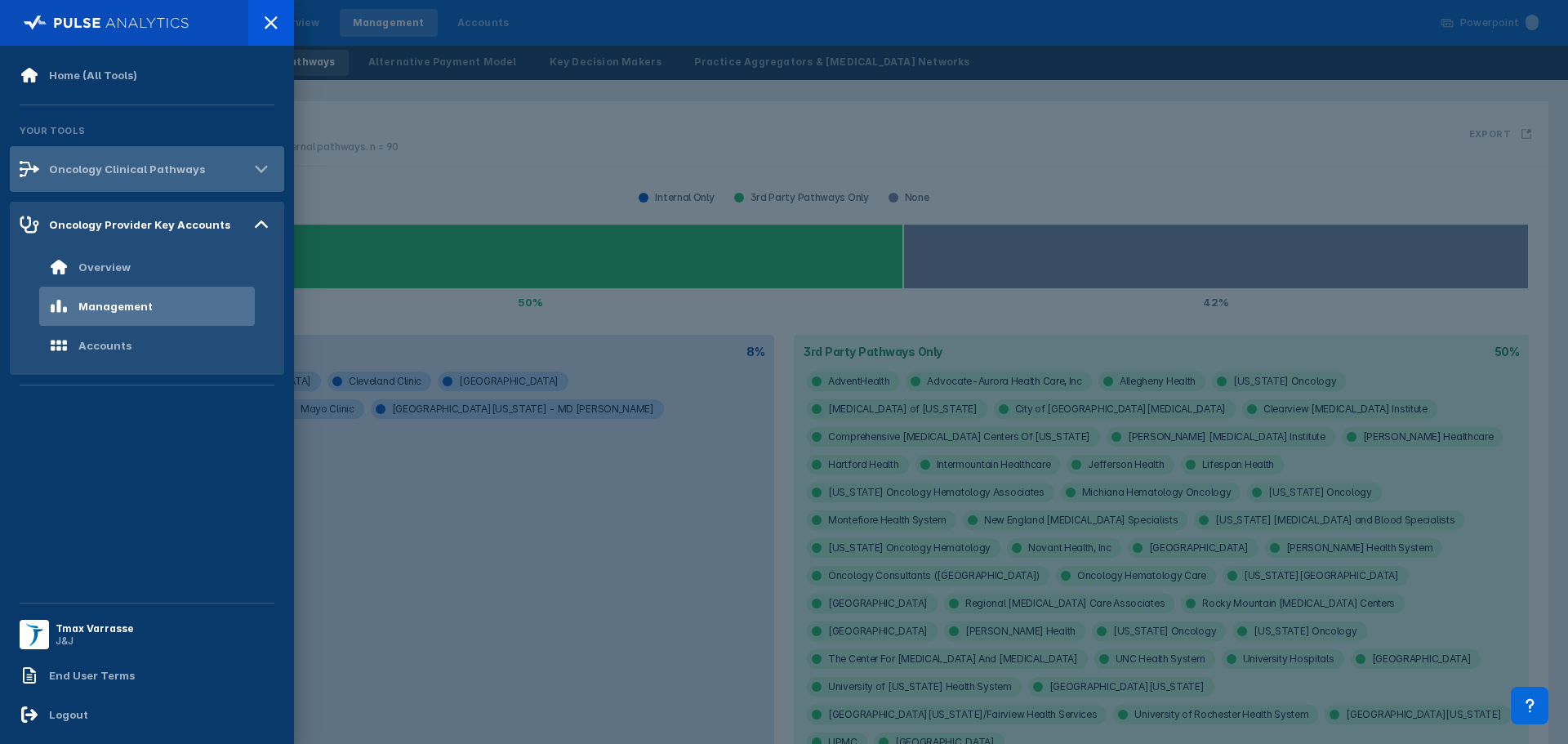
click at [120, 178] on div "Oncology Clinical Pathways" at bounding box center [112, 168] width 186 height 19
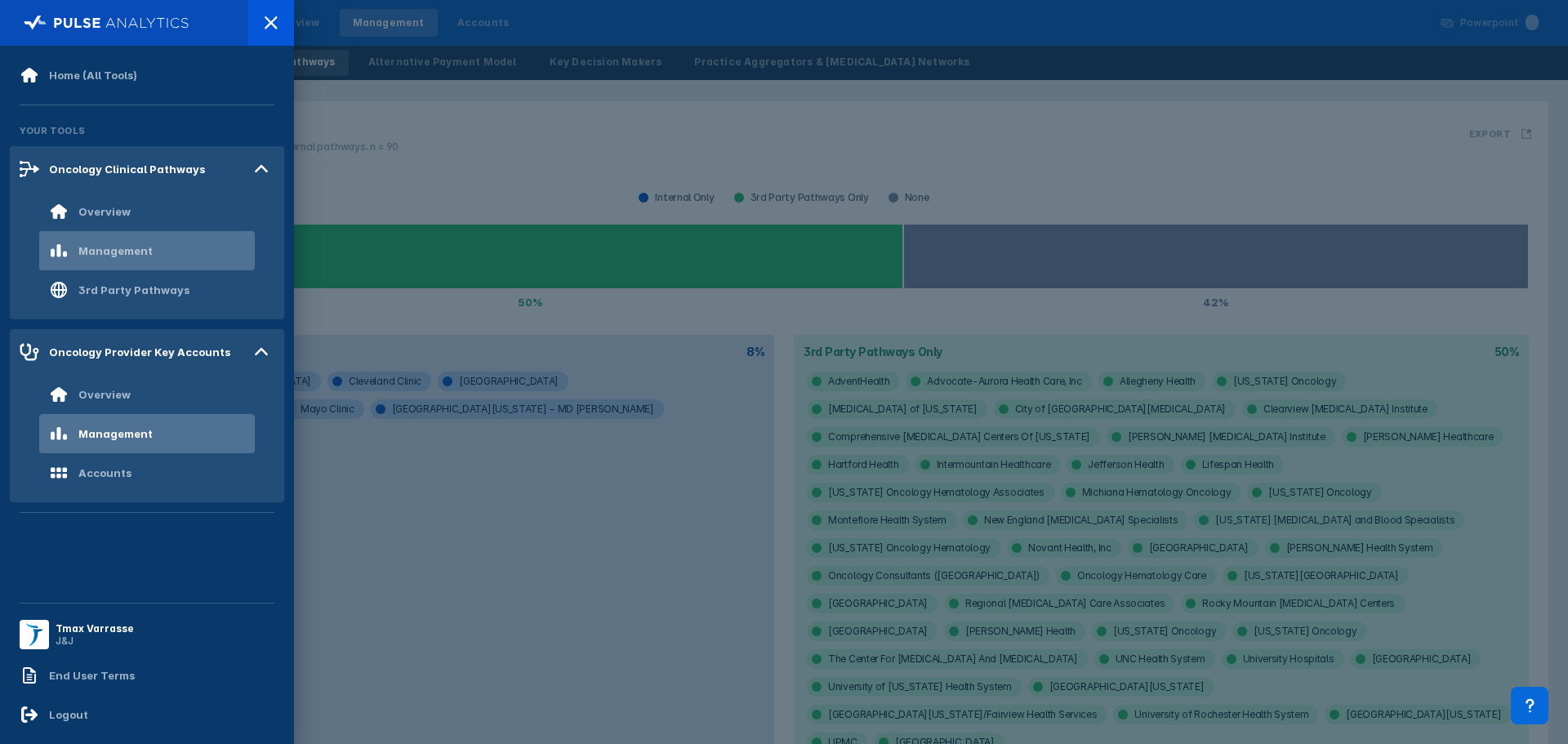
click at [123, 244] on div "Management" at bounding box center [100, 250] width 104 height 19
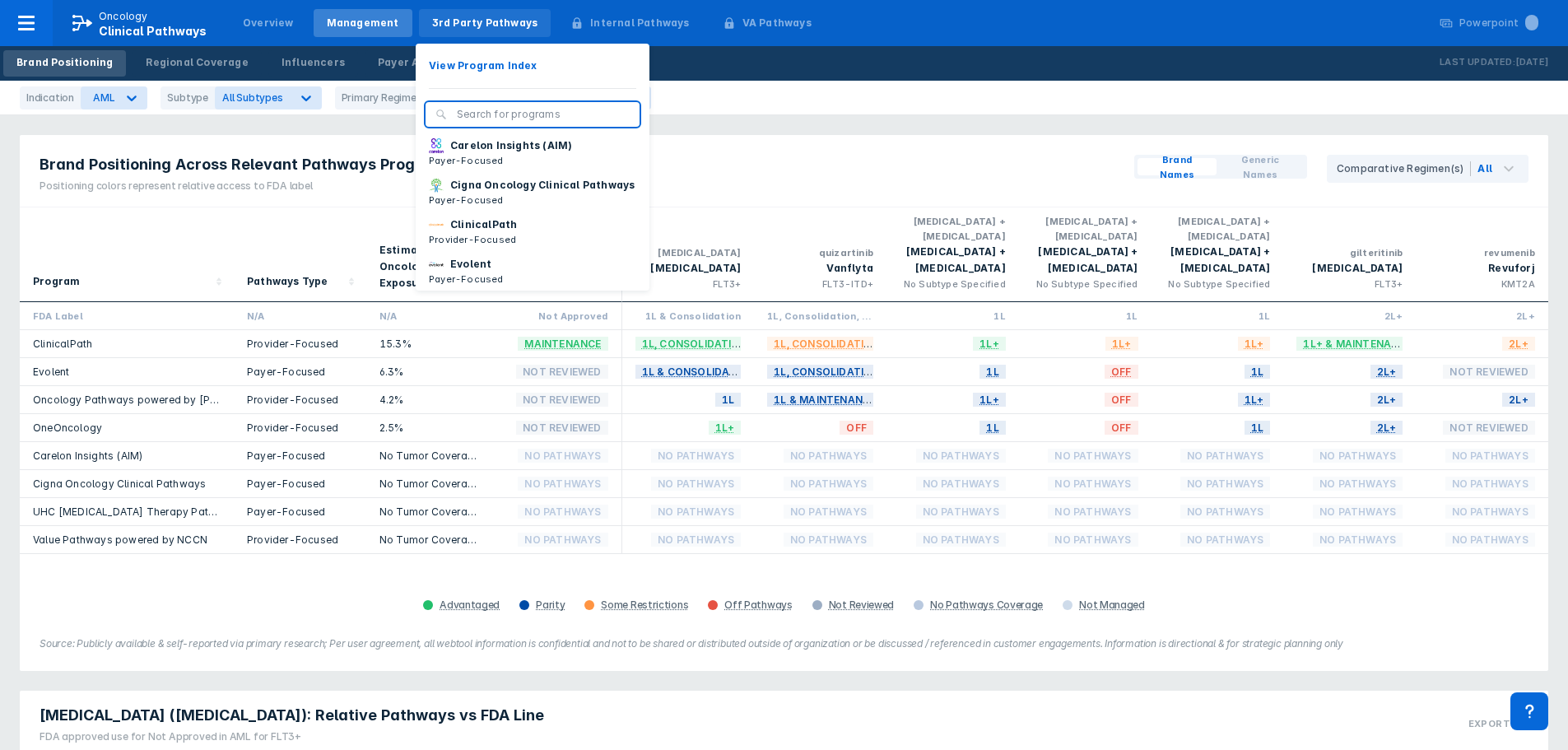
click at [495, 26] on div "3rd Party Pathways" at bounding box center [485, 23] width 107 height 15
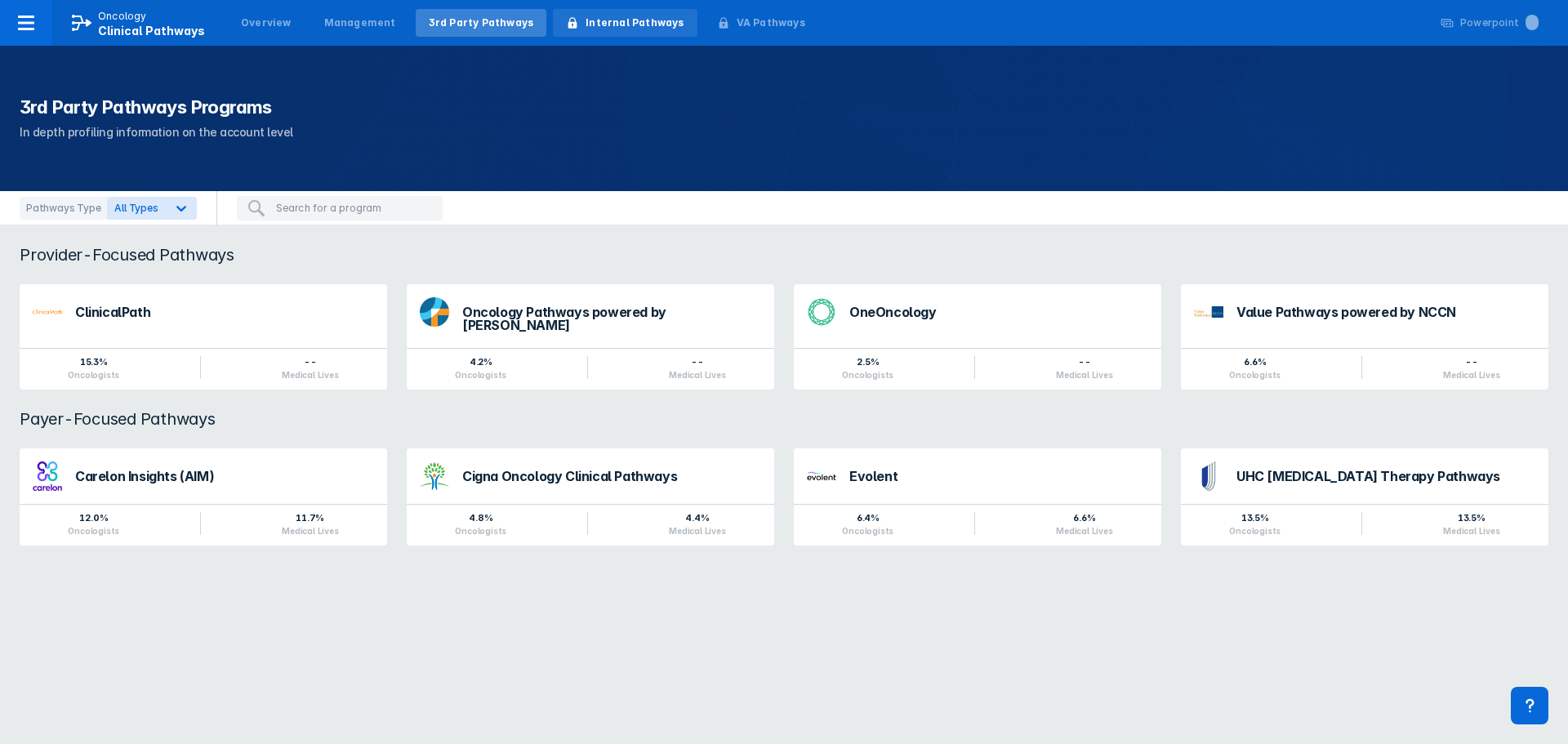
click at [586, 17] on div "Internal Pathways" at bounding box center [635, 23] width 98 height 15
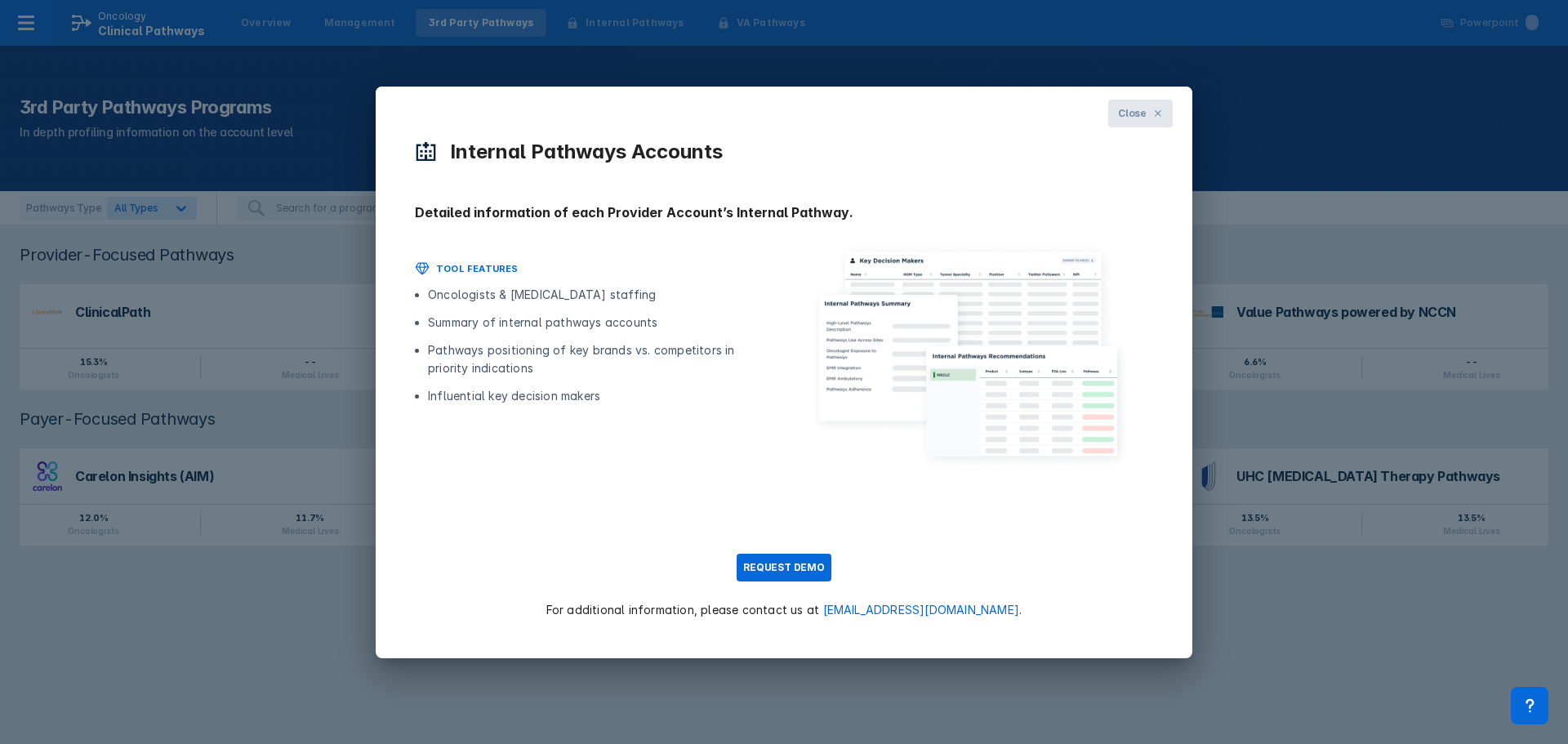
click at [1126, 109] on span "Close" at bounding box center [1132, 113] width 29 height 15
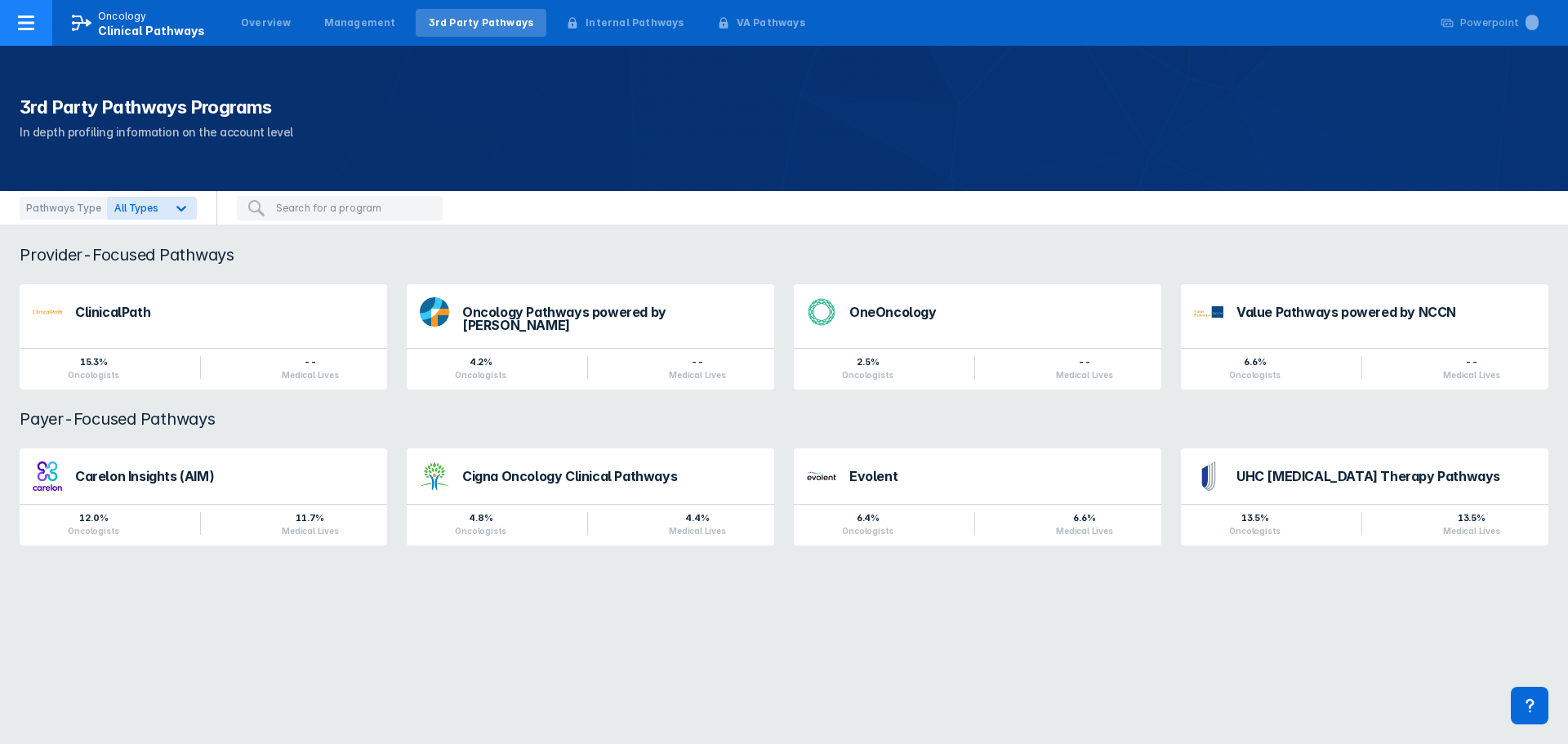
click at [26, 25] on icon at bounding box center [26, 22] width 19 height 19
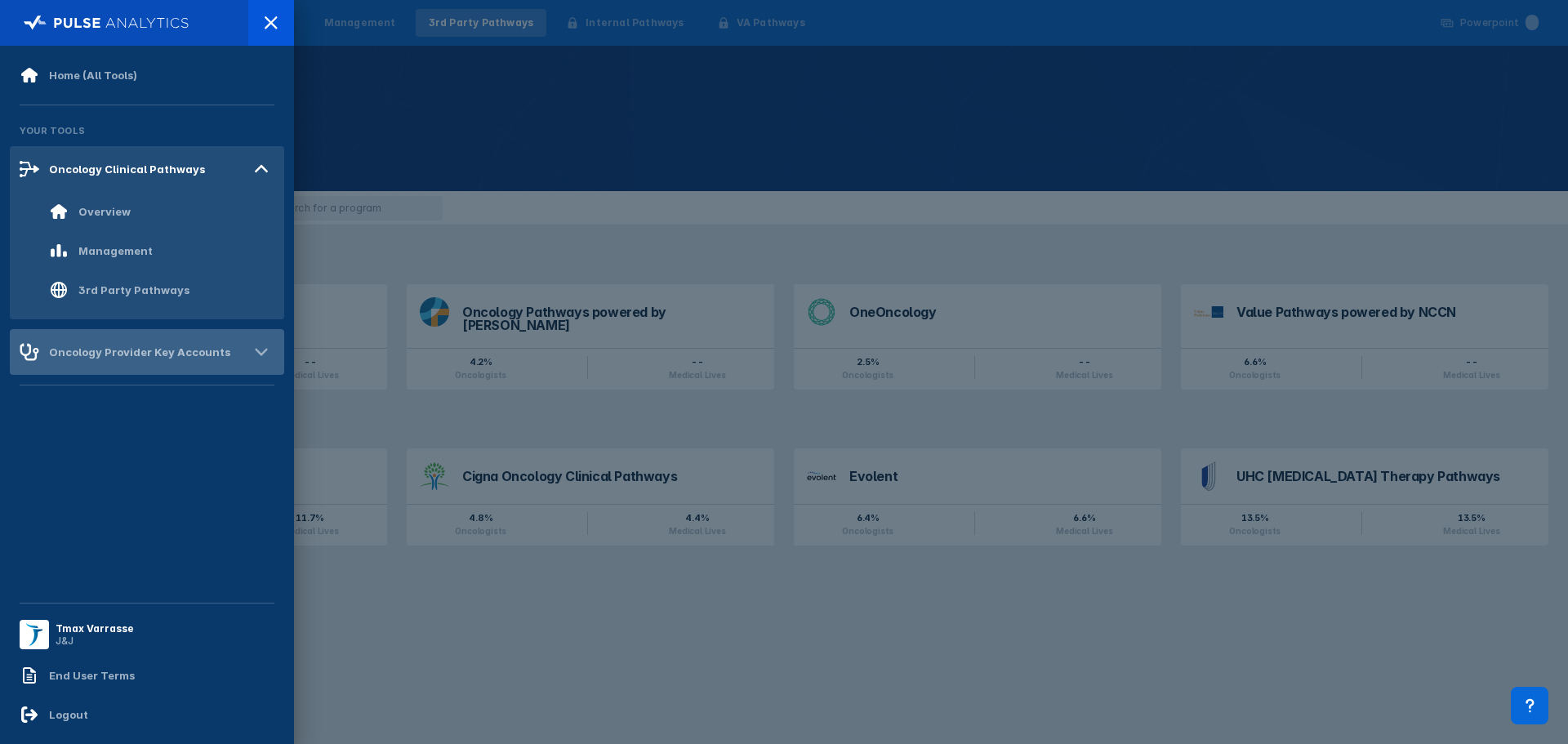
click at [113, 344] on div "Oncology Provider Key Accounts" at bounding box center [124, 351] width 211 height 19
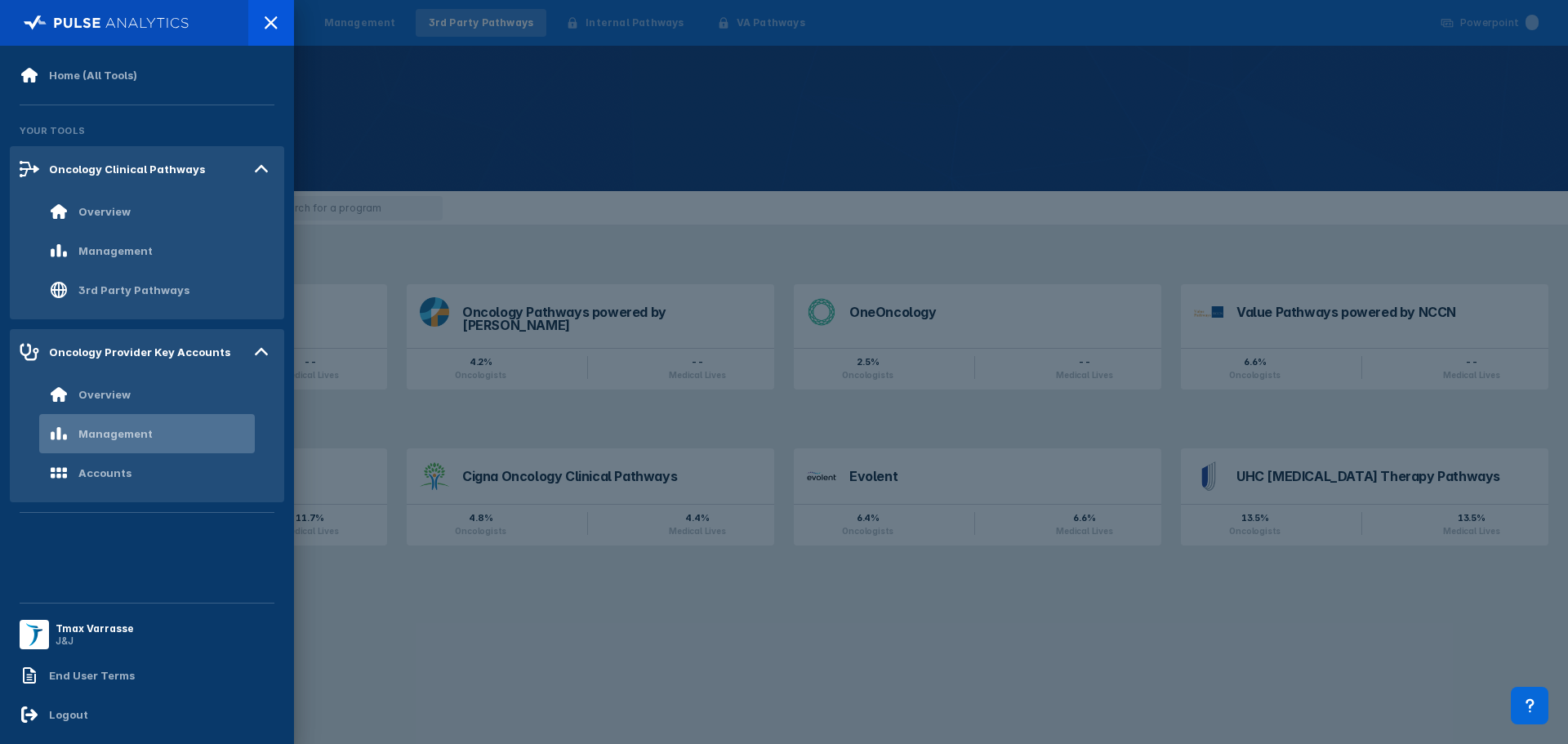
click at [113, 425] on div "Management" at bounding box center [100, 433] width 104 height 19
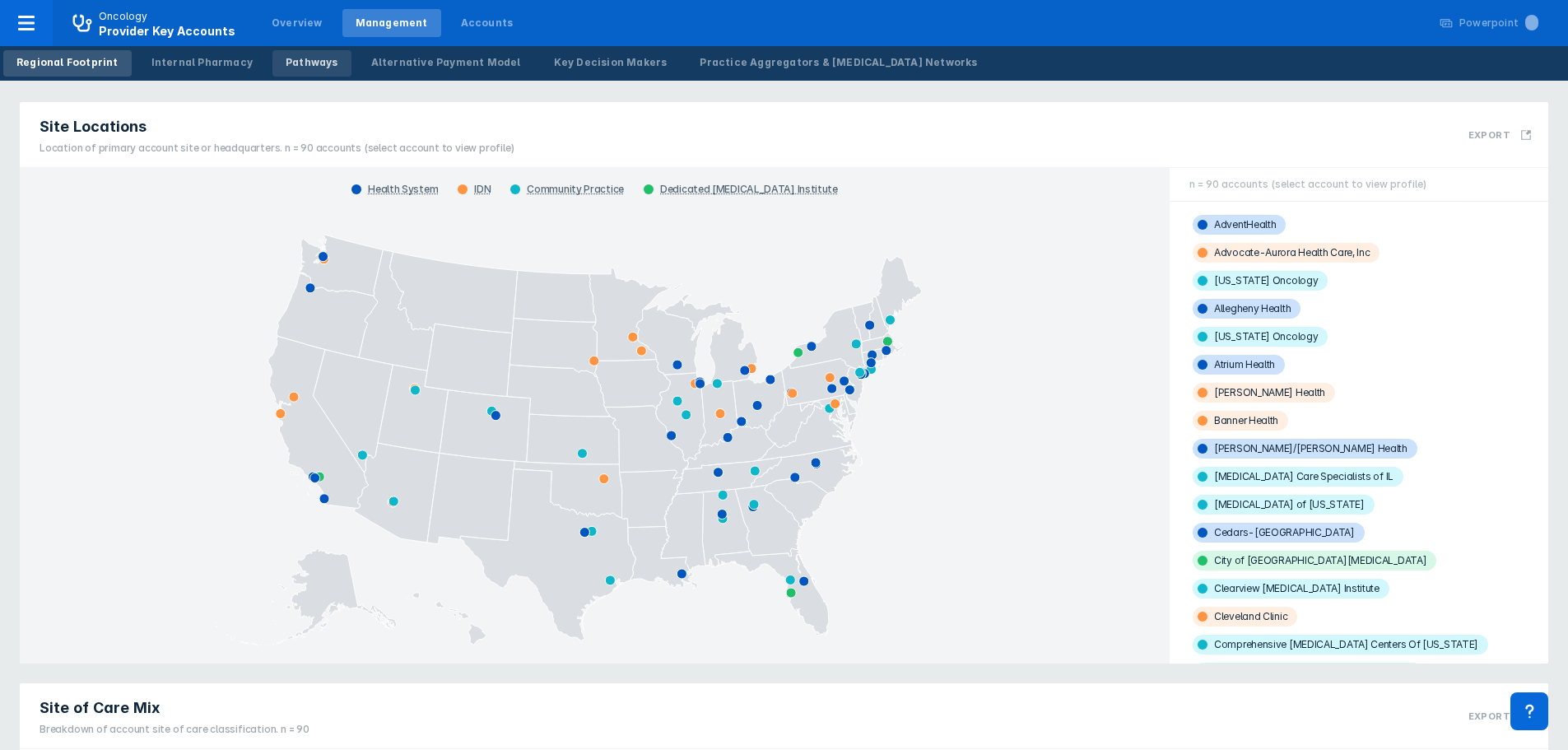
click at [295, 64] on div "Pathways" at bounding box center [311, 63] width 53 height 15
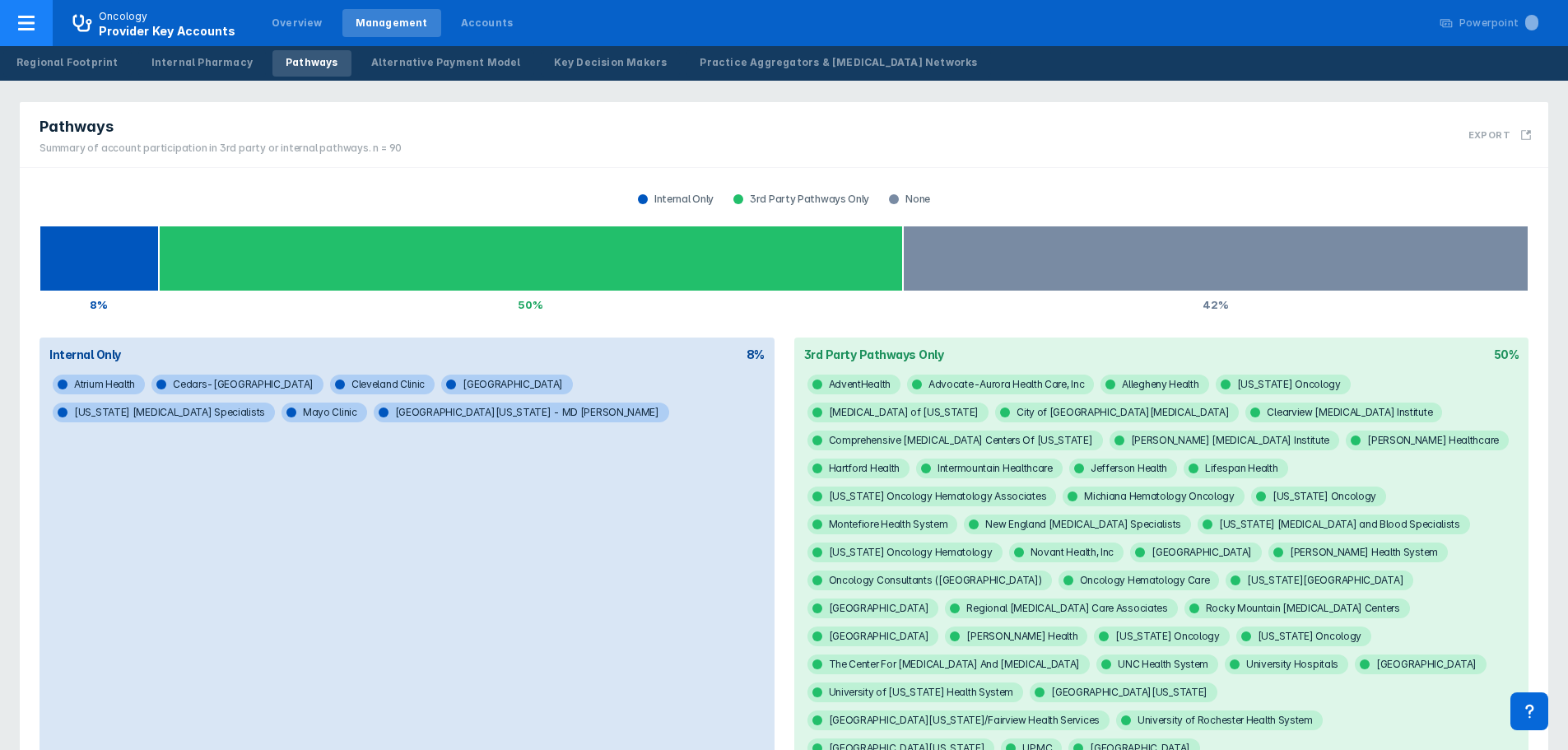
click at [31, 29] on icon at bounding box center [27, 23] width 17 height 15
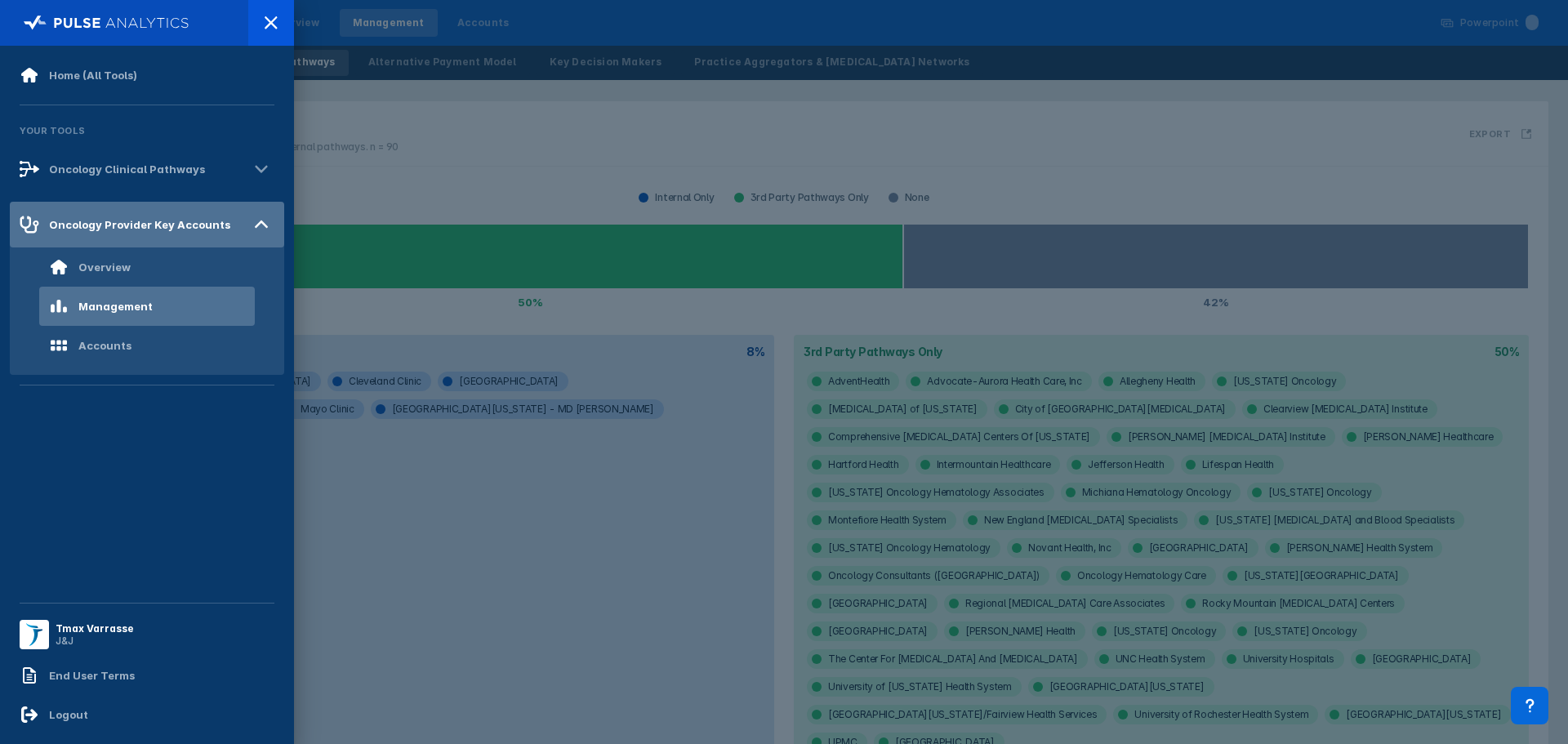
click at [269, 224] on icon at bounding box center [261, 224] width 26 height 26
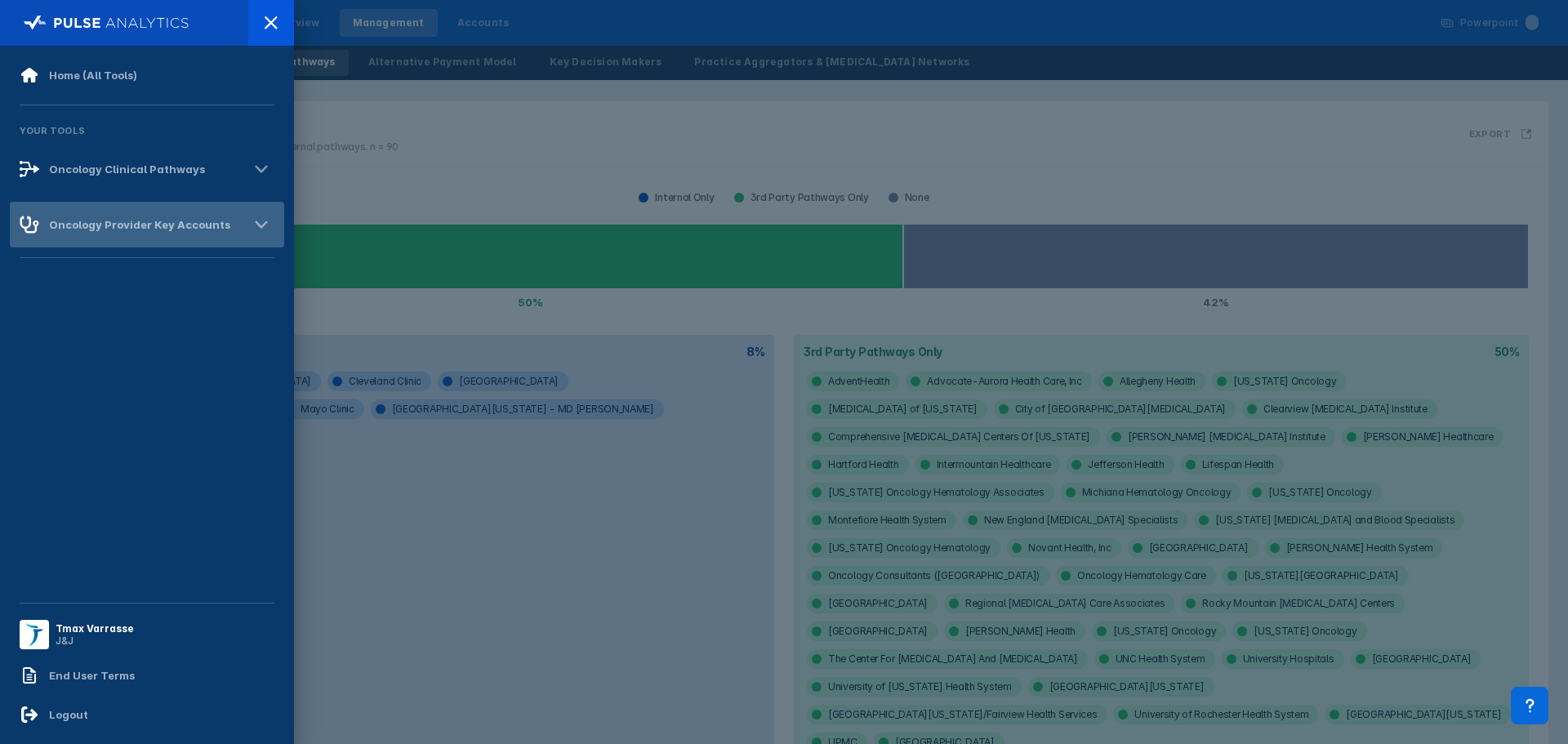
click at [262, 226] on icon at bounding box center [260, 225] width 12 height 7
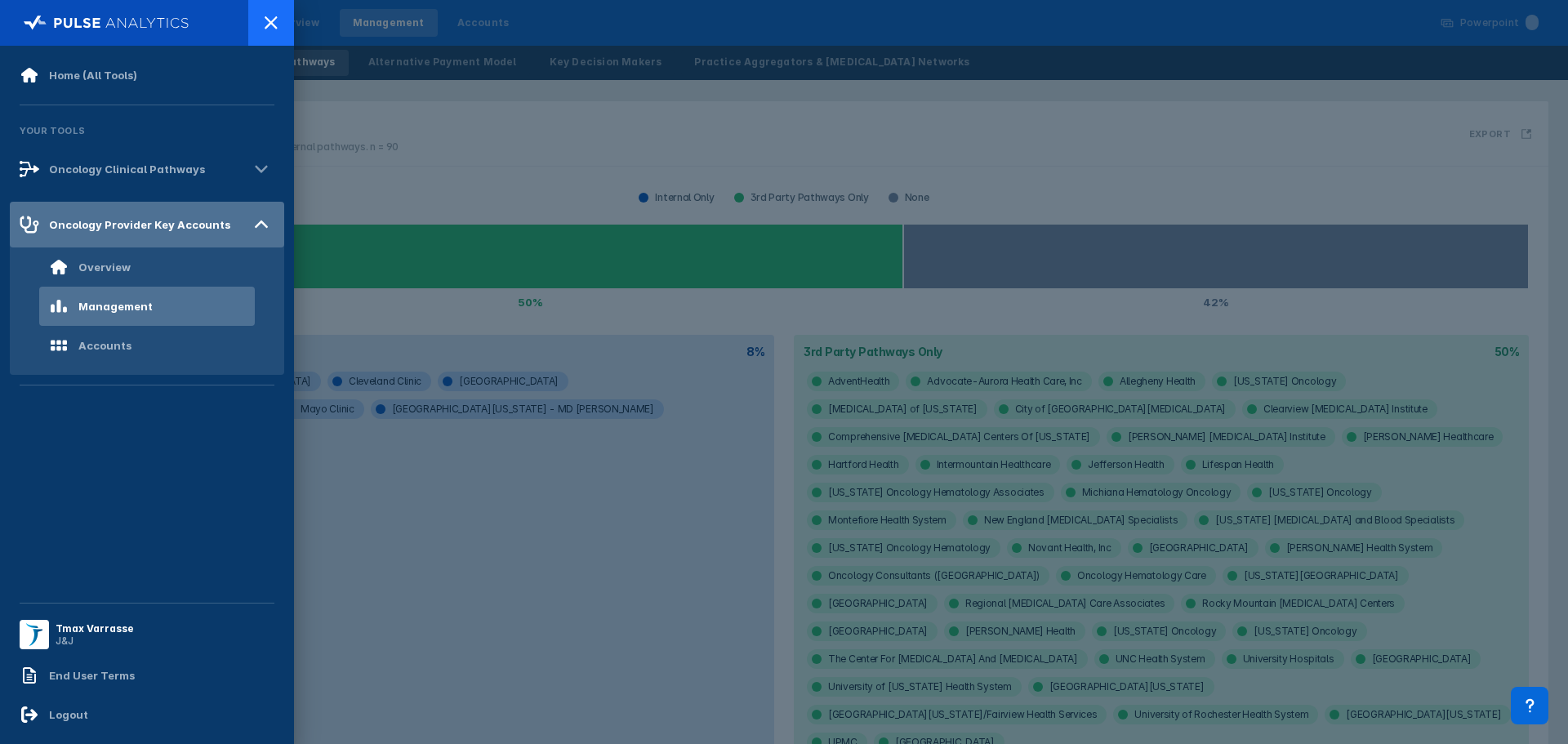
click at [276, 26] on icon at bounding box center [270, 22] width 19 height 19
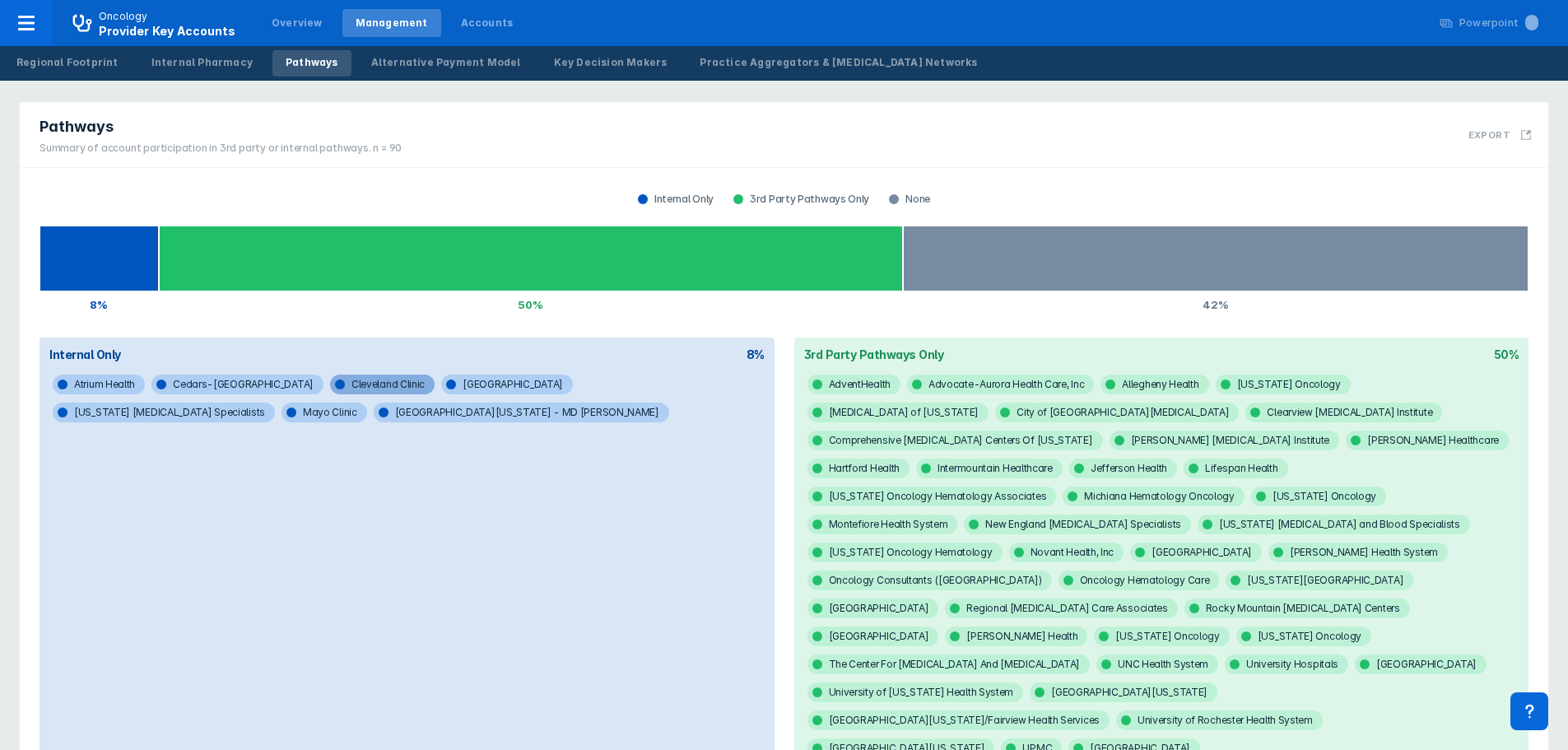
click at [330, 380] on span "Cleveland Clinic" at bounding box center [382, 384] width 105 height 19
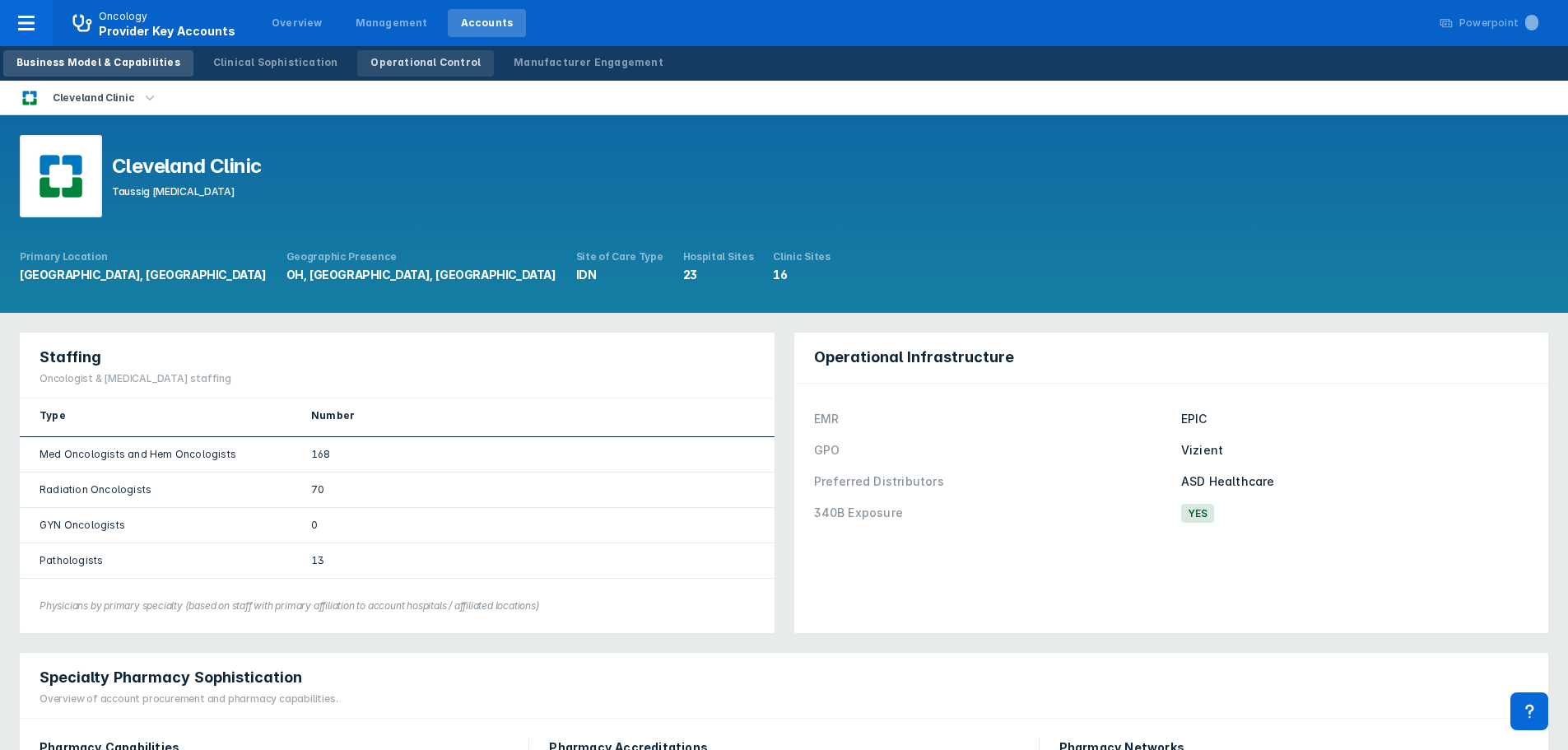
click at [423, 64] on div "Operational Control" at bounding box center [425, 63] width 110 height 15
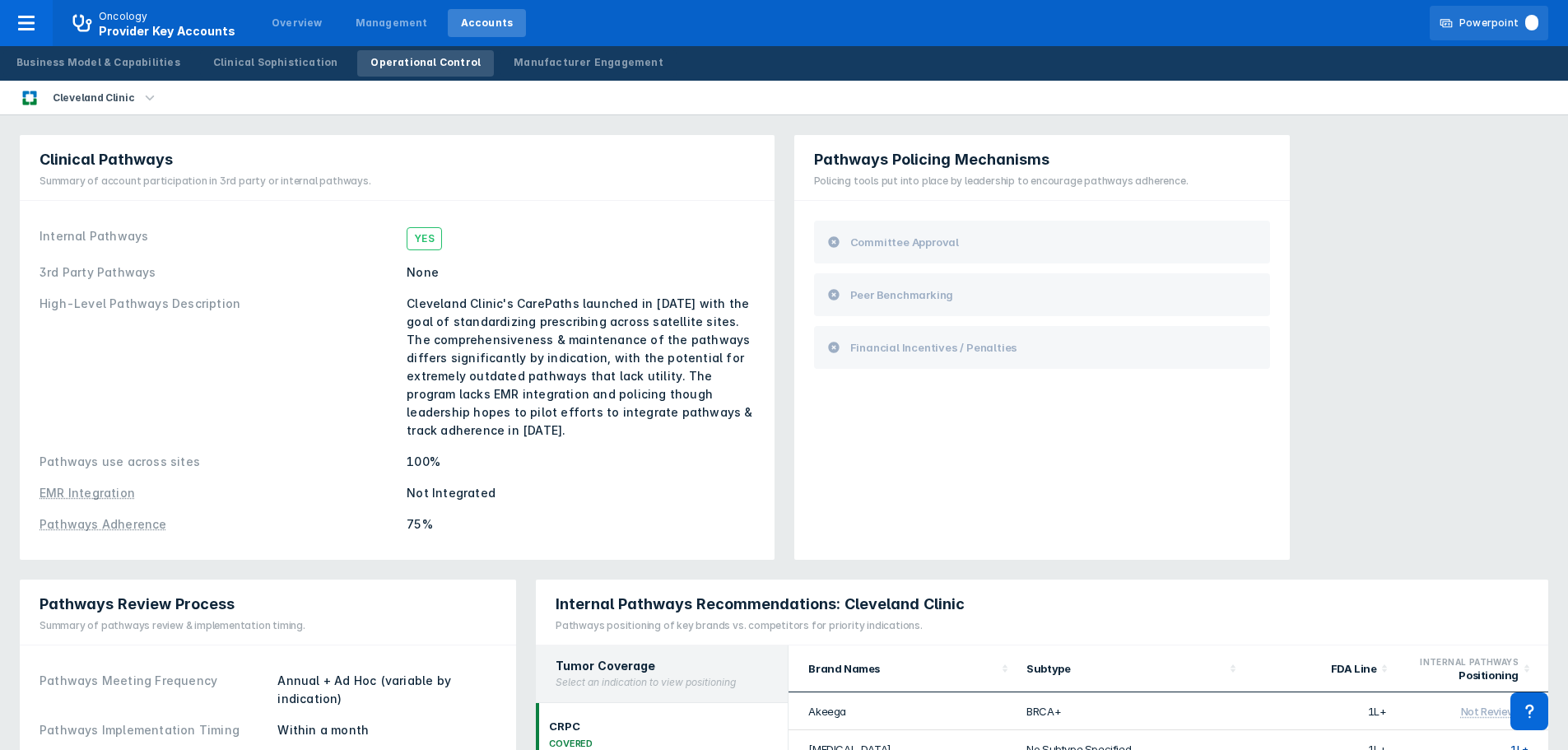
click at [1486, 18] on div "Powerpoint" at bounding box center [1498, 23] width 79 height 15
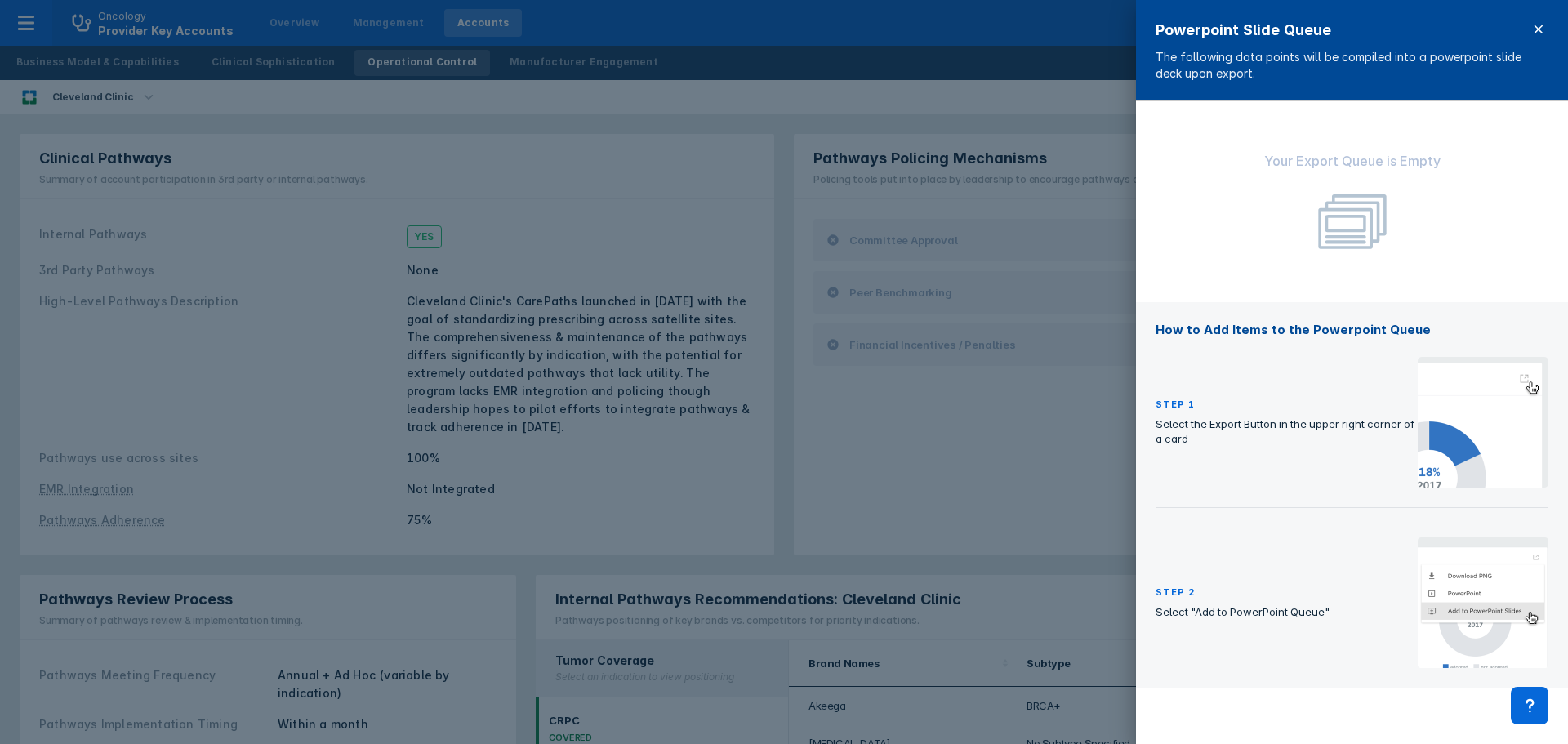
click at [1536, 29] on icon at bounding box center [1539, 29] width 13 height 13
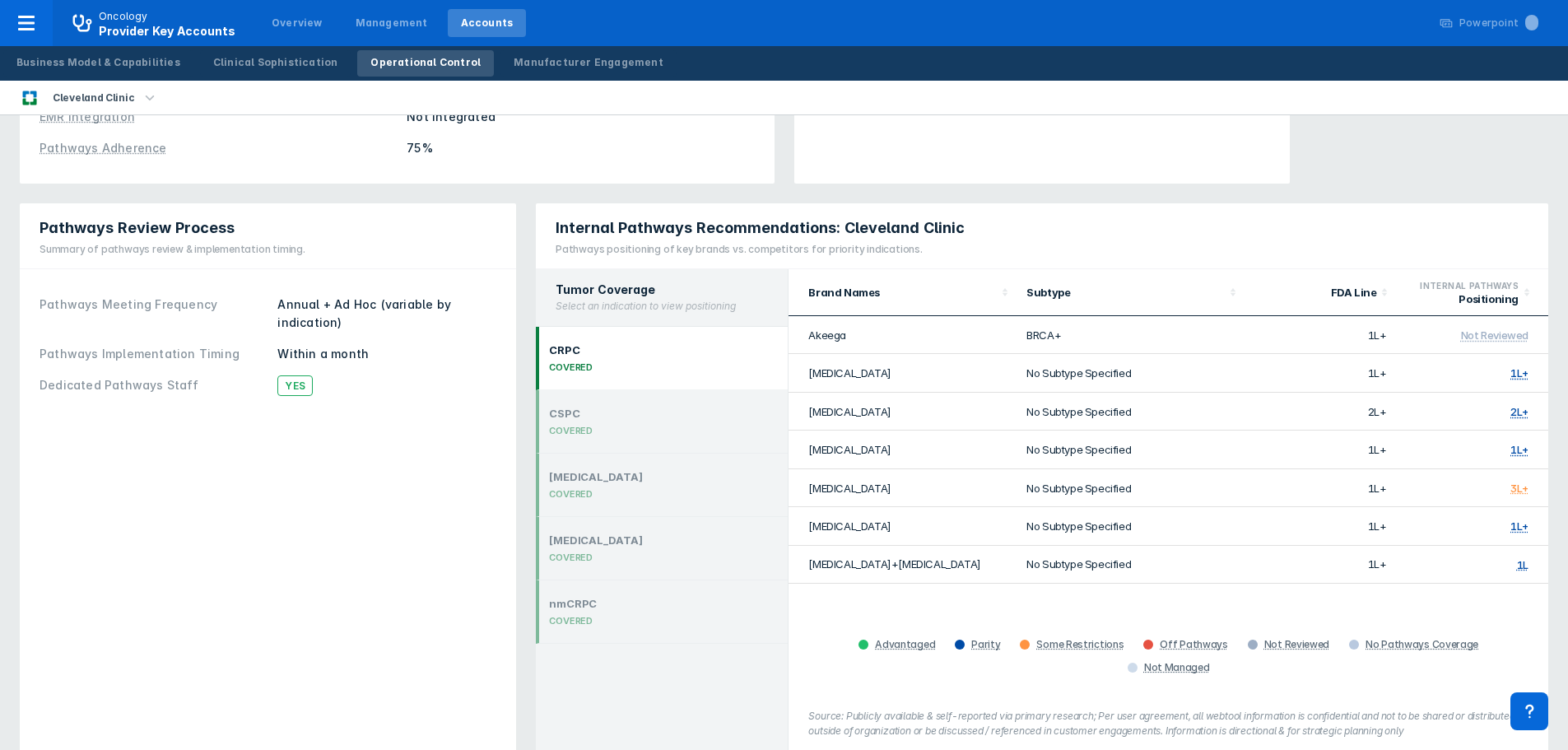
scroll to position [401, 0]
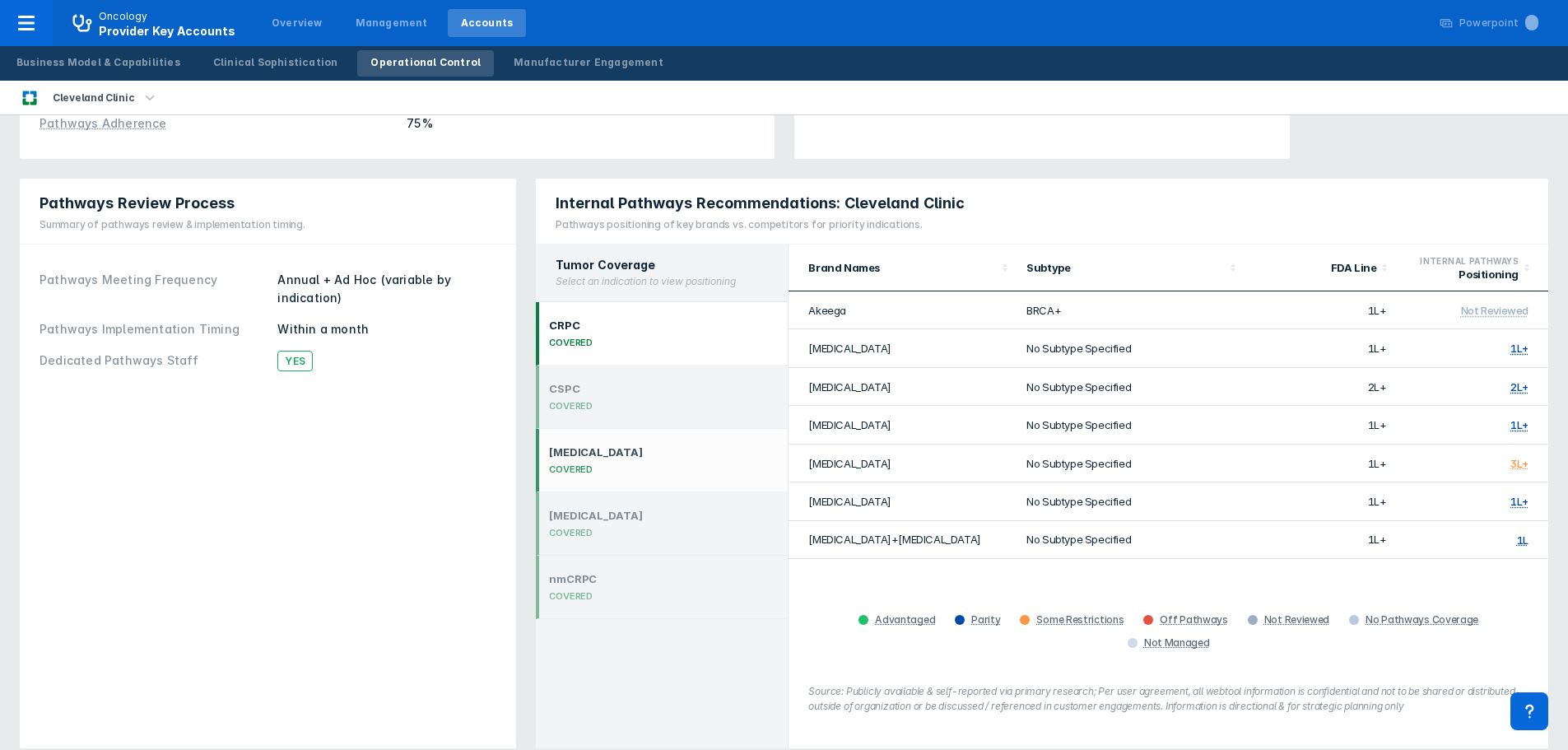
click at [676, 445] on div "[MEDICAL_DATA] COVERED" at bounding box center [662, 461] width 252 height 63
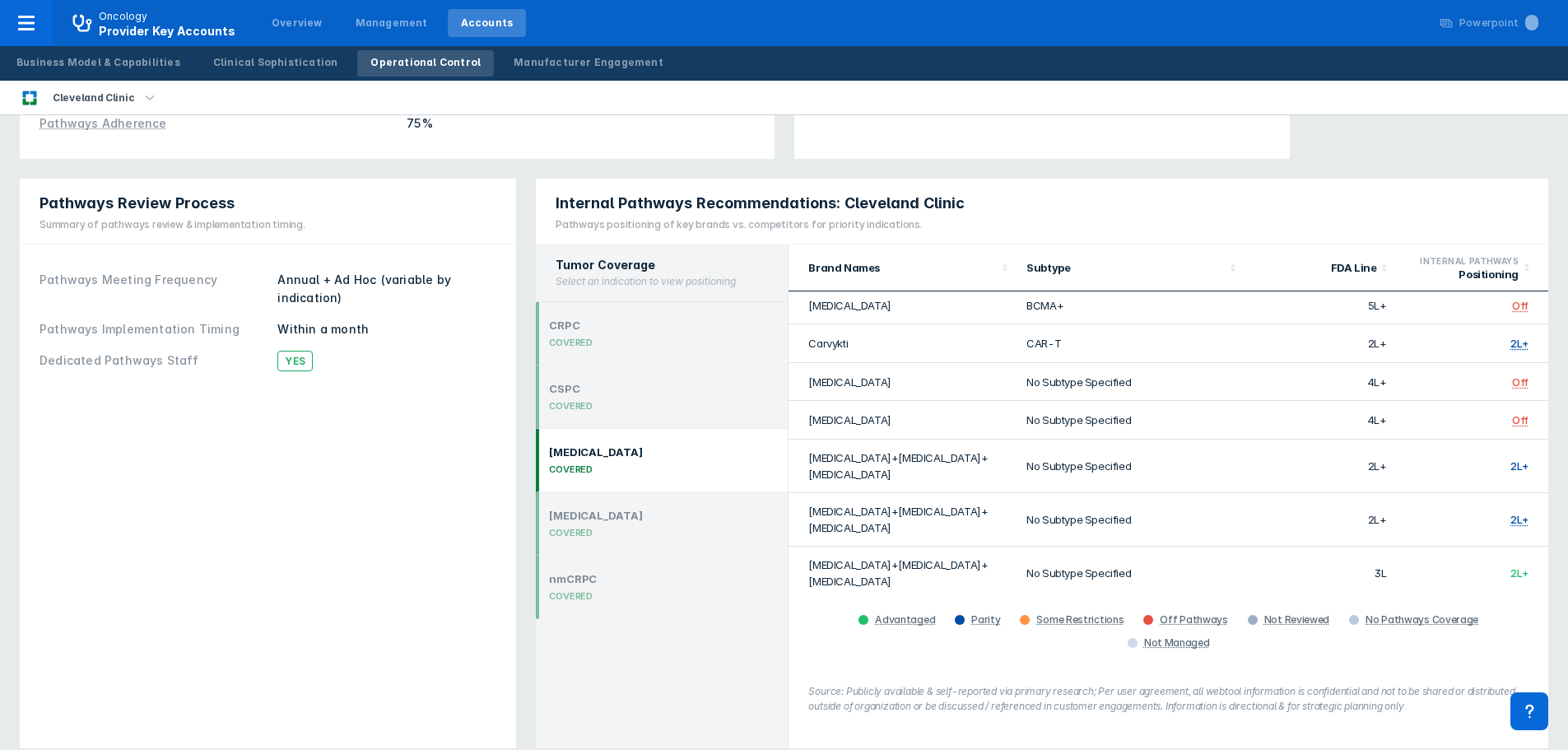
scroll to position [83, 0]
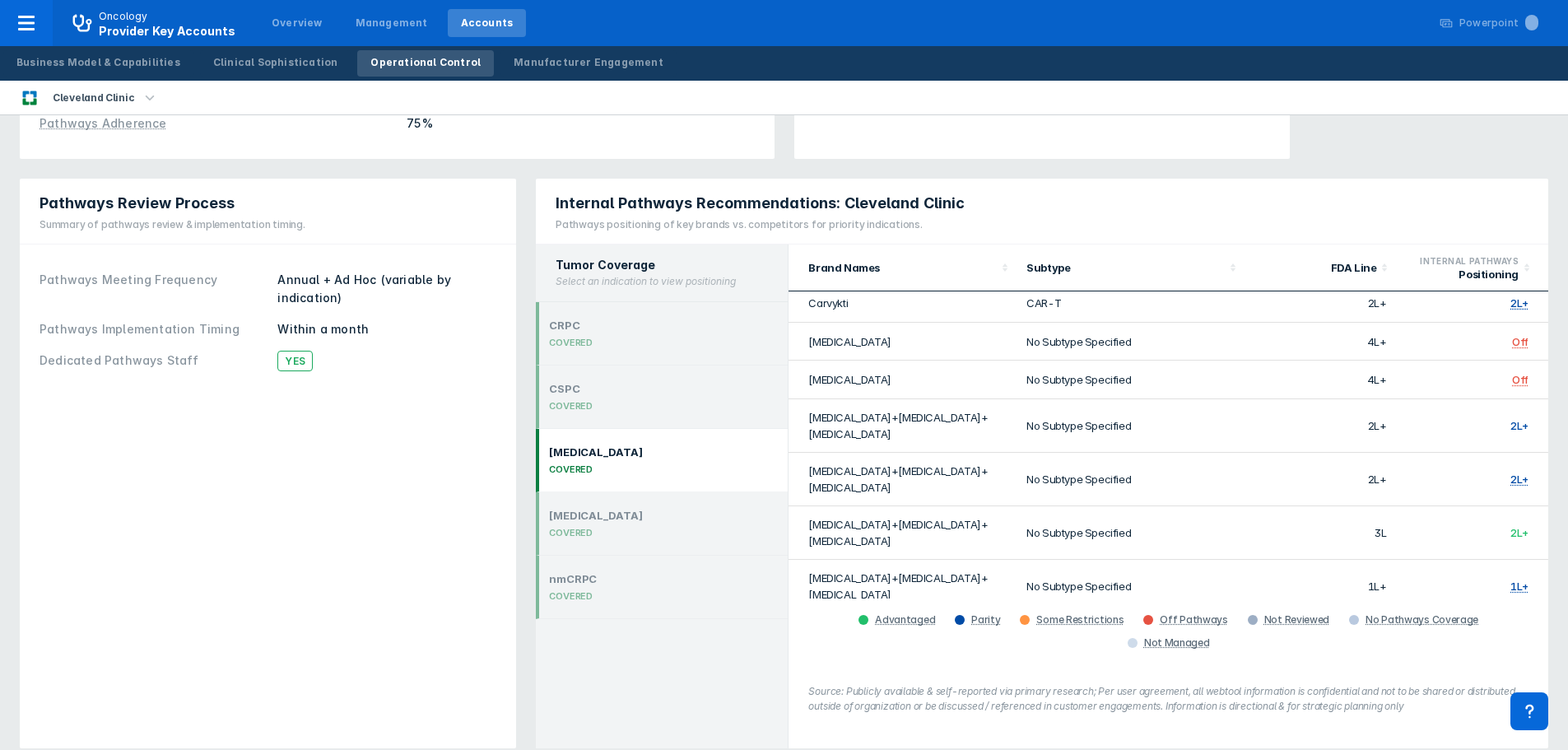
click at [1509, 506] on td "2L+" at bounding box center [1472, 533] width 152 height 54
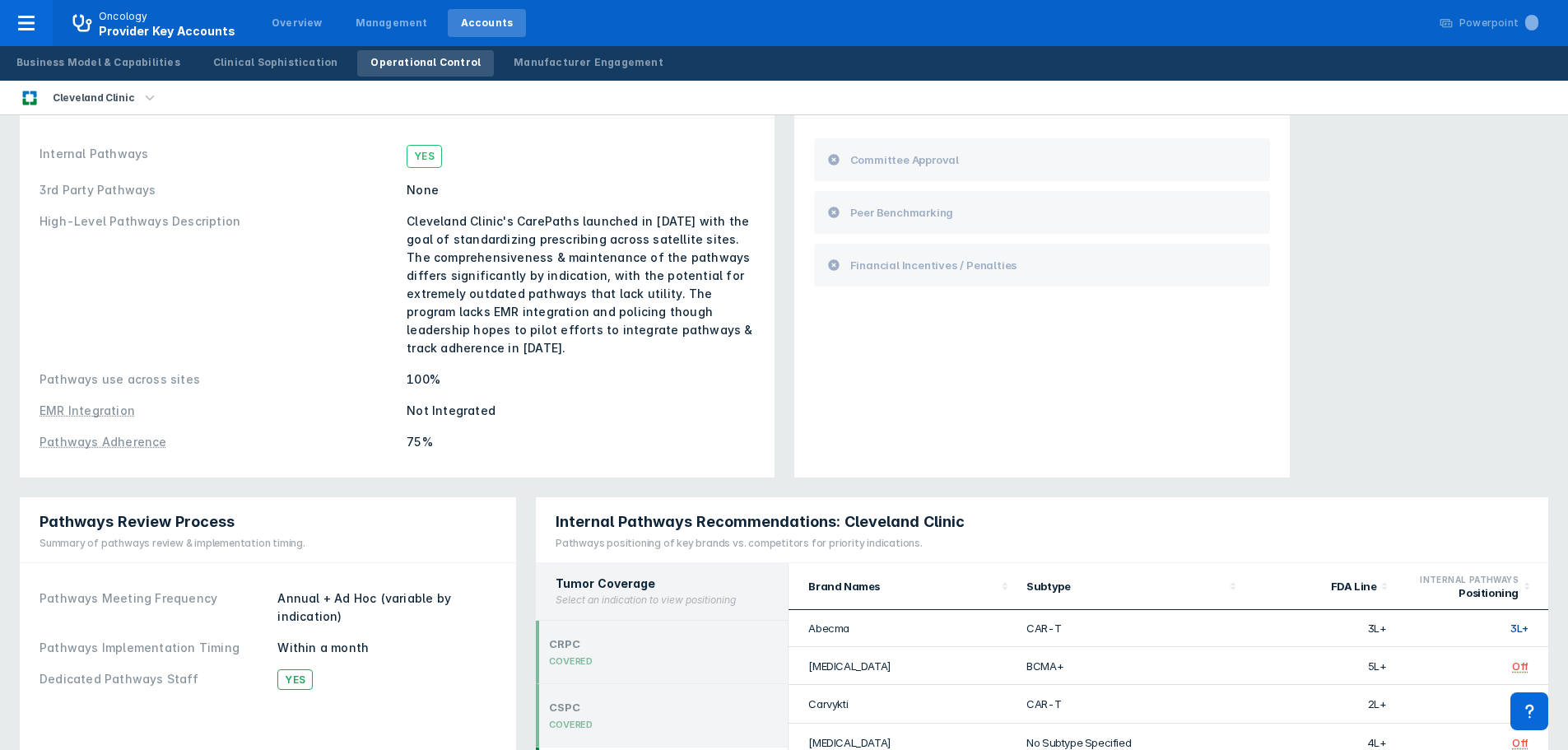
scroll to position [0, 0]
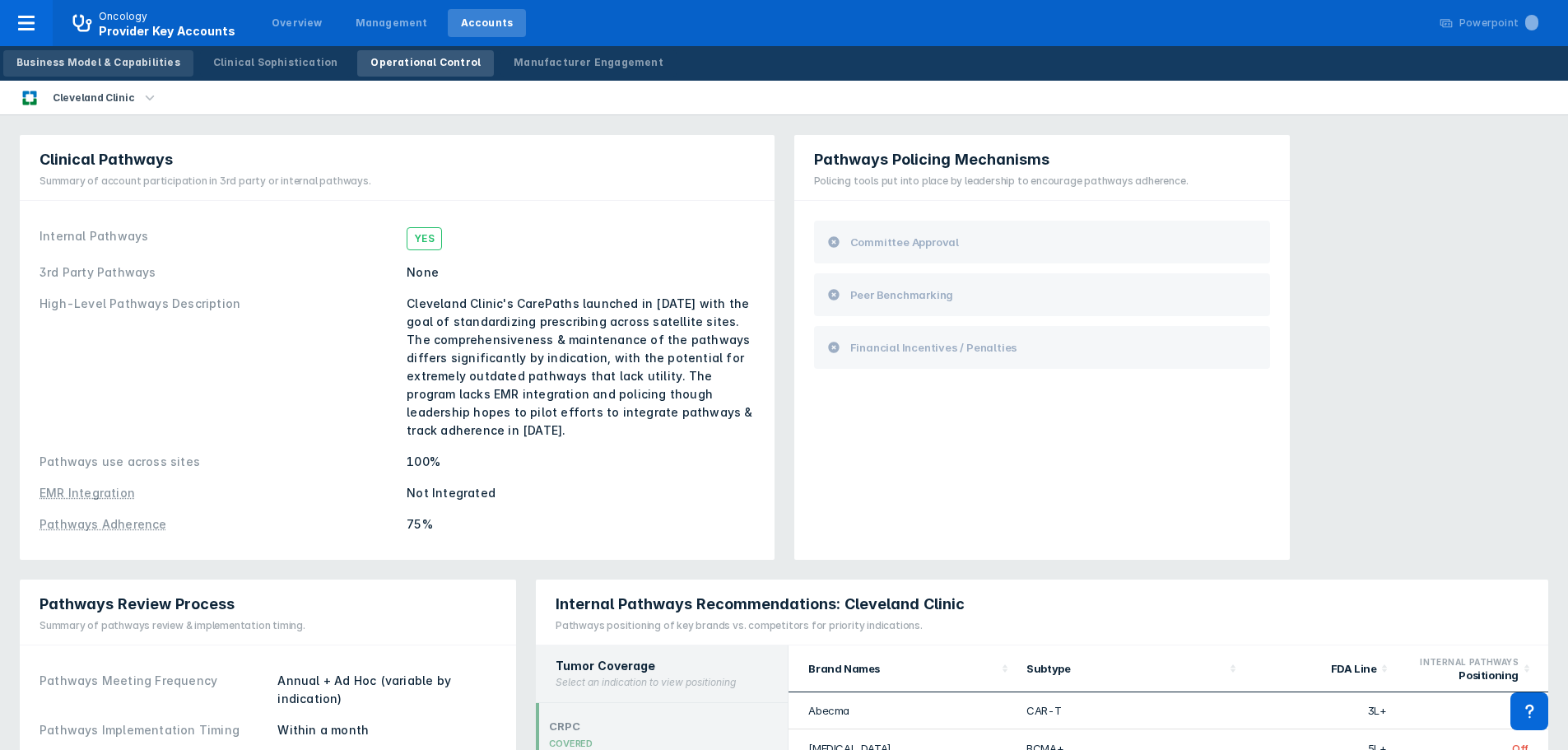
click at [144, 62] on div "Business Model & Capabilities" at bounding box center [98, 63] width 164 height 15
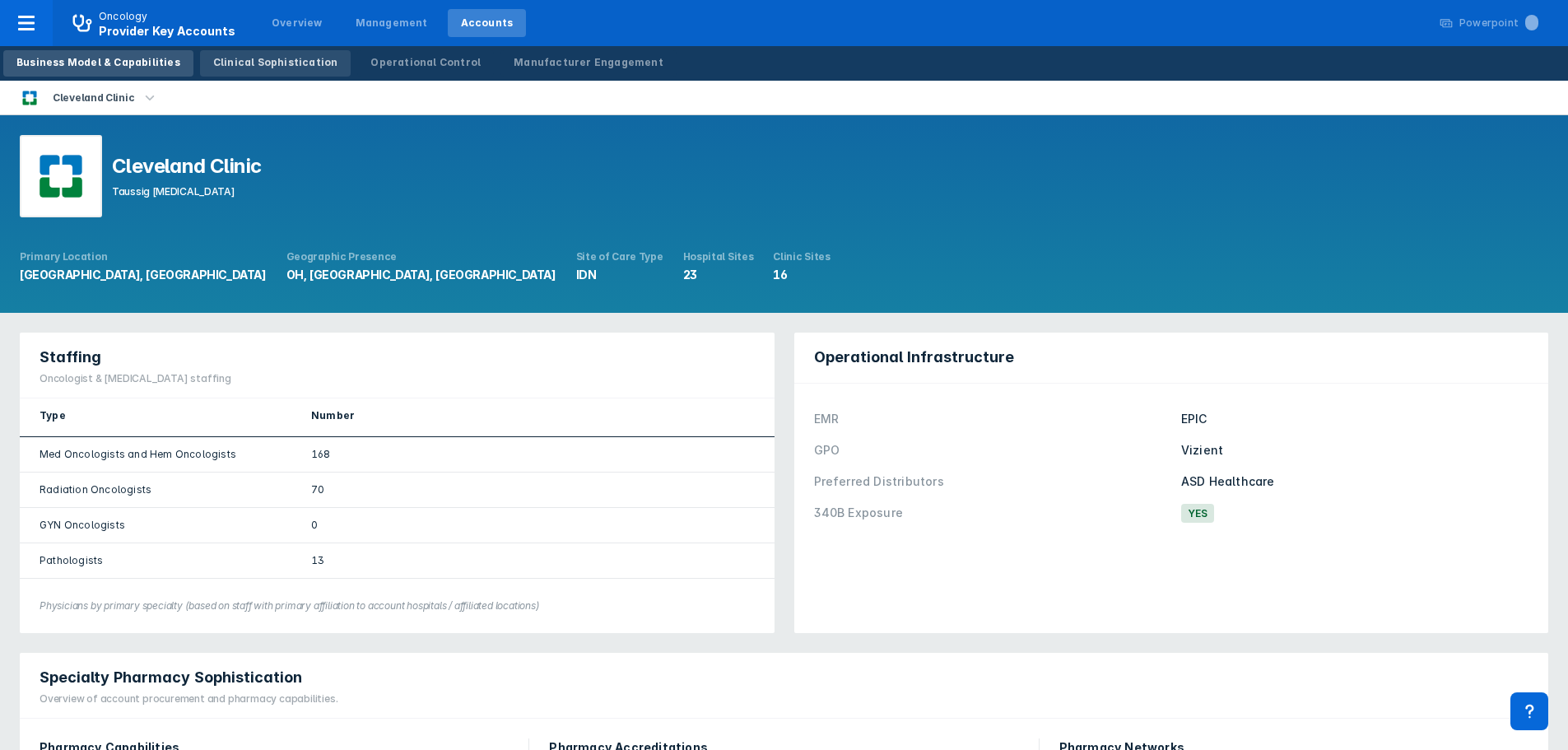
click at [264, 70] on link "Clinical Sophistication" at bounding box center [275, 63] width 151 height 26
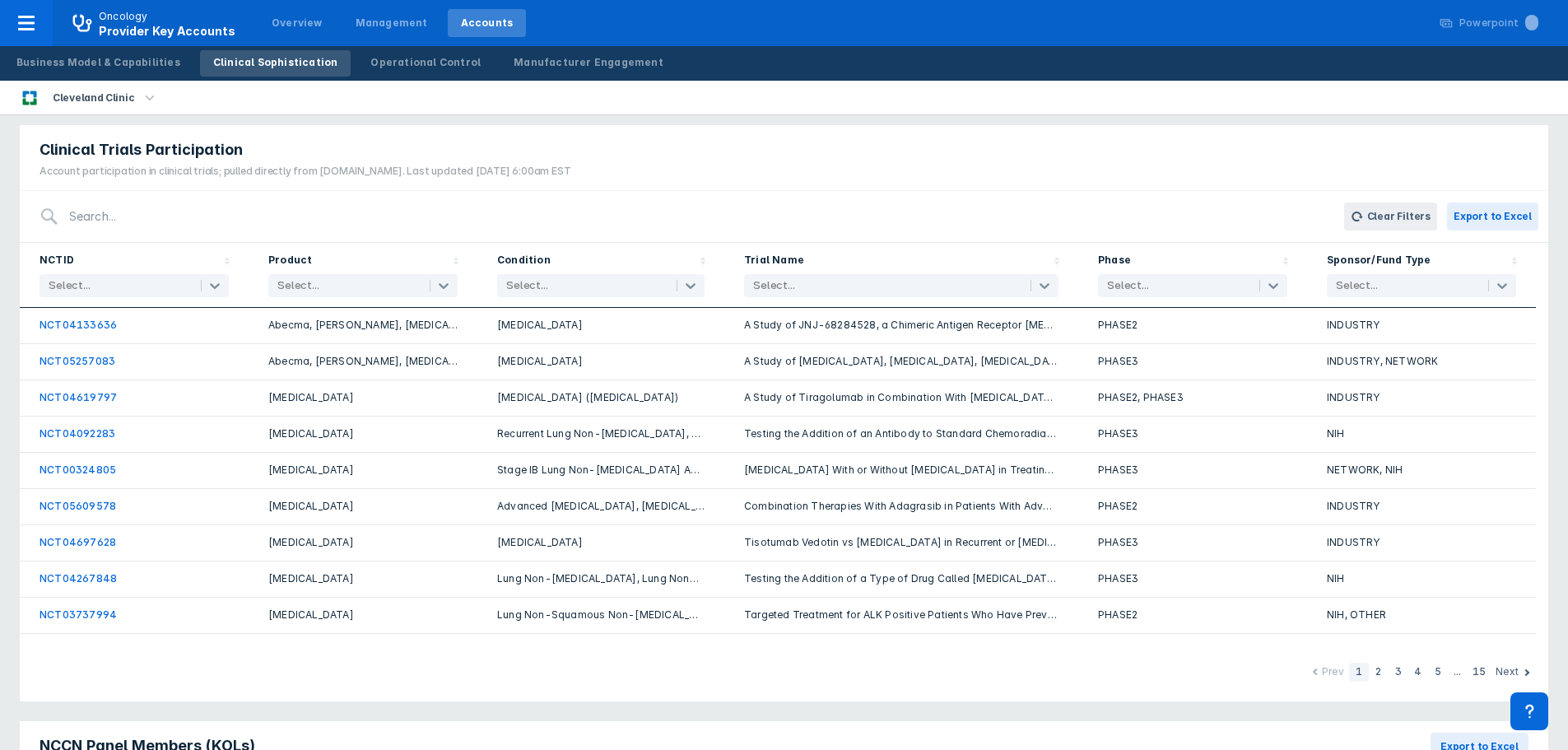
scroll to position [329, 0]
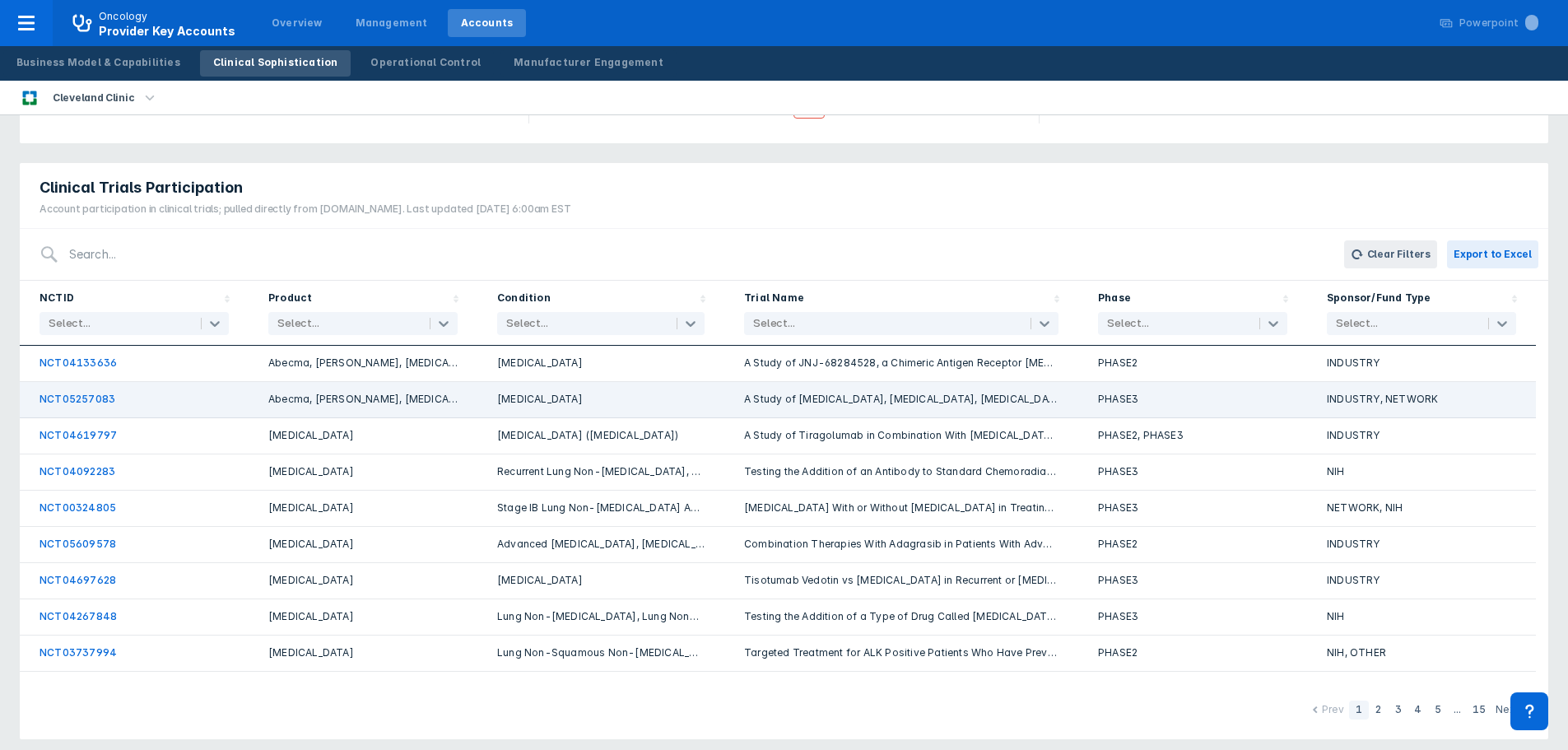
drag, startPoint x: 86, startPoint y: 364, endPoint x: 464, endPoint y: 396, distance: 379.4
click at [86, 364] on link "NCT04133636" at bounding box center [78, 362] width 77 height 12
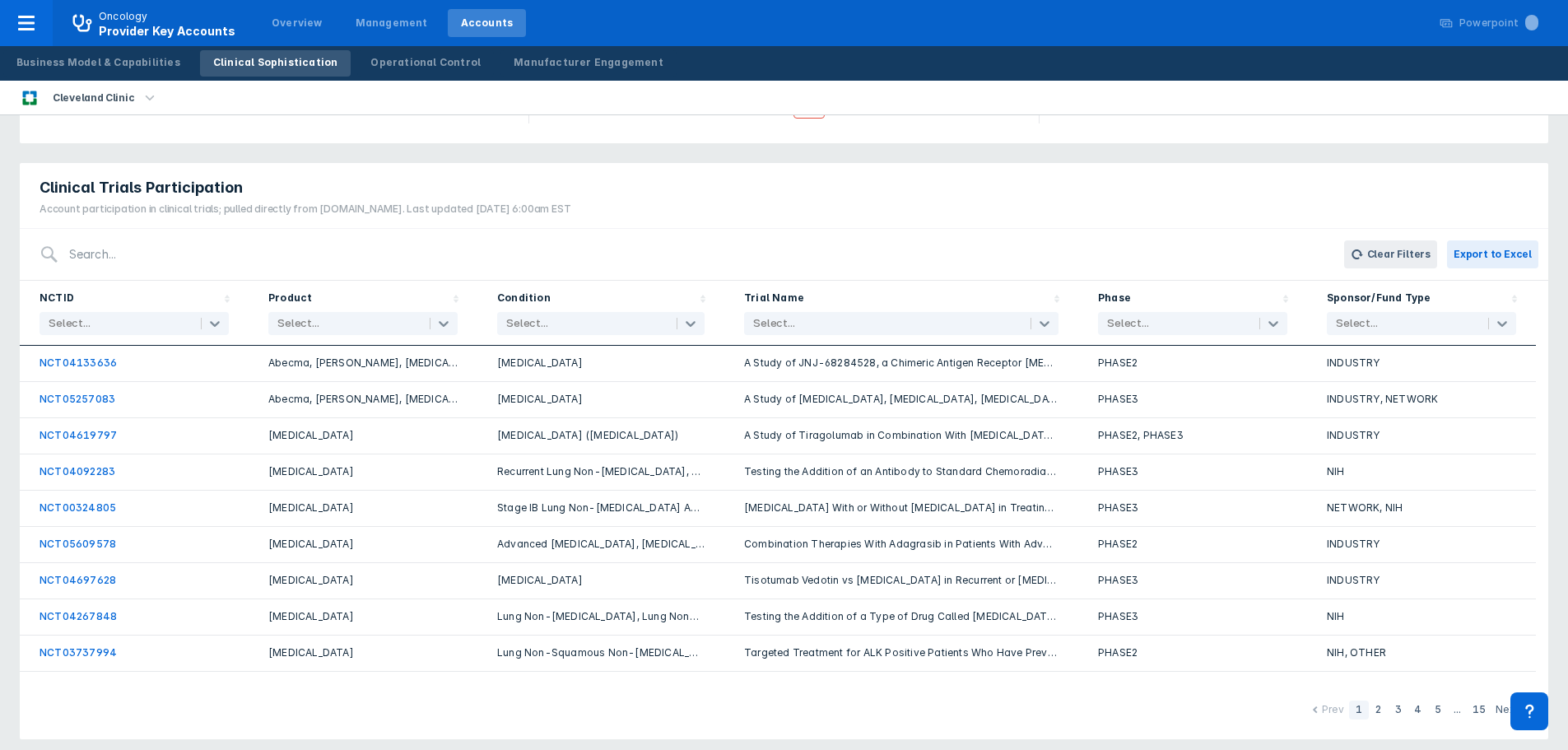
drag, startPoint x: 1429, startPoint y: 749, endPoint x: 1523, endPoint y: 744, distance: 94.1
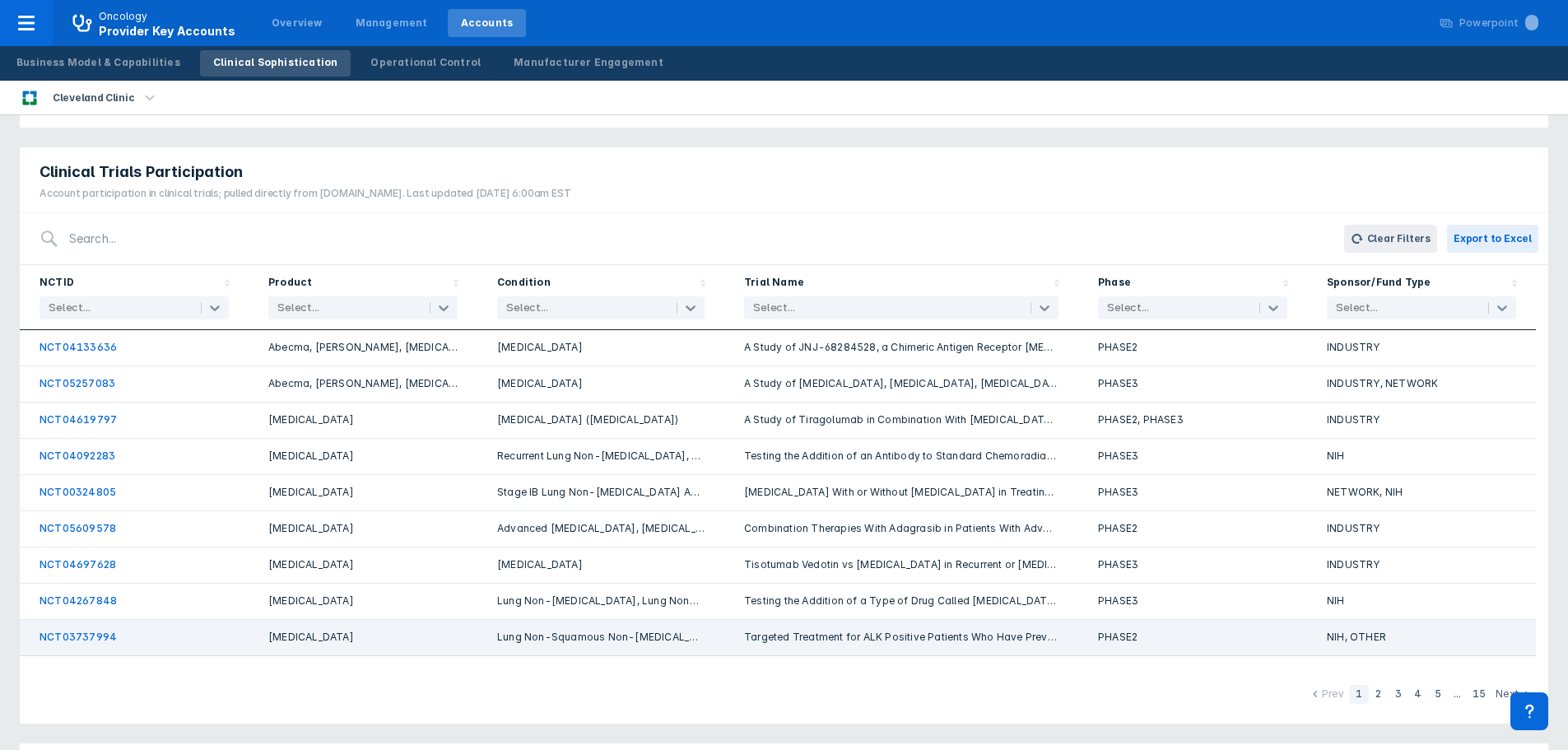
drag, startPoint x: 462, startPoint y: 739, endPoint x: 1293, endPoint y: 634, distance: 837.6
click at [958, 732] on div "Clinical Designations Institutional Designations NCI Yes NCCN Yes AACI Yes Comm…" at bounding box center [784, 472] width 1568 height 1405
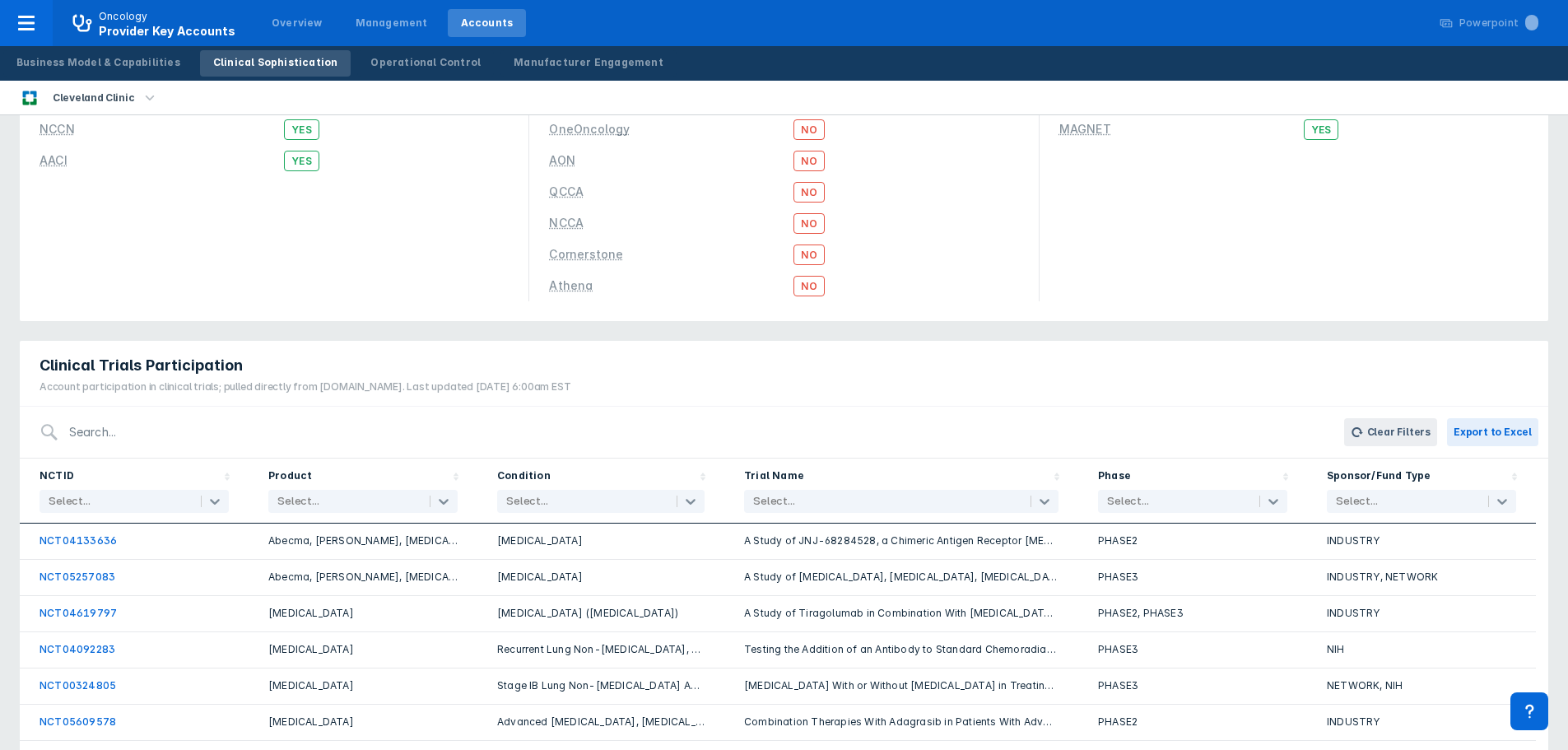
scroll to position [0, 0]
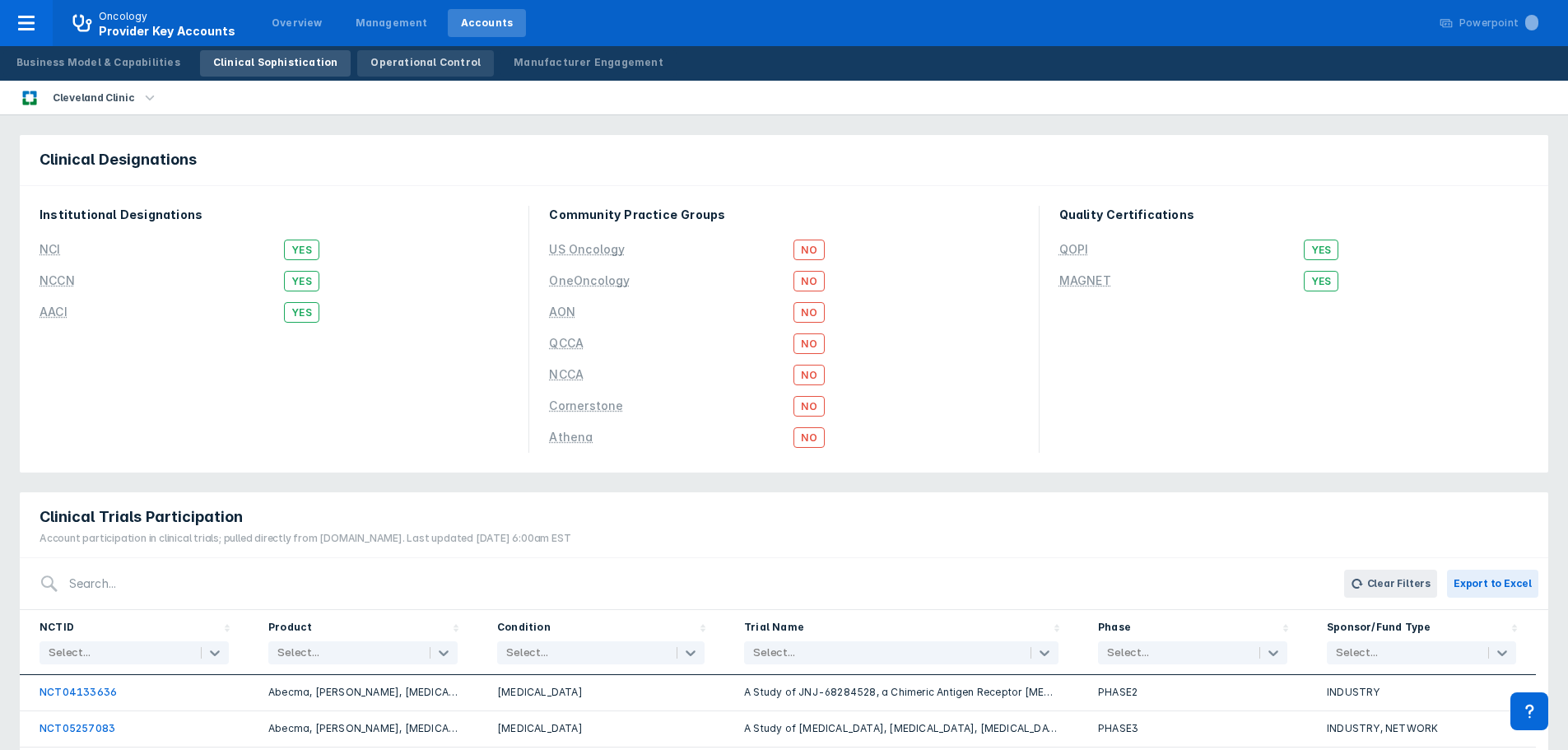
click at [423, 68] on div "Operational Control" at bounding box center [425, 63] width 110 height 15
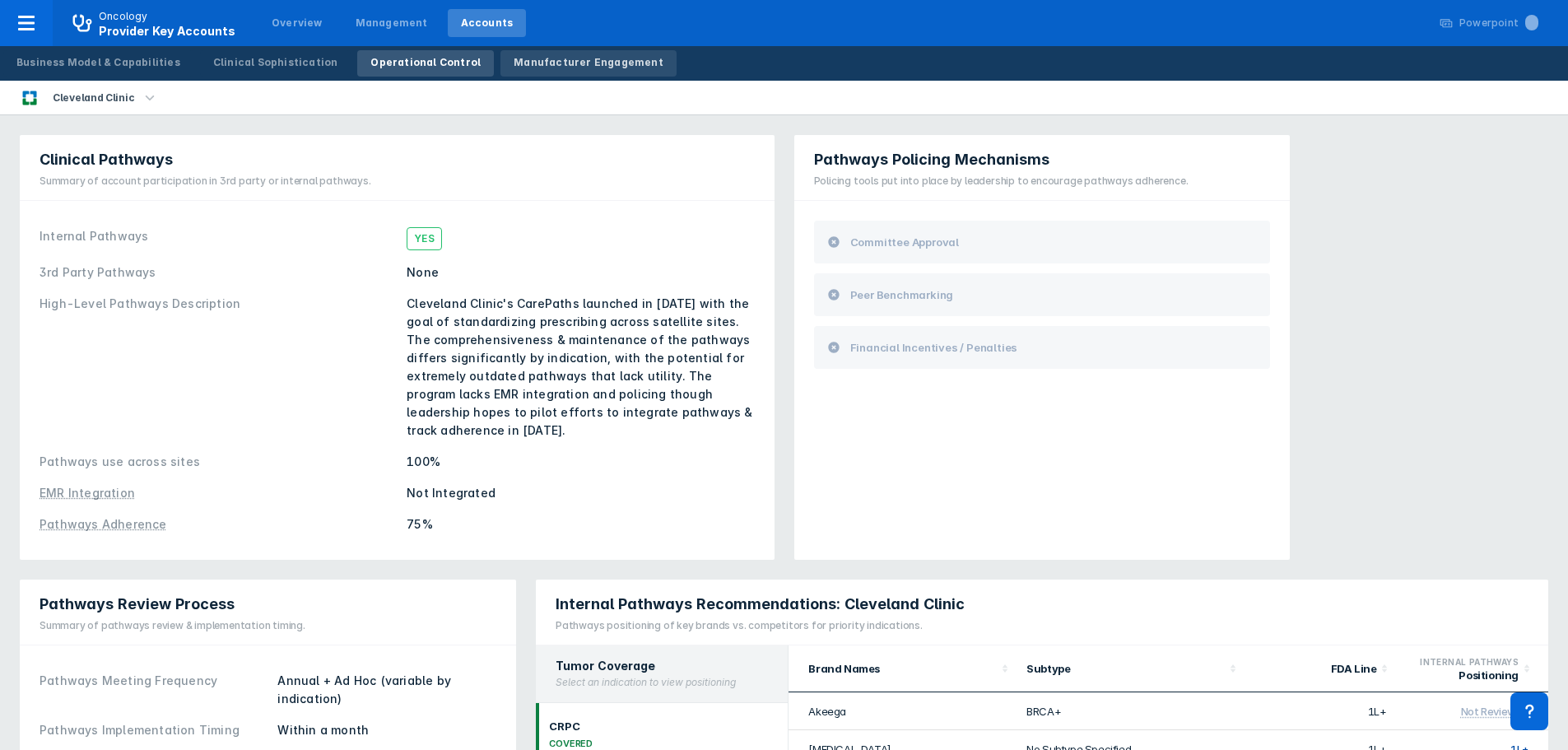
click at [550, 57] on div "Manufacturer Engagement" at bounding box center [588, 63] width 150 height 15
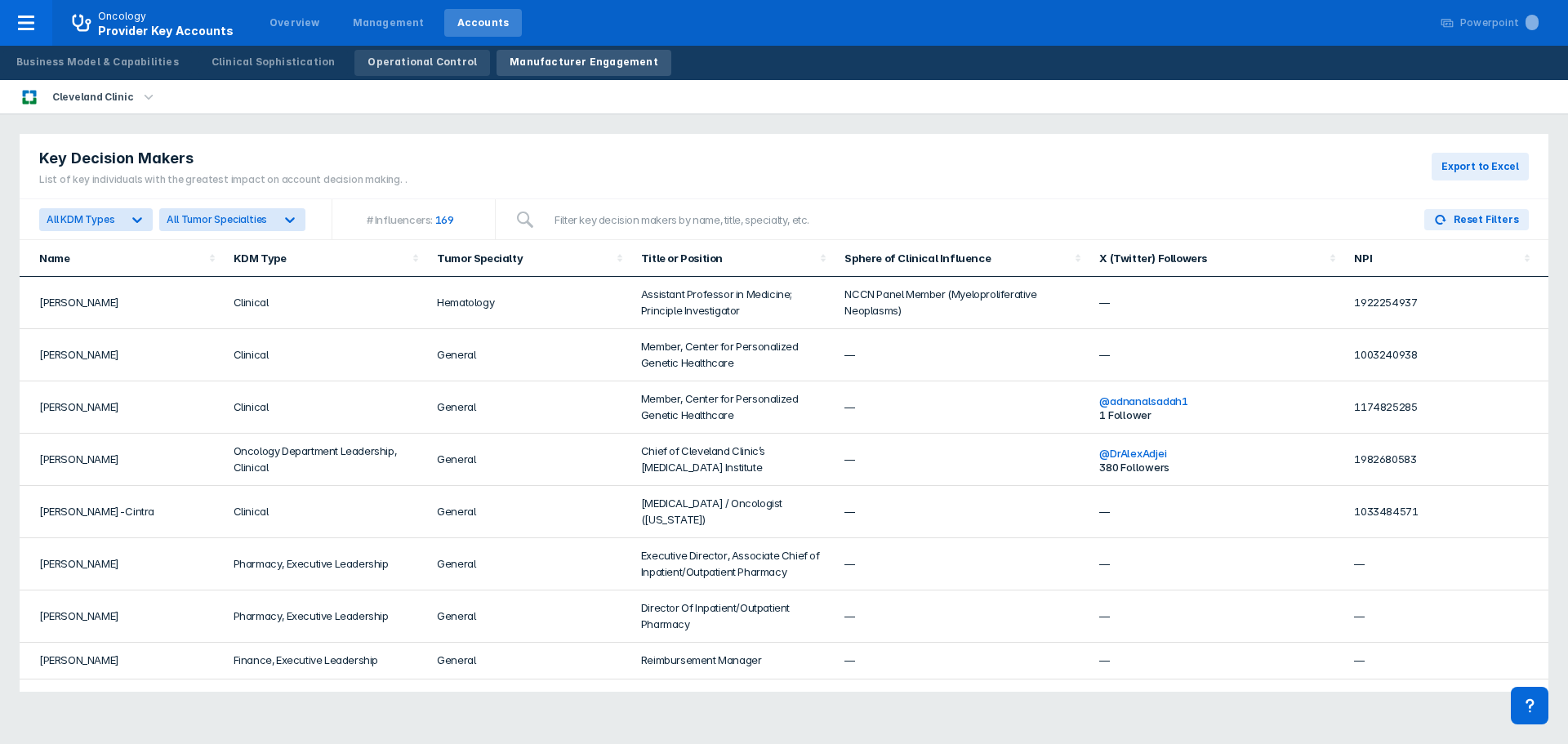
click at [428, 61] on div "Operational Control" at bounding box center [422, 63] width 109 height 15
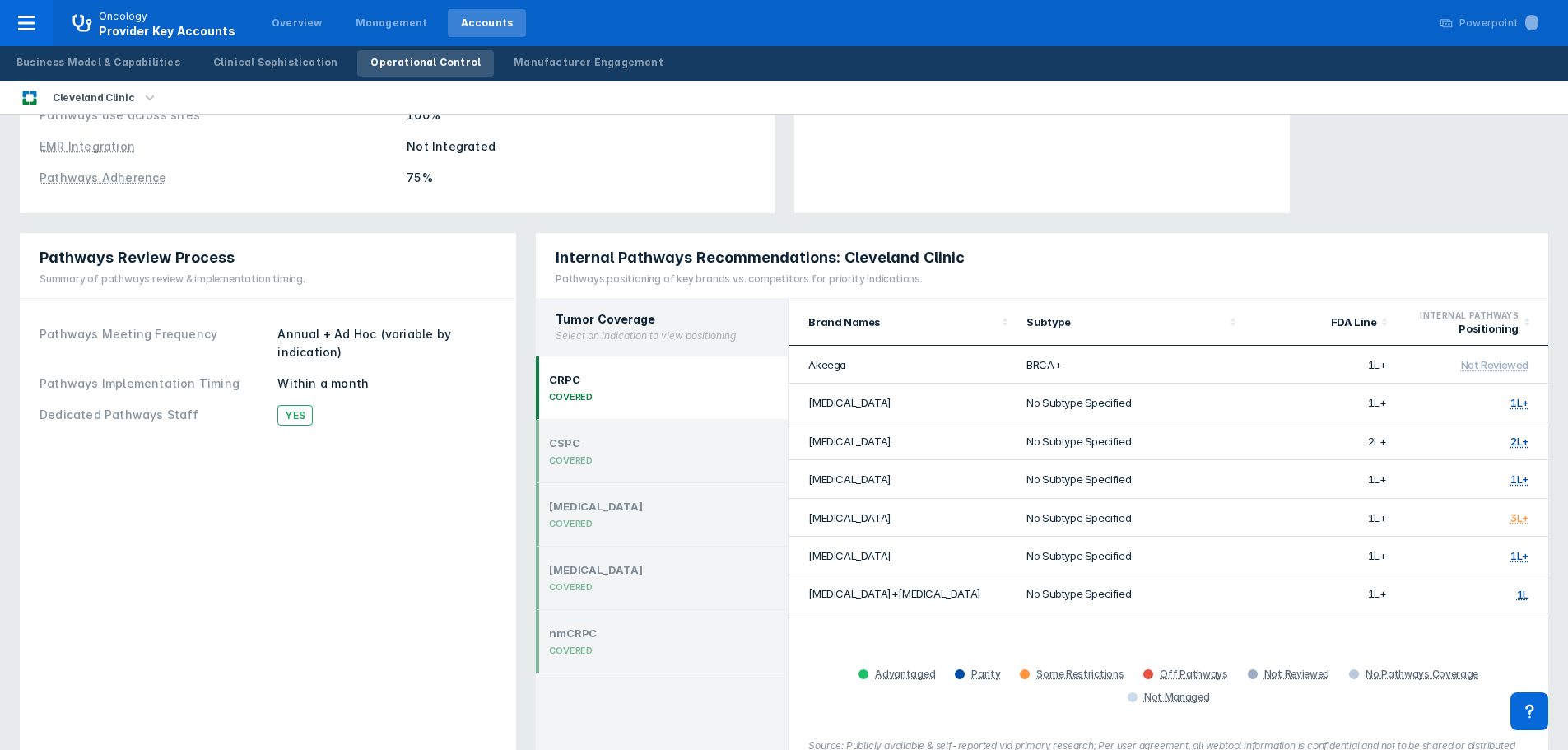
scroll to position [319, 0]
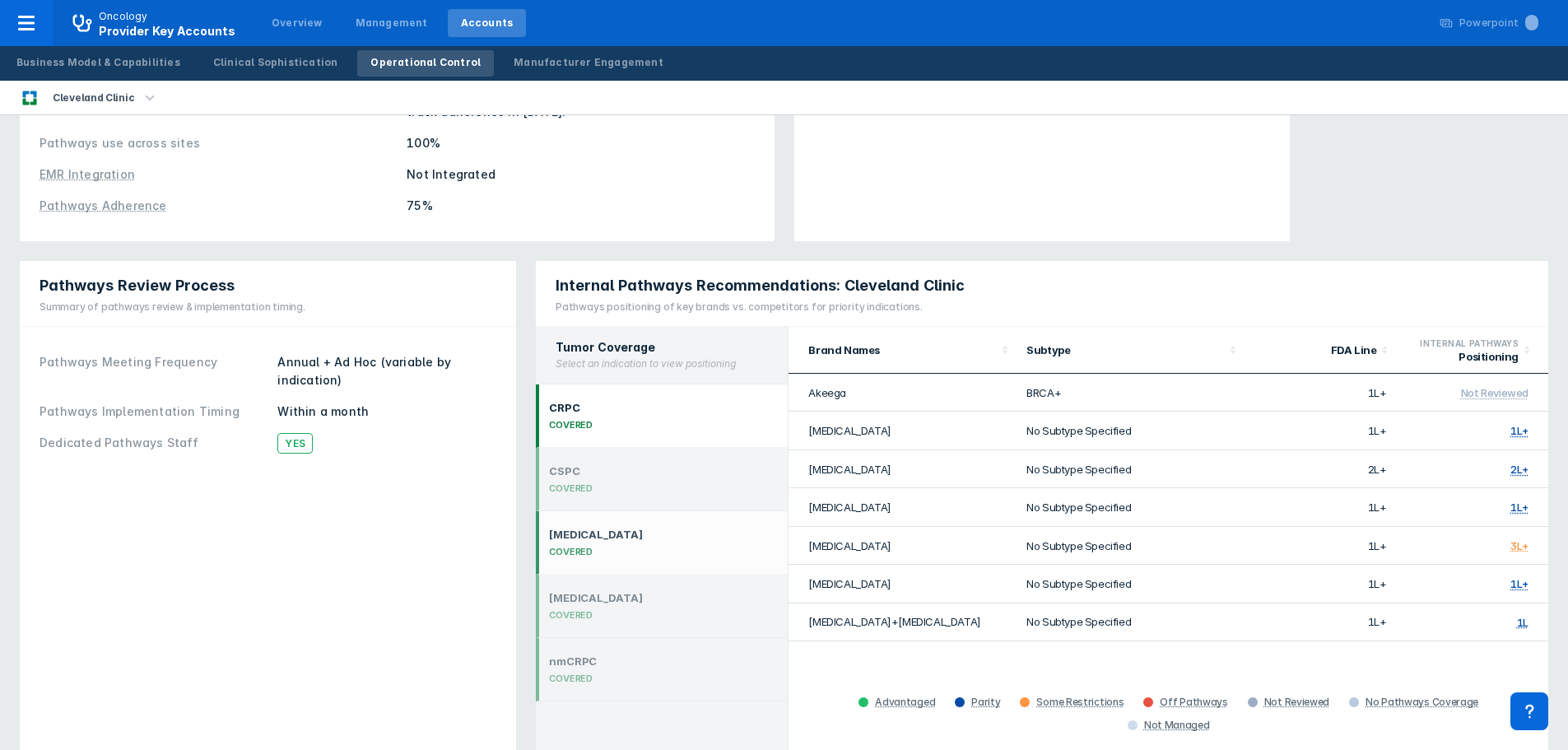
click at [600, 546] on div "COVERED" at bounding box center [595, 552] width 94 height 11
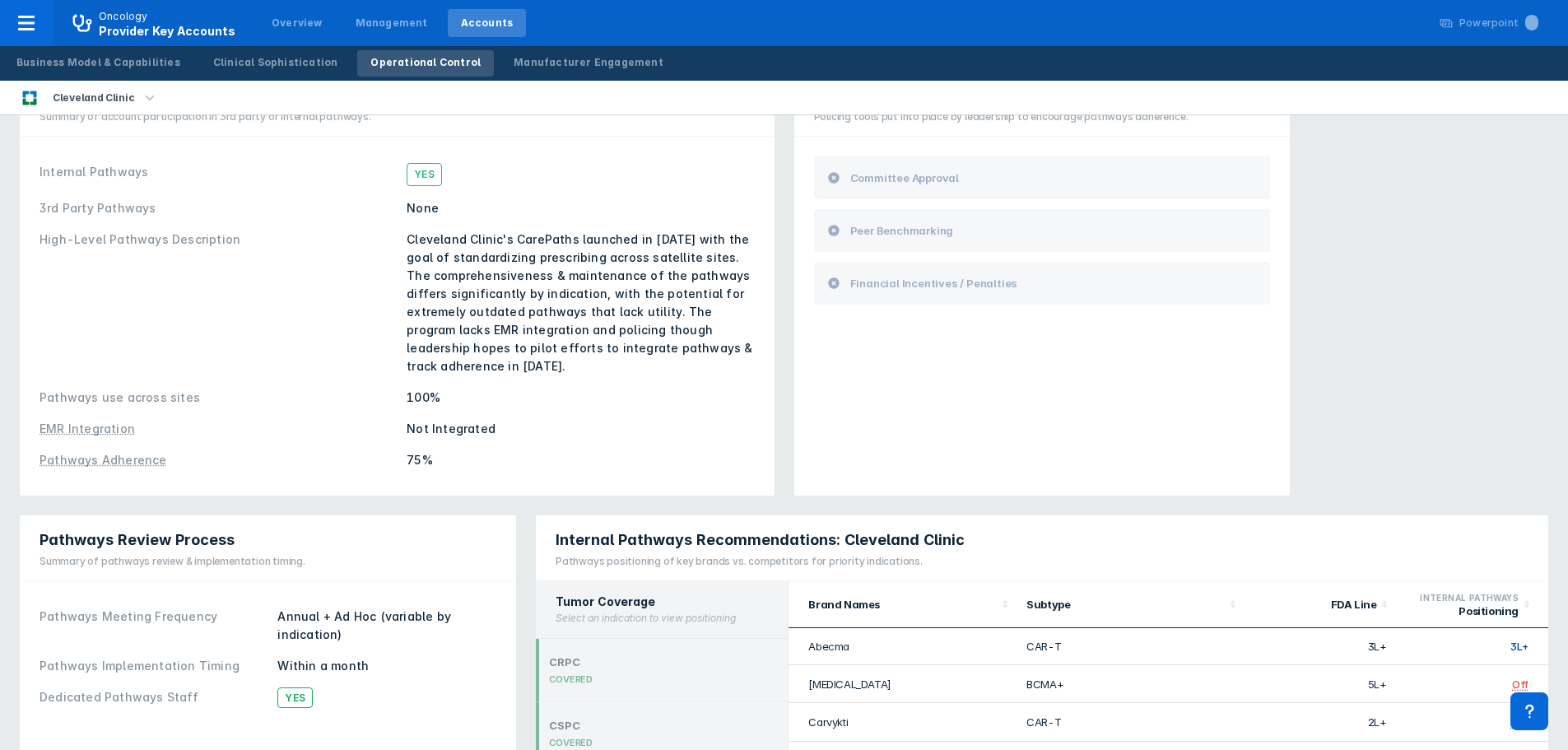
scroll to position [83, 0]
